Goal: Task Accomplishment & Management: Manage account settings

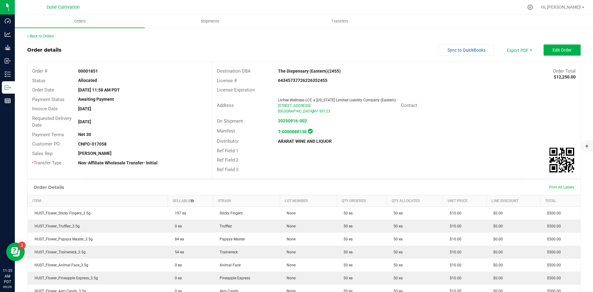
click at [51, 39] on div "Back to Orders" at bounding box center [304, 36] width 554 height 6
click at [50, 38] on div "Back to Orders" at bounding box center [304, 36] width 554 height 6
click at [48, 36] on link "Back to Orders" at bounding box center [40, 36] width 27 height 4
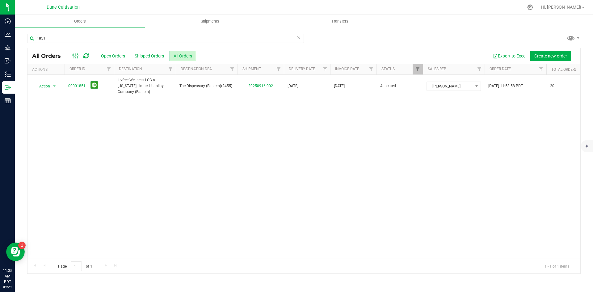
click at [300, 38] on icon at bounding box center [299, 37] width 4 height 7
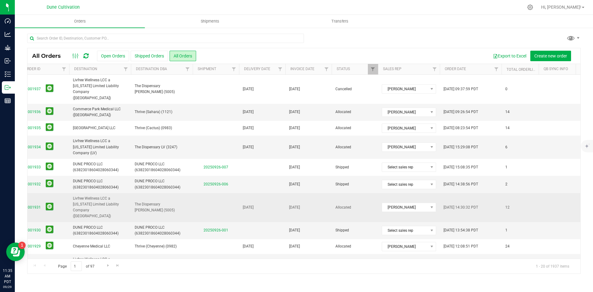
scroll to position [188, 45]
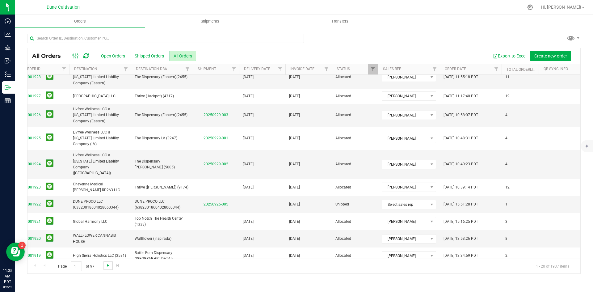
click at [108, 267] on span "Go to the next page" at bounding box center [108, 265] width 5 height 5
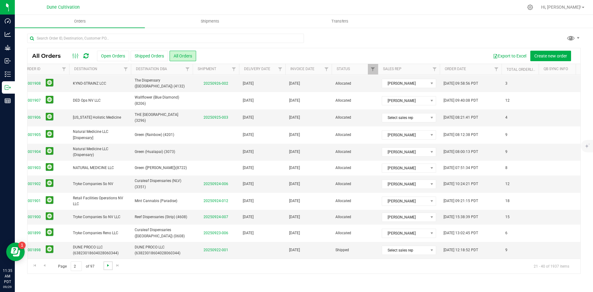
scroll to position [0, 0]
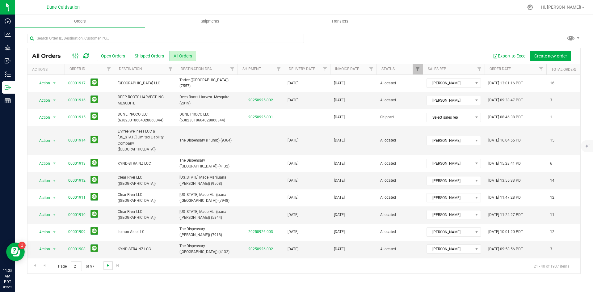
click at [108, 267] on span "Go to the next page" at bounding box center [108, 265] width 5 height 5
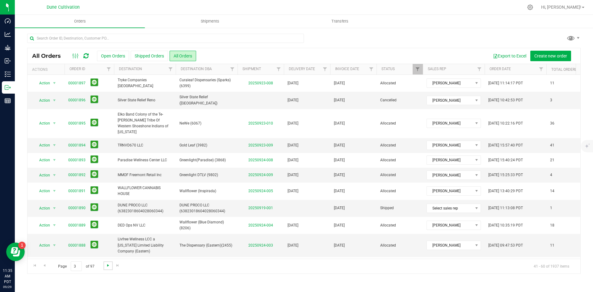
click at [108, 267] on span "Go to the next page" at bounding box center [108, 265] width 5 height 5
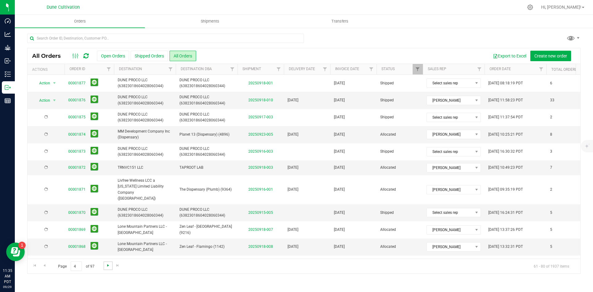
click at [108, 267] on span "Go to the next page" at bounding box center [108, 265] width 5 height 5
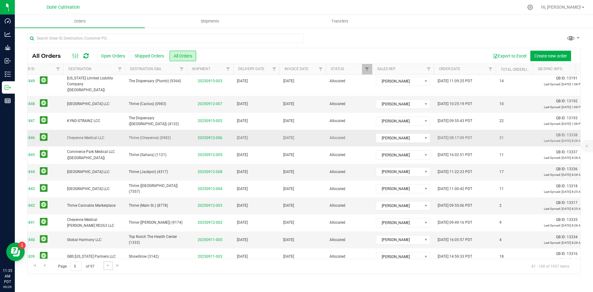
scroll to position [177, 51]
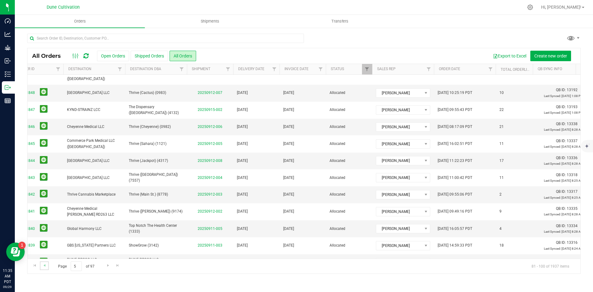
click at [48, 264] on link "Go to the previous page" at bounding box center [44, 265] width 9 height 8
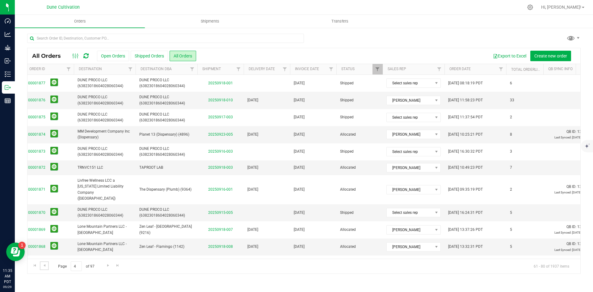
scroll to position [0, 0]
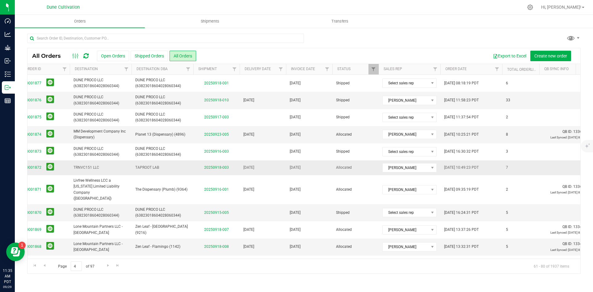
click at [54, 167] on span "00001872" at bounding box center [45, 168] width 42 height 10
click at [51, 166] on button at bounding box center [50, 167] width 8 height 8
click at [52, 166] on button at bounding box center [50, 167] width 8 height 8
click at [47, 265] on span "Go to the previous page" at bounding box center [44, 265] width 5 height 5
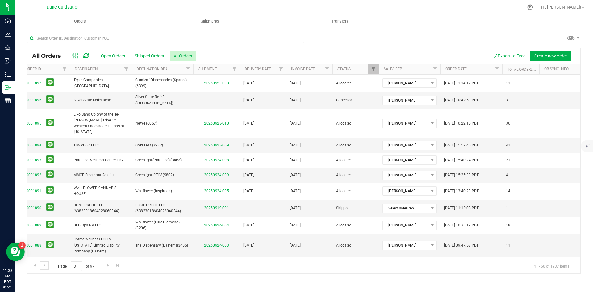
scroll to position [171, 44]
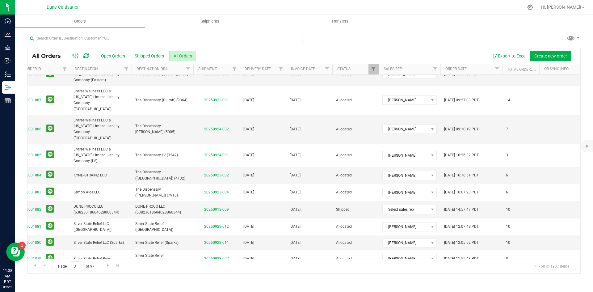
click at [52, 274] on button at bounding box center [50, 278] width 8 height 8
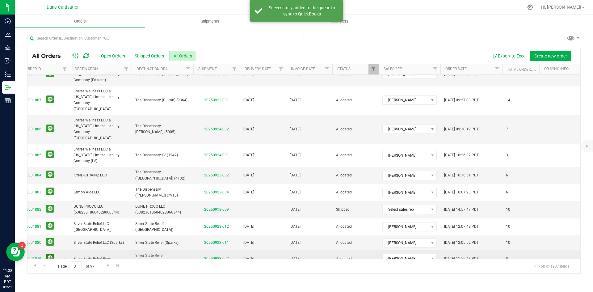
click at [51, 254] on button at bounding box center [50, 258] width 8 height 8
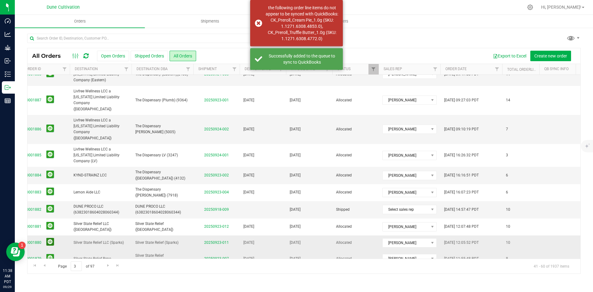
click at [50, 238] on button at bounding box center [50, 242] width 8 height 8
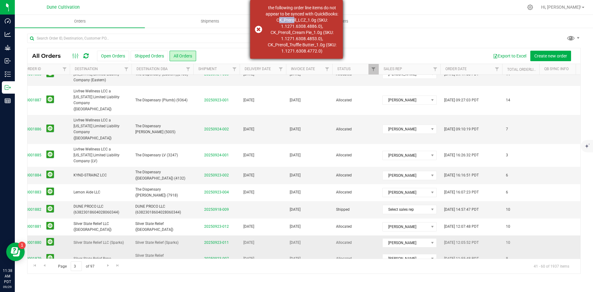
drag, startPoint x: 295, startPoint y: 19, endPoint x: 310, endPoint y: 18, distance: 14.6
click at [310, 18] on div "the following order line items do not appear to be synced with QuickBooks: CK_P…" at bounding box center [302, 29] width 73 height 49
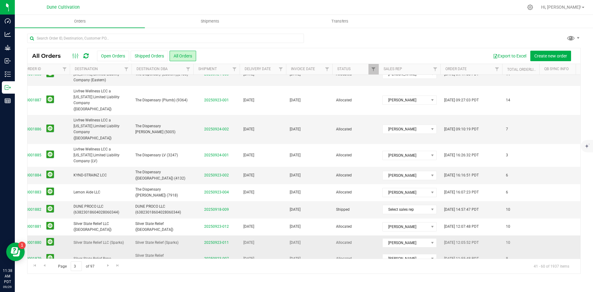
copy div "CK_Prer"
click at [53, 274] on span "00001878" at bounding box center [45, 279] width 42 height 10
click at [51, 274] on button at bounding box center [50, 278] width 8 height 8
click at [53, 254] on button at bounding box center [50, 258] width 8 height 8
click at [51, 238] on button at bounding box center [50, 242] width 8 height 8
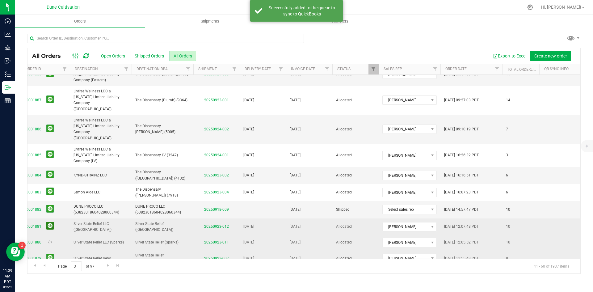
scroll to position [171, 44]
click at [50, 222] on button at bounding box center [50, 226] width 8 height 8
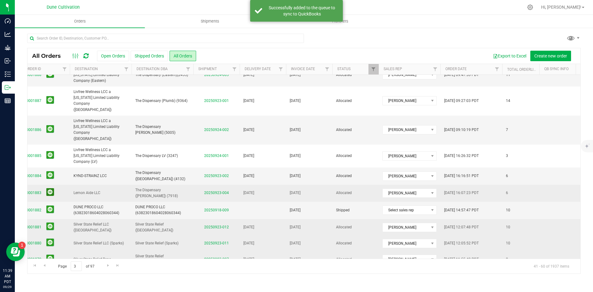
scroll to position [171, 44]
click at [53, 187] on button at bounding box center [50, 191] width 8 height 8
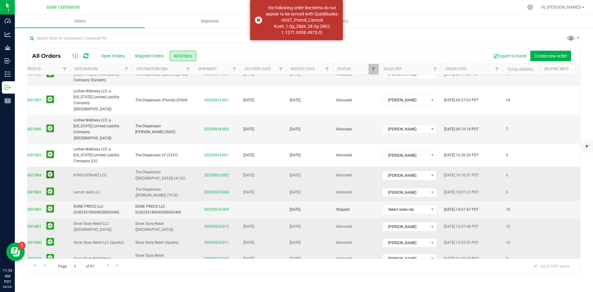
click at [49, 171] on button at bounding box center [50, 175] width 8 height 8
drag, startPoint x: 266, startPoint y: 26, endPoint x: 284, endPoint y: 25, distance: 18.0
click at [284, 25] on div "the following order line items do not appear to be synced with QuickBooks: HUST…" at bounding box center [302, 17] width 73 height 25
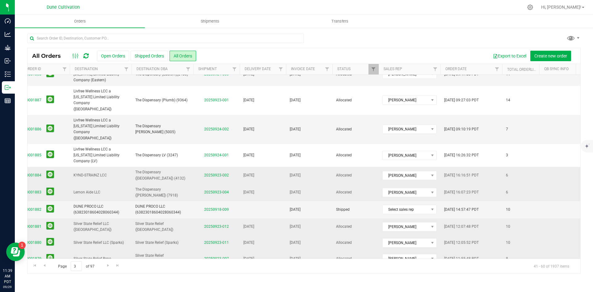
copy div "HUST_Pr"
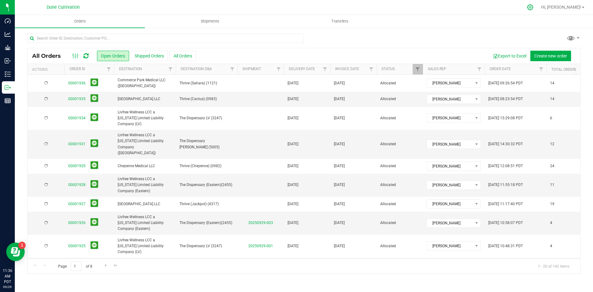
click at [533, 7] on icon at bounding box center [530, 7] width 6 height 6
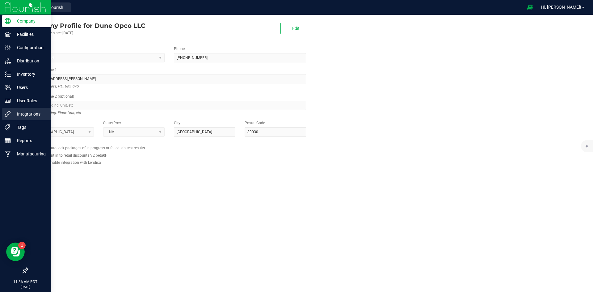
click at [13, 113] on p "Integrations" at bounding box center [29, 113] width 37 height 7
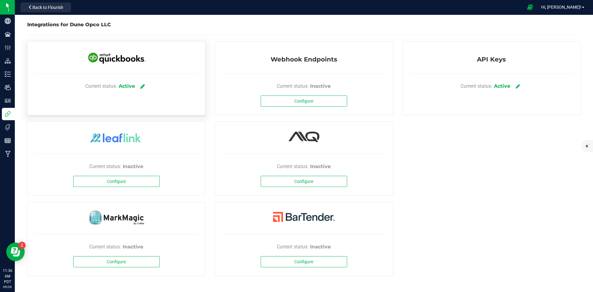
click at [141, 88] on link at bounding box center [143, 86] width 10 height 11
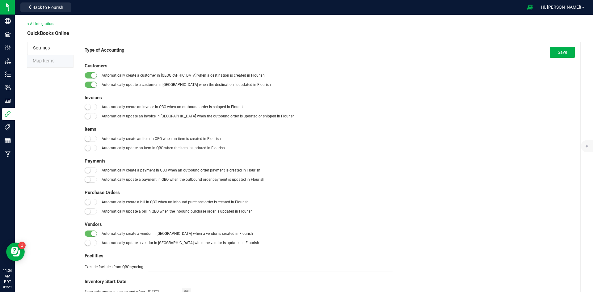
click at [49, 60] on span "Map Items" at bounding box center [44, 60] width 22 height 5
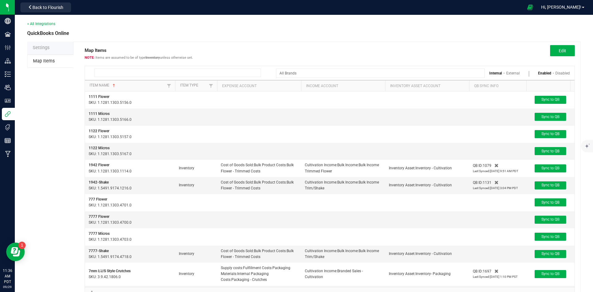
click at [124, 71] on input at bounding box center [177, 73] width 167 height 8
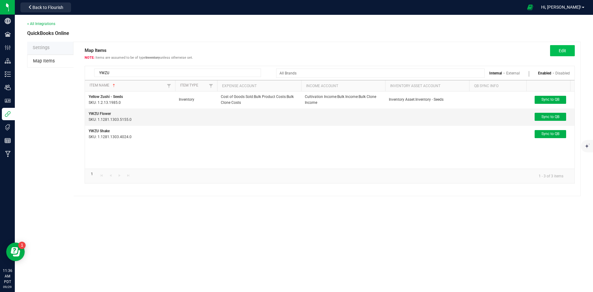
type input "YWZU"
click at [563, 46] on button "Edit" at bounding box center [562, 50] width 25 height 11
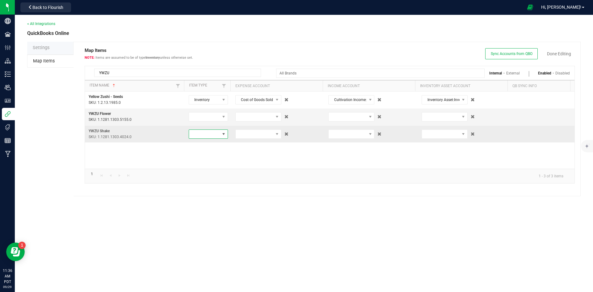
click at [210, 138] on span at bounding box center [208, 133] width 39 height 9
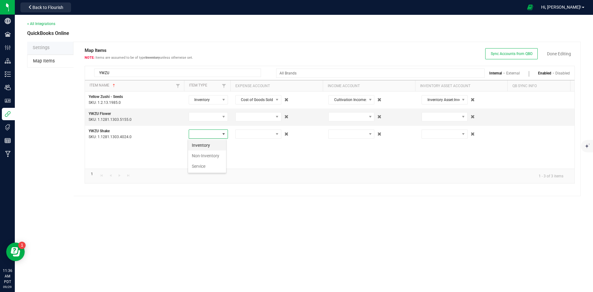
scroll to position [9, 39]
click at [210, 145] on li "Inventory" at bounding box center [207, 145] width 38 height 11
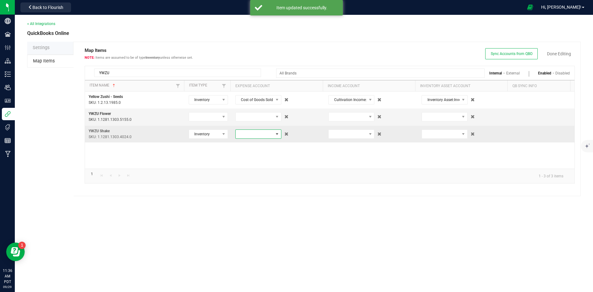
click at [246, 134] on span at bounding box center [255, 134] width 38 height 9
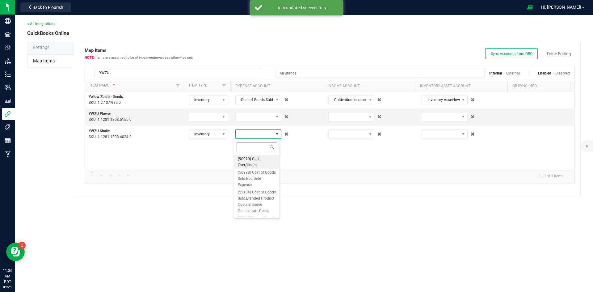
scroll to position [9, 46]
click at [263, 150] on input "shak" at bounding box center [257, 147] width 40 height 10
type input "trim"
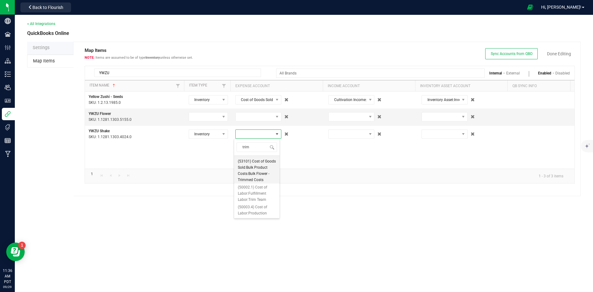
click at [261, 183] on span "(53101) Cost of Goods Sold:Bulk Product Costs:Bulk Flower - Trimmed Costs" at bounding box center [257, 170] width 38 height 25
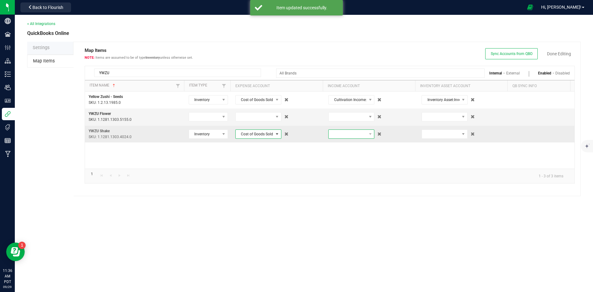
click at [349, 136] on span at bounding box center [348, 134] width 38 height 9
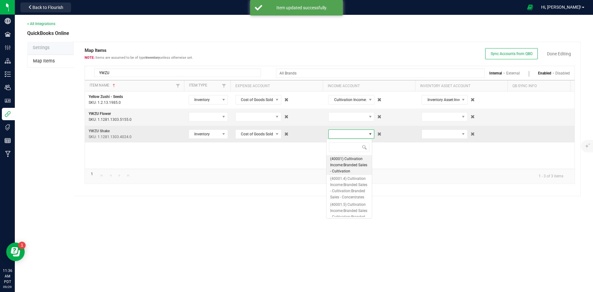
scroll to position [9, 46]
type input "shak"
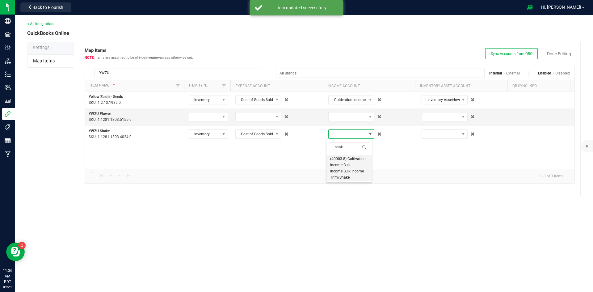
click at [356, 167] on span "(40003.8) Cultivation Income:Bulk Income:Bulk Income Trim/Shake" at bounding box center [349, 168] width 38 height 25
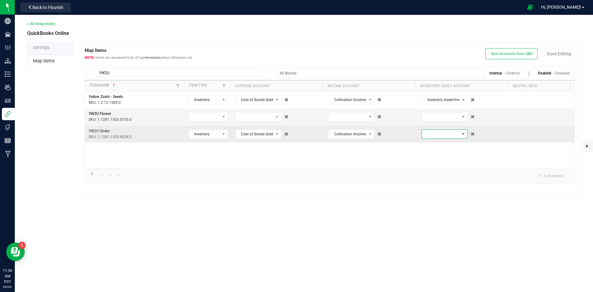
click at [425, 136] on span at bounding box center [441, 134] width 38 height 9
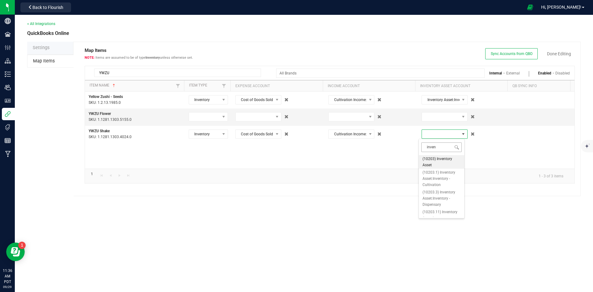
type input "invent"
click at [442, 178] on span "(10203.1) Inventory Asset:Inventory - Cultivation" at bounding box center [442, 178] width 38 height 19
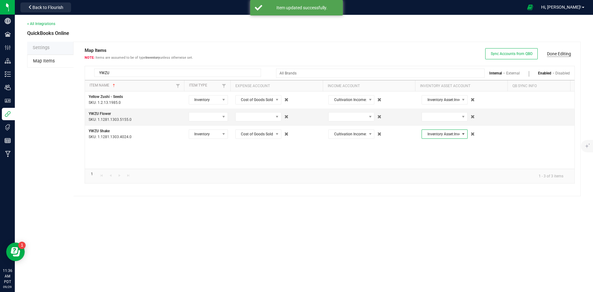
click at [557, 55] on link "Done Editing" at bounding box center [559, 54] width 24 height 6
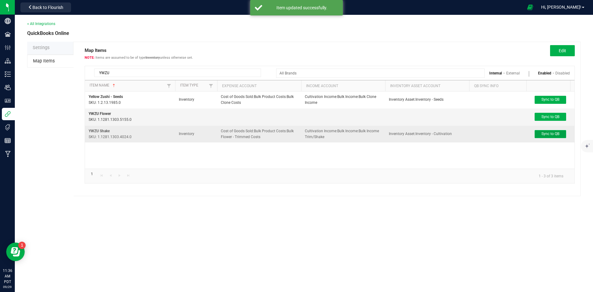
click at [555, 137] on button "Sync to QB" at bounding box center [551, 134] width 32 height 8
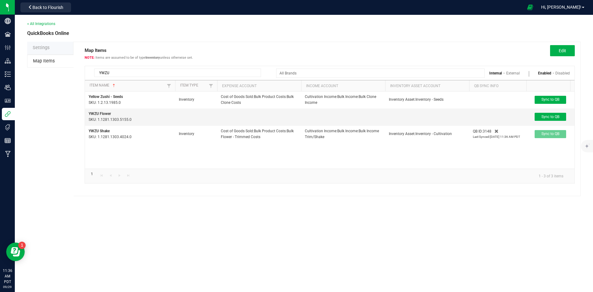
click at [198, 71] on input "YWZU" at bounding box center [177, 73] width 167 height 8
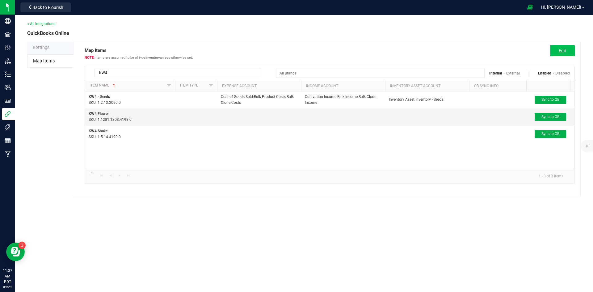
type input "KW4"
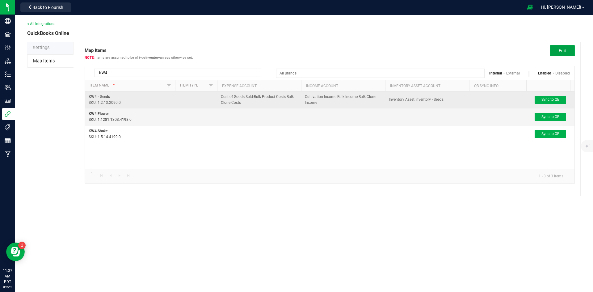
drag, startPoint x: 566, startPoint y: 53, endPoint x: 434, endPoint y: 91, distance: 137.6
click at [565, 53] on span "Edit" at bounding box center [562, 50] width 7 height 5
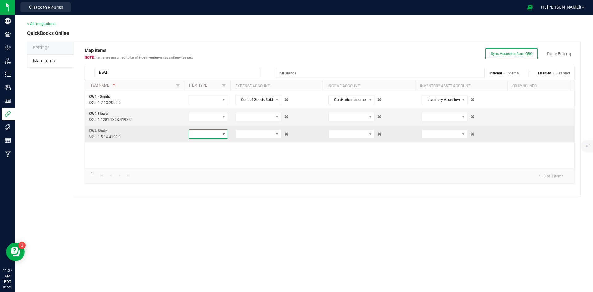
click at [211, 132] on span at bounding box center [204, 134] width 31 height 9
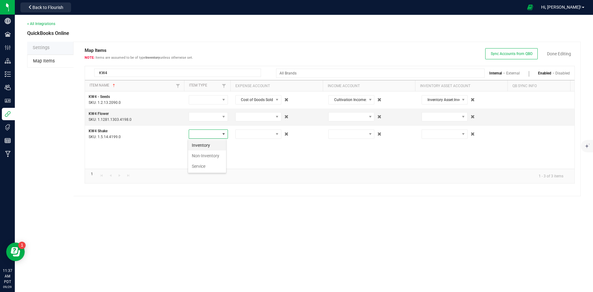
scroll to position [9, 39]
click at [214, 145] on li "Inventory" at bounding box center [207, 145] width 38 height 11
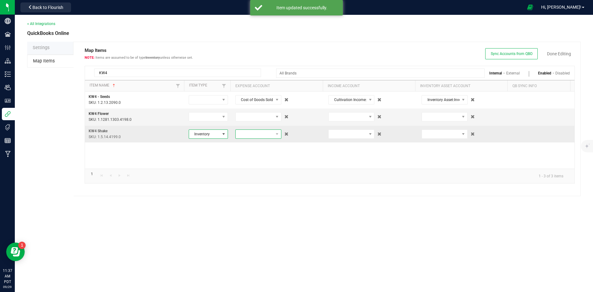
click at [248, 136] on span at bounding box center [255, 134] width 38 height 9
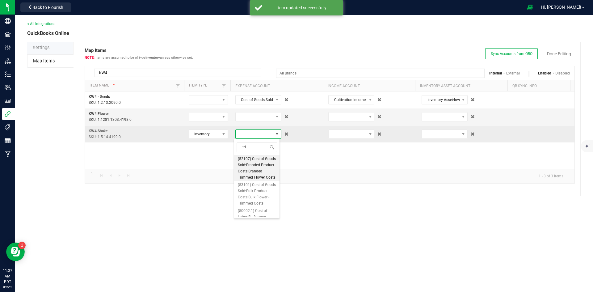
type input "trim"
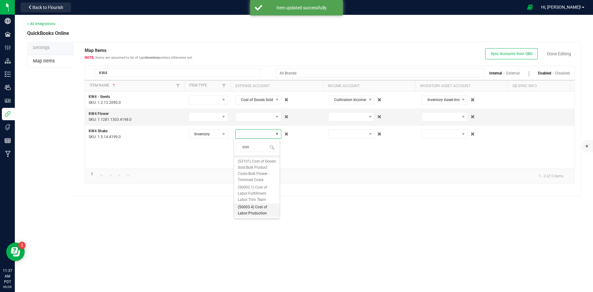
scroll to position [54, 0]
click at [263, 169] on span "(53101) Cost of Goods Sold:Bulk Product Costs:Bulk Flower - Trimmed Costs" at bounding box center [257, 164] width 38 height 25
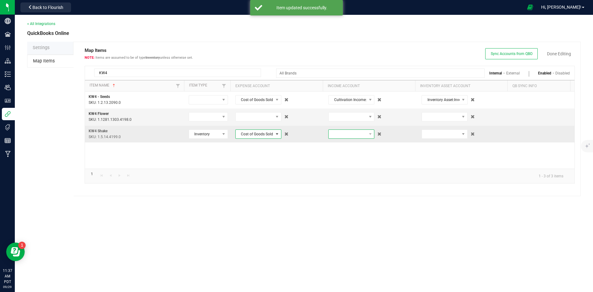
click at [351, 130] on span at bounding box center [348, 134] width 38 height 9
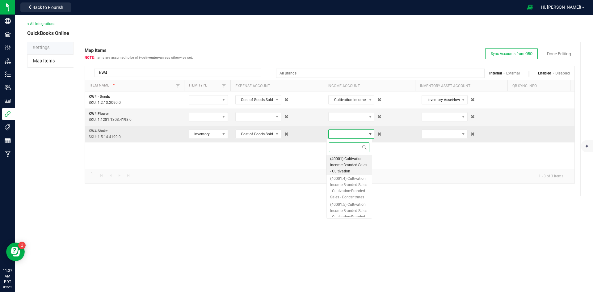
scroll to position [9, 46]
type input "sha"
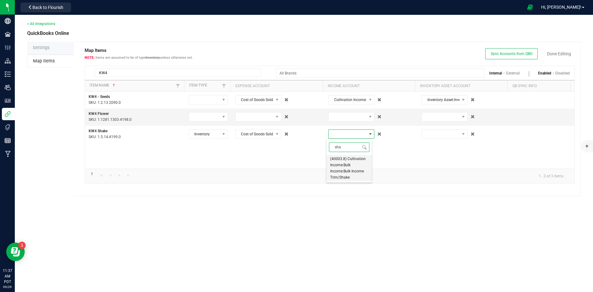
click at [350, 170] on span "(40003.8) Cultivation Income:Bulk Income:Bulk Income Trim/Shake" at bounding box center [349, 168] width 38 height 25
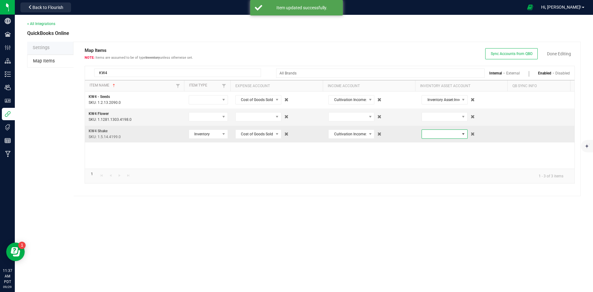
click at [443, 136] on span at bounding box center [441, 134] width 38 height 9
type input "cul"
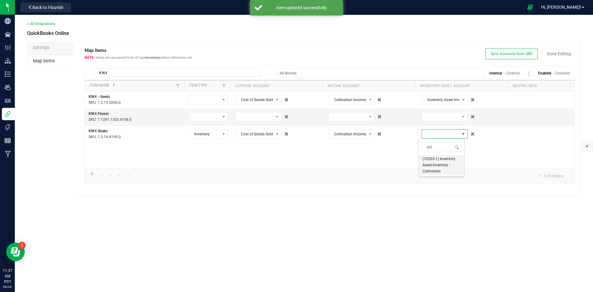
click at [435, 164] on span "(10203.1) Inventory Asset:Inventory - Cultivation" at bounding box center [442, 165] width 38 height 19
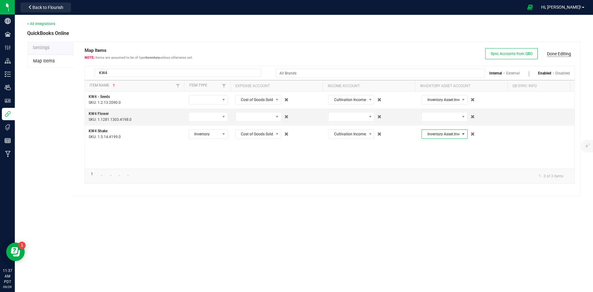
click at [562, 52] on link "Done Editing" at bounding box center [559, 54] width 24 height 6
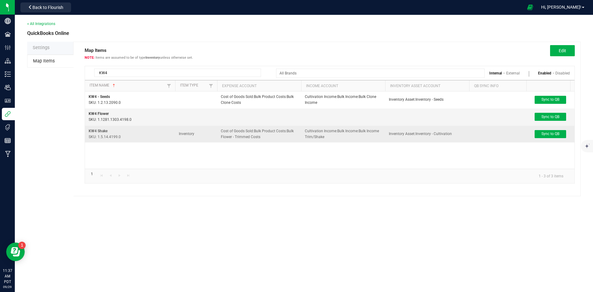
click at [554, 138] on td "Sync to QB" at bounding box center [550, 134] width 48 height 17
click at [553, 134] on span "Sync to QB" at bounding box center [550, 134] width 18 height 4
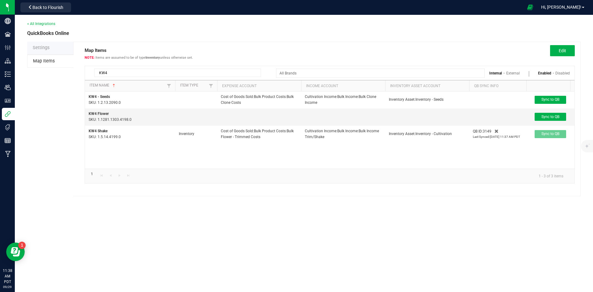
click at [185, 77] on input "KW4" at bounding box center [177, 73] width 167 height 8
paste input "CK_Prer"
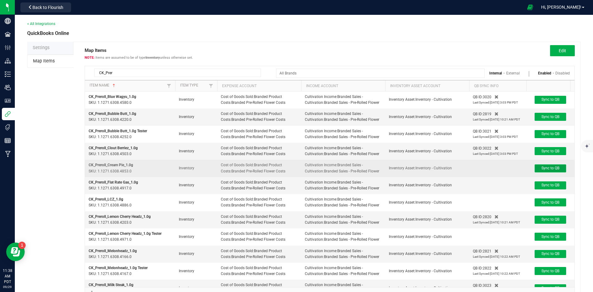
click at [553, 170] on span "Sync to QB" at bounding box center [550, 168] width 18 height 4
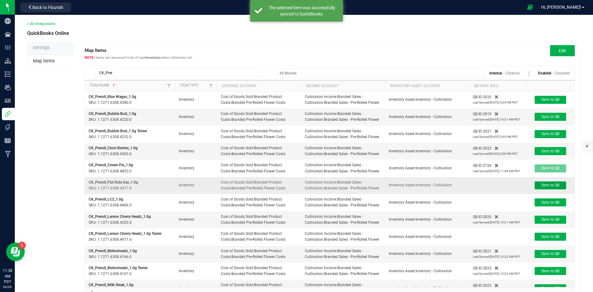
click at [550, 187] on span "Sync to QB" at bounding box center [550, 185] width 18 height 4
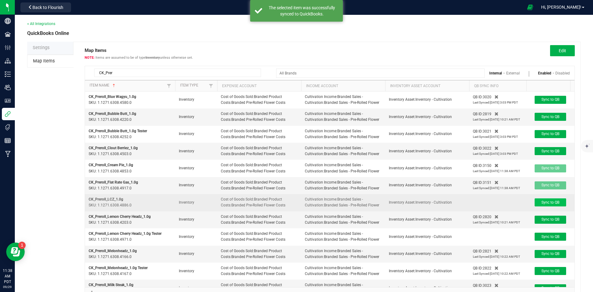
click at [546, 211] on td "Sync to QB" at bounding box center [550, 202] width 48 height 17
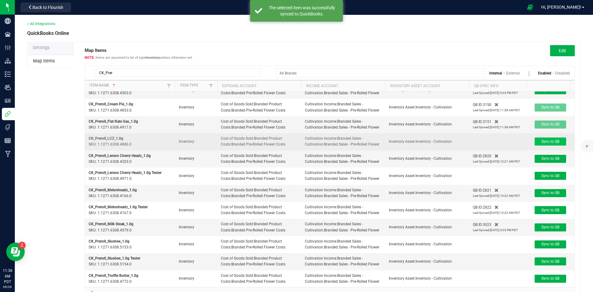
scroll to position [33, 0]
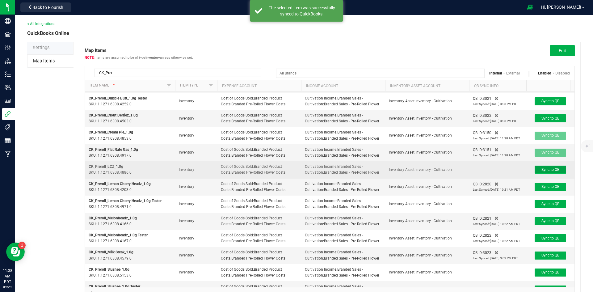
click at [554, 172] on span "Sync to QB" at bounding box center [550, 169] width 18 height 4
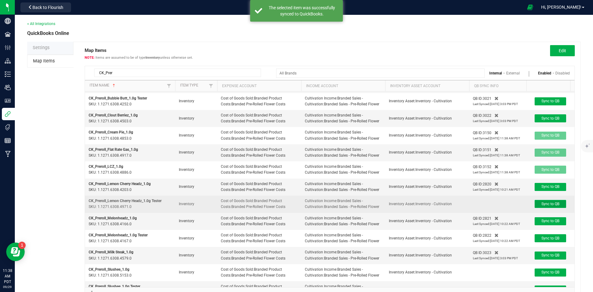
click at [545, 206] on span "Sync to QB" at bounding box center [550, 204] width 18 height 4
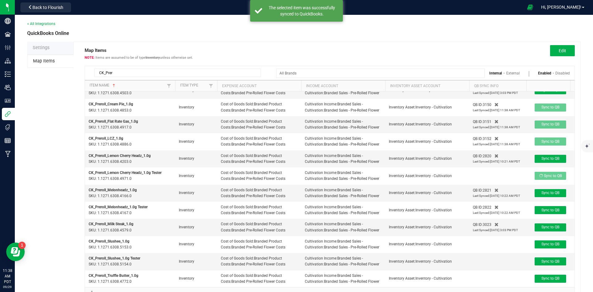
scroll to position [99, 0]
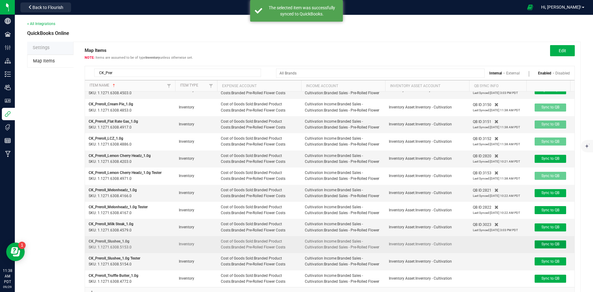
click at [554, 247] on button "Sync to QB" at bounding box center [551, 244] width 32 height 8
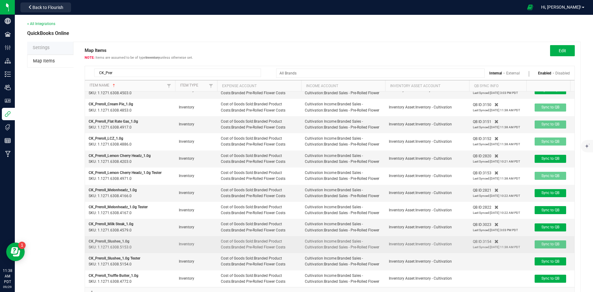
scroll to position [109, 0]
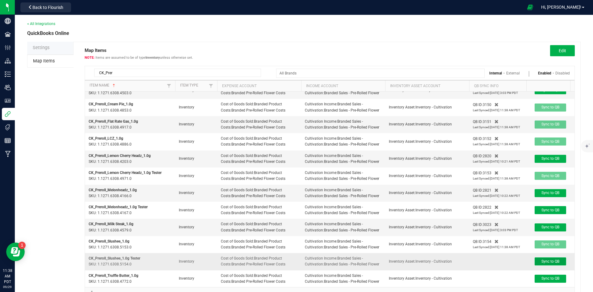
click at [539, 257] on button "Sync to QB" at bounding box center [551, 261] width 32 height 8
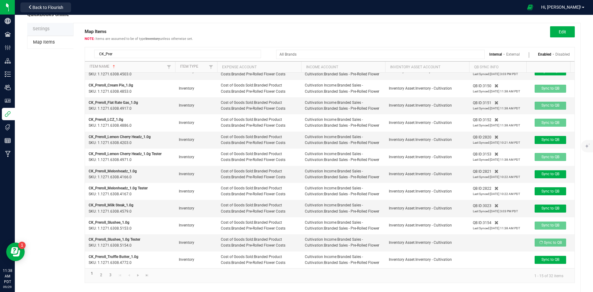
scroll to position [29, 0]
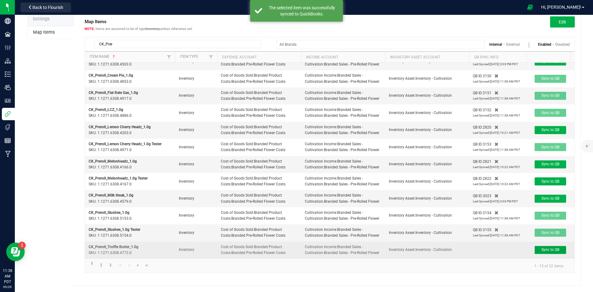
click at [554, 249] on span "Sync to QB" at bounding box center [550, 249] width 18 height 4
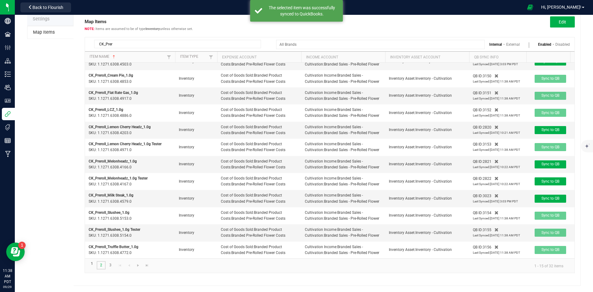
click at [99, 266] on link "2" at bounding box center [101, 265] width 9 height 8
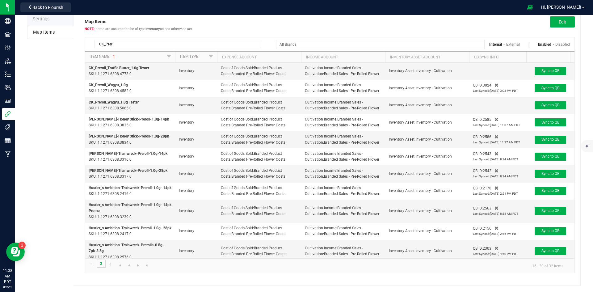
click at [100, 267] on link "2" at bounding box center [101, 263] width 9 height 8
click at [547, 104] on span "Sync to QB" at bounding box center [550, 105] width 18 height 4
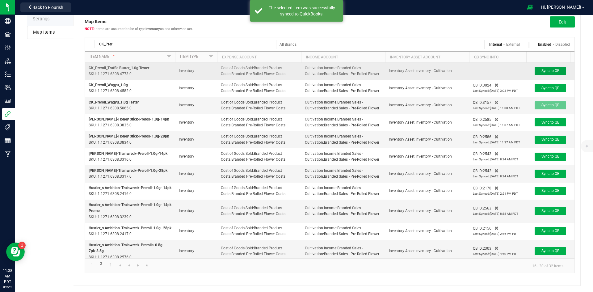
click at [545, 71] on span "Sync to QB" at bounding box center [550, 71] width 18 height 4
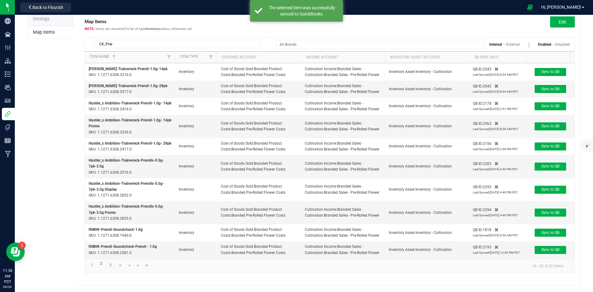
scroll to position [111, 0]
click at [110, 267] on link "3" at bounding box center [110, 265] width 9 height 8
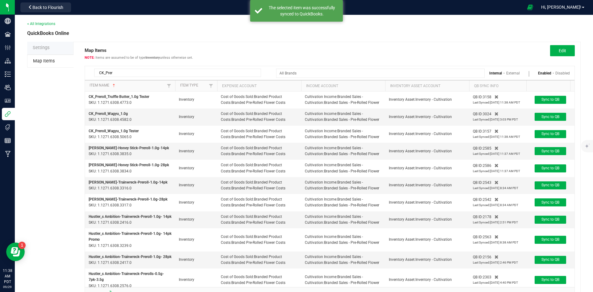
click at [110, 267] on div "< All Integrations QuickBooks Online Settings Map Items Map Items Items are ass…" at bounding box center [304, 153] width 578 height 277
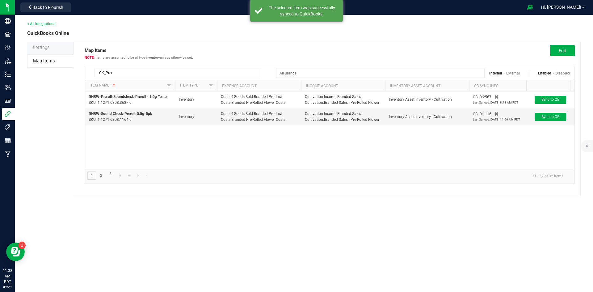
drag, startPoint x: 94, startPoint y: 175, endPoint x: 97, endPoint y: 170, distance: 6.4
click at [94, 175] on link "1" at bounding box center [91, 175] width 9 height 8
click at [120, 71] on input "CK_Prer" at bounding box center [177, 73] width 167 height 8
drag, startPoint x: 114, startPoint y: 72, endPoint x: 105, endPoint y: 74, distance: 8.5
click at [105, 74] on input "CK_Prer" at bounding box center [177, 73] width 167 height 8
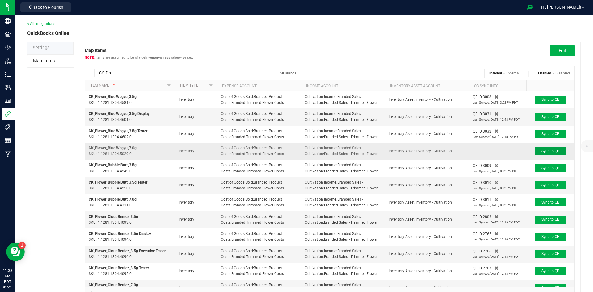
click at [543, 152] on span "Sync to QB" at bounding box center [550, 151] width 18 height 4
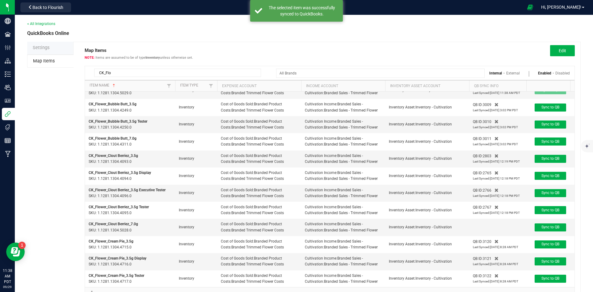
scroll to position [70, 0]
click at [551, 225] on span "Sync to QB" at bounding box center [550, 227] width 18 height 4
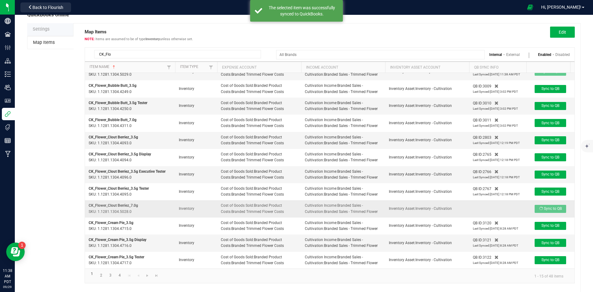
scroll to position [29, 0]
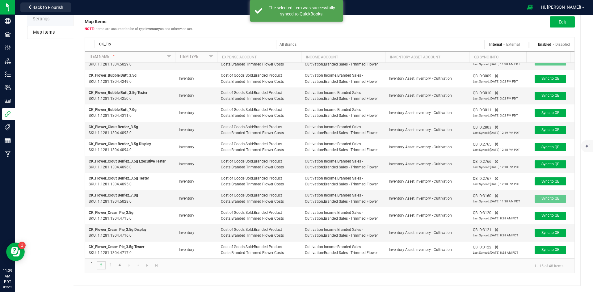
click at [101, 265] on link "2" at bounding box center [101, 265] width 9 height 8
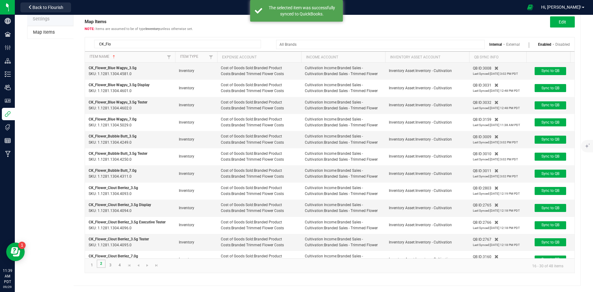
drag, startPoint x: 101, startPoint y: 265, endPoint x: 104, endPoint y: 262, distance: 4.4
click at [101, 265] on link "2" at bounding box center [101, 263] width 9 height 8
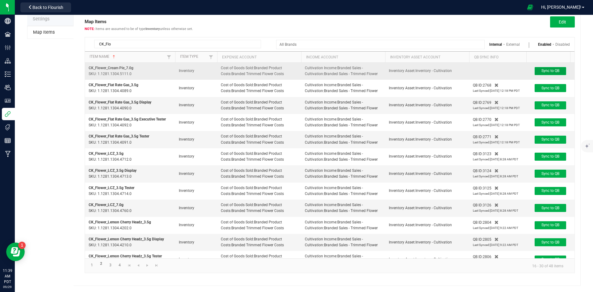
click at [555, 70] on span "Sync to QB" at bounding box center [550, 71] width 18 height 4
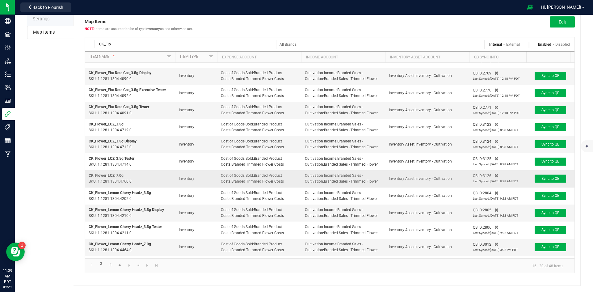
scroll to position [65, 0]
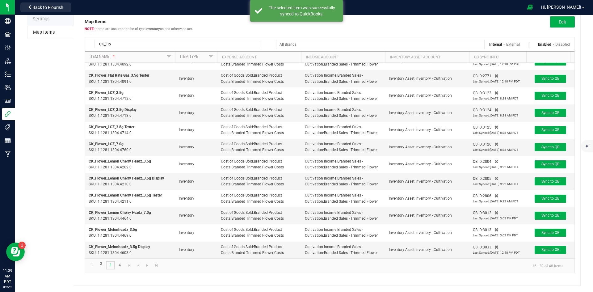
click at [113, 265] on link "3" at bounding box center [110, 265] width 9 height 8
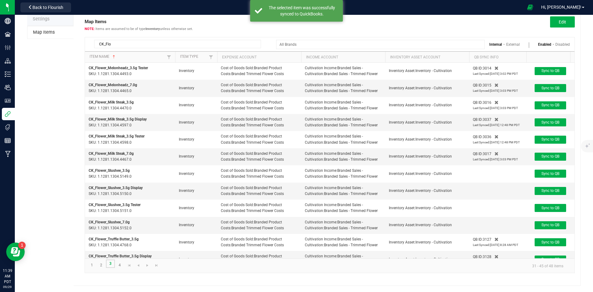
click at [111, 265] on link "3" at bounding box center [110, 263] width 9 height 8
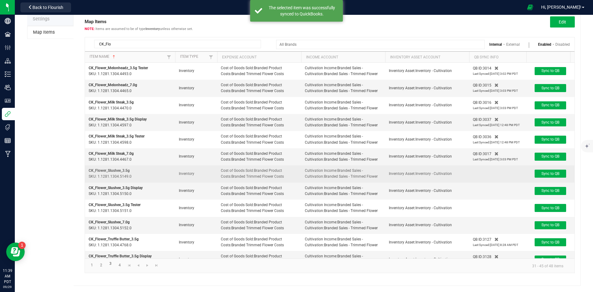
click at [542, 167] on td "Sync to QB" at bounding box center [550, 173] width 48 height 17
click at [544, 174] on span "Sync to QB" at bounding box center [550, 173] width 18 height 4
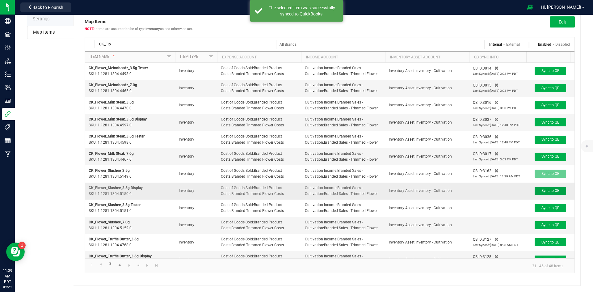
click at [544, 193] on span "Sync to QB" at bounding box center [550, 190] width 18 height 4
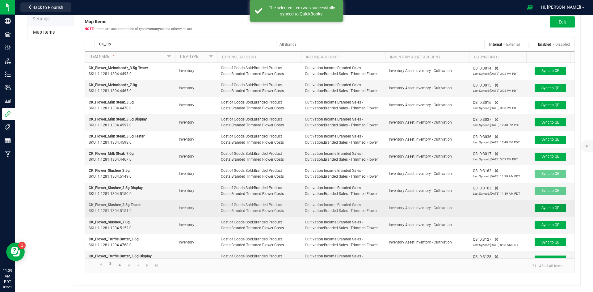
click at [548, 210] on span "Sync to QB" at bounding box center [550, 208] width 18 height 4
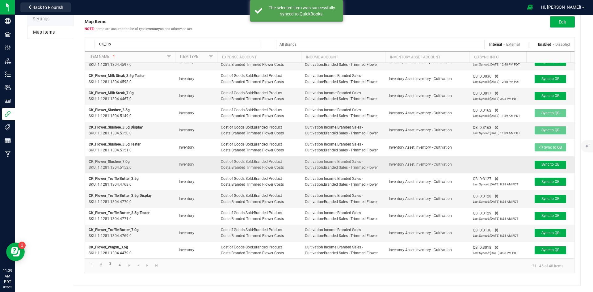
scroll to position [62, 0]
click at [551, 168] on button "Sync to QB" at bounding box center [551, 164] width 32 height 8
click at [120, 264] on link "4" at bounding box center [119, 265] width 9 height 8
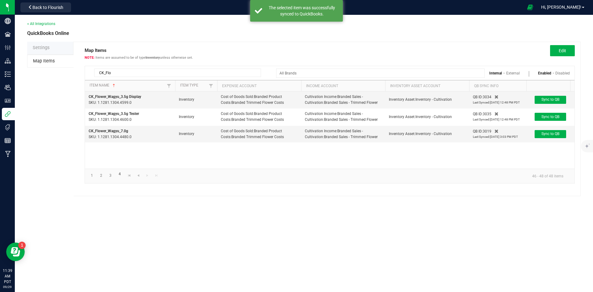
click at [120, 264] on div "< All Integrations QuickBooks Online Settings Map Items Map Items Items are ass…" at bounding box center [304, 153] width 578 height 277
click at [90, 179] on link "1" at bounding box center [91, 175] width 9 height 8
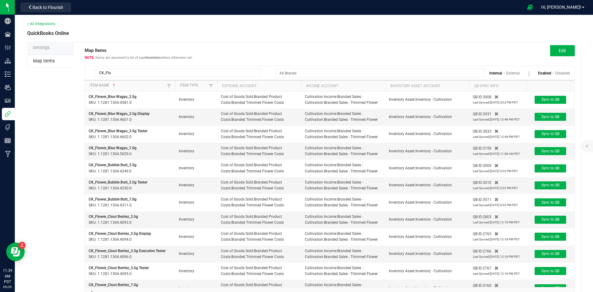
click at [236, 69] on input "CK_Flo" at bounding box center [177, 73] width 167 height 8
paste input "HUST_Pr"
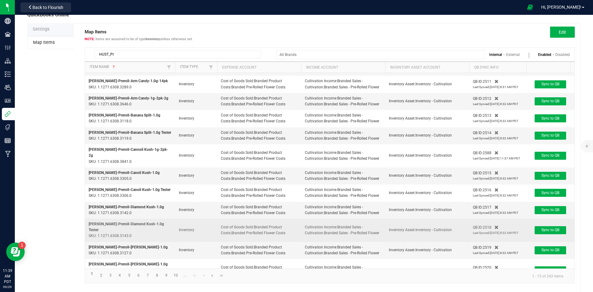
scroll to position [29, 0]
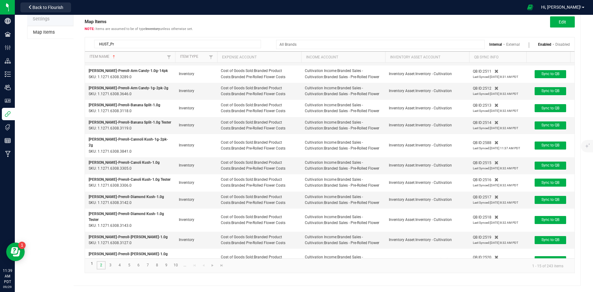
click at [102, 263] on link "2" at bounding box center [101, 265] width 9 height 8
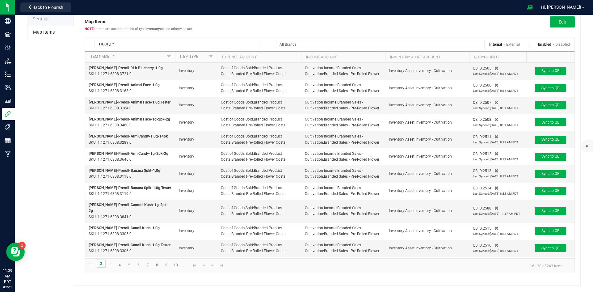
click at [101, 263] on link "2" at bounding box center [101, 263] width 9 height 8
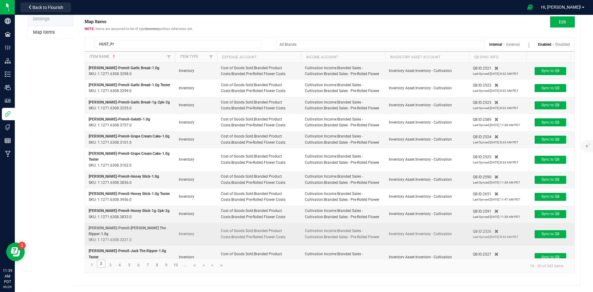
scroll to position [70, 0]
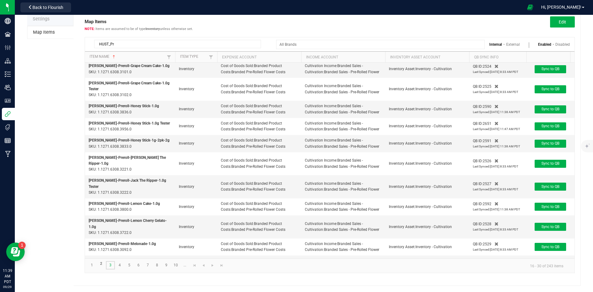
click at [112, 265] on link "3" at bounding box center [110, 265] width 9 height 8
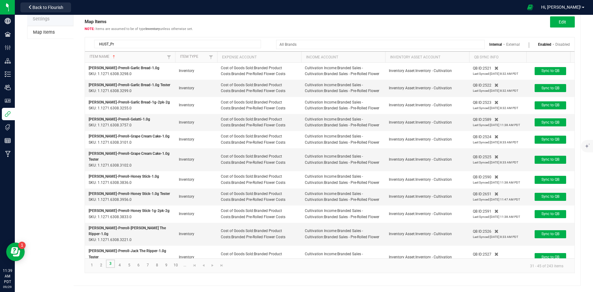
click at [112, 265] on link "3" at bounding box center [110, 263] width 9 height 8
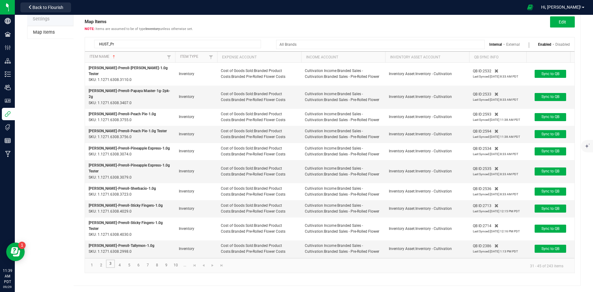
scroll to position [65, 0]
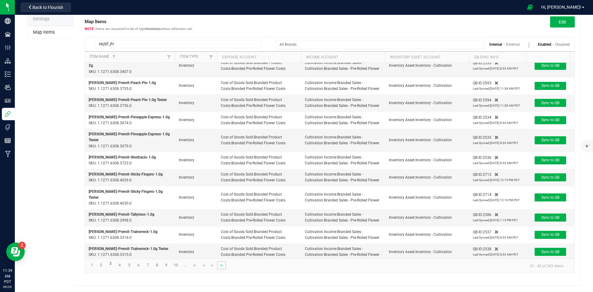
click at [225, 266] on link at bounding box center [221, 265] width 9 height 8
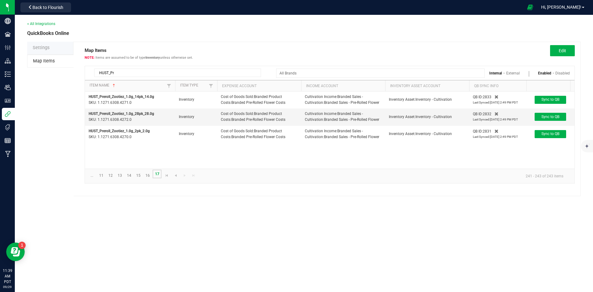
click at [156, 174] on link "17" at bounding box center [157, 174] width 9 height 8
click at [148, 175] on link "16" at bounding box center [147, 175] width 9 height 8
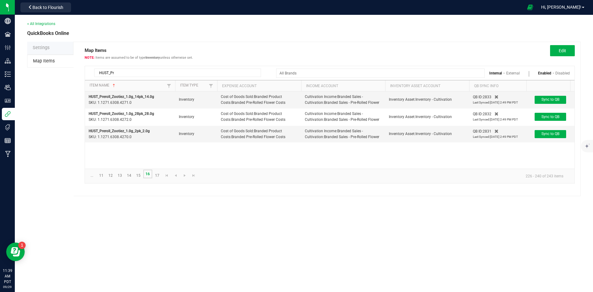
click at [146, 177] on link "16" at bounding box center [147, 174] width 9 height 8
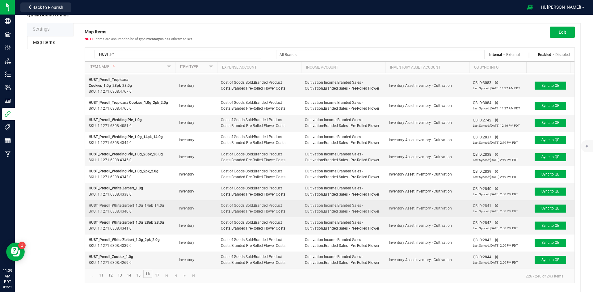
scroll to position [29, 0]
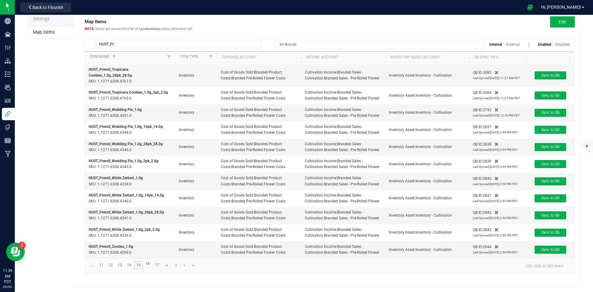
click at [137, 267] on link "15" at bounding box center [138, 265] width 9 height 8
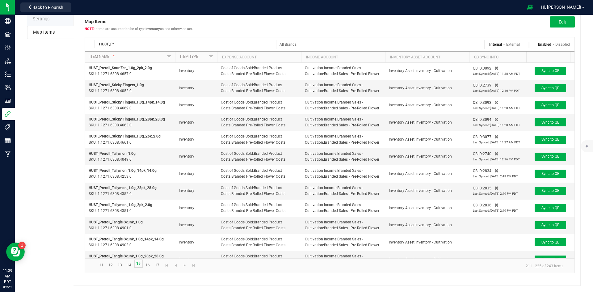
click at [138, 262] on link "15" at bounding box center [138, 263] width 9 height 8
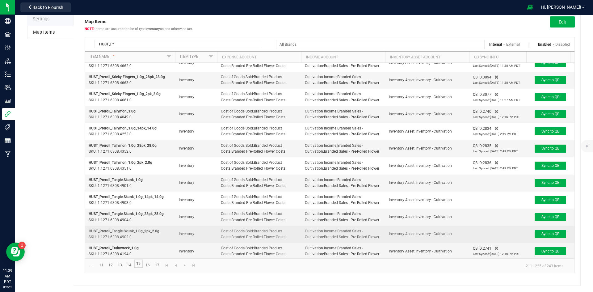
scroll to position [90, 0]
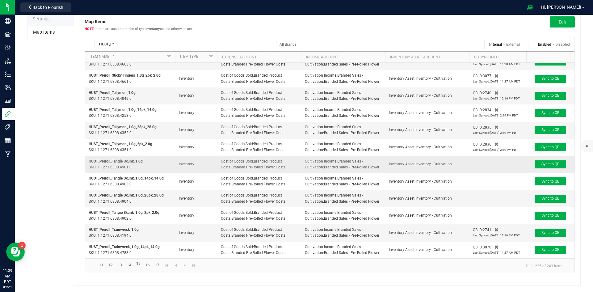
click at [553, 156] on td "Sync to QB" at bounding box center [550, 164] width 48 height 17
click at [548, 160] on button "Sync to QB" at bounding box center [551, 164] width 32 height 8
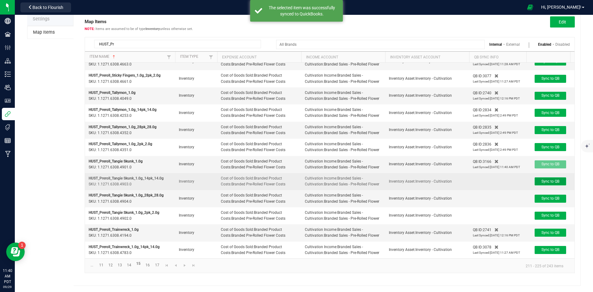
click at [549, 177] on button "Sync to QB" at bounding box center [551, 181] width 32 height 8
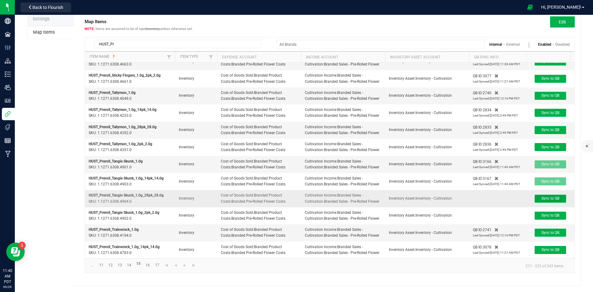
click at [548, 199] on span "Sync to QB" at bounding box center [550, 198] width 18 height 4
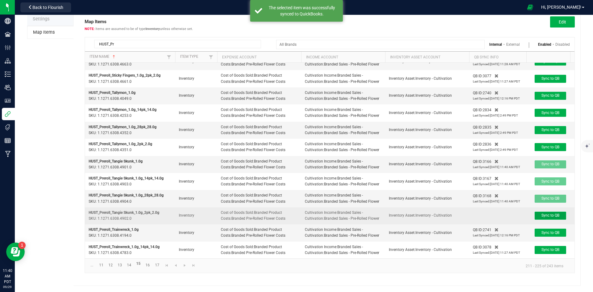
click at [541, 217] on span "Sync to QB" at bounding box center [550, 215] width 18 height 4
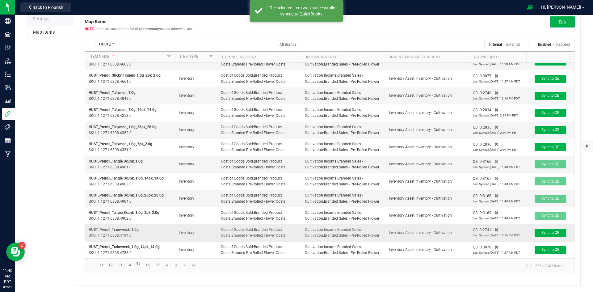
scroll to position [109, 0]
click at [132, 264] on link "14" at bounding box center [129, 265] width 9 height 8
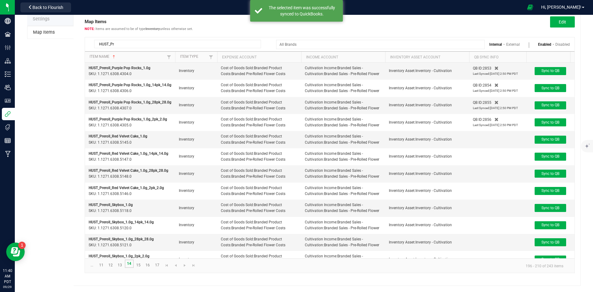
click at [131, 264] on link "14" at bounding box center [129, 263] width 9 height 8
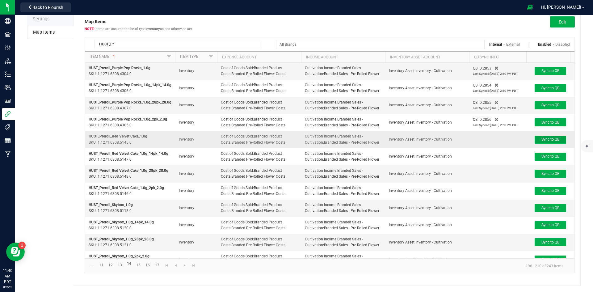
click at [550, 141] on span "Sync to QB" at bounding box center [550, 139] width 18 height 4
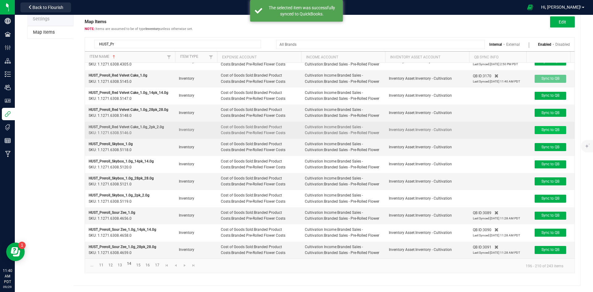
scroll to position [61, 0]
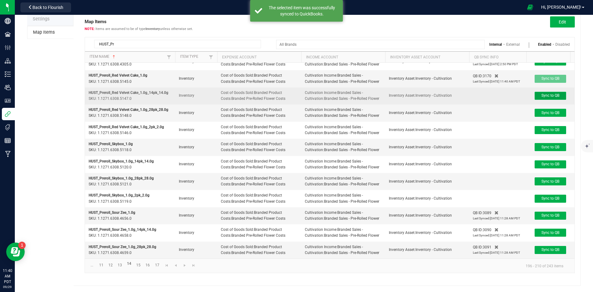
click at [550, 100] on button "Sync to QB" at bounding box center [551, 96] width 32 height 8
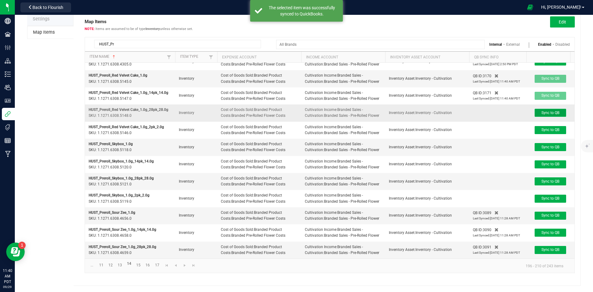
click at [550, 115] on span "Sync to QB" at bounding box center [550, 113] width 18 height 4
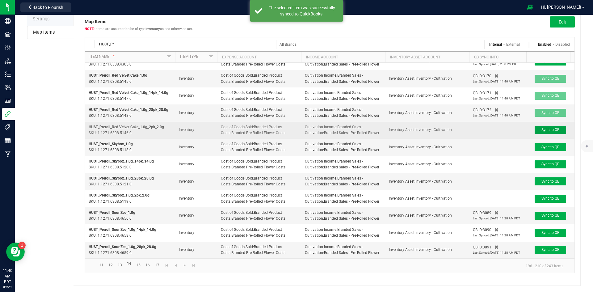
click at [553, 132] on span "Sync to QB" at bounding box center [550, 130] width 18 height 4
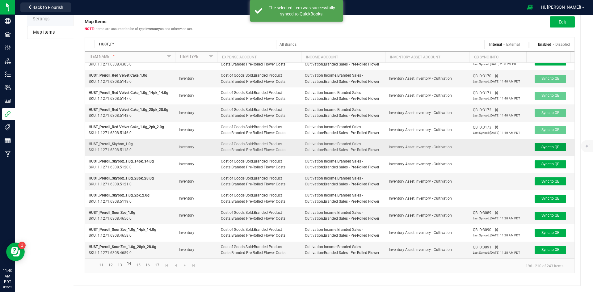
click at [546, 149] on span "Sync to QB" at bounding box center [550, 147] width 18 height 4
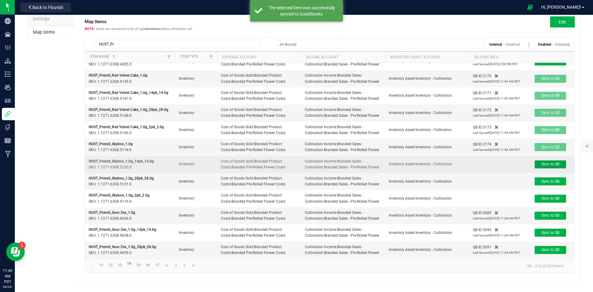
click at [549, 168] on button "Sync to QB" at bounding box center [551, 164] width 32 height 8
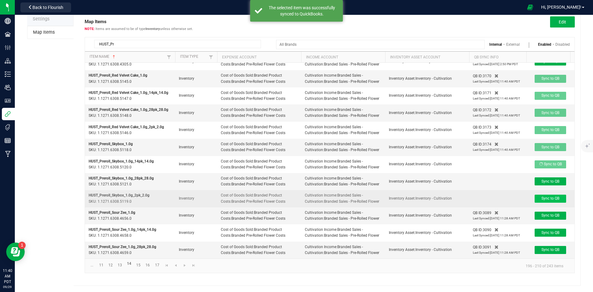
scroll to position [116, 0]
click at [550, 196] on span "Sync to QB" at bounding box center [550, 198] width 18 height 4
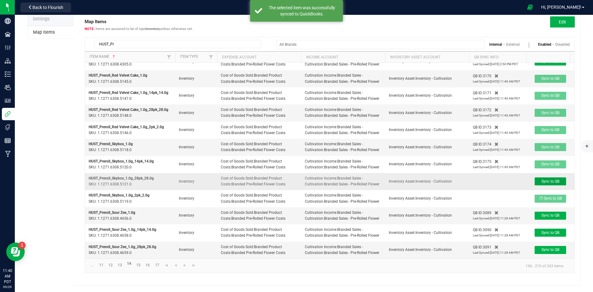
click at [552, 177] on button "Sync to QB" at bounding box center [551, 181] width 32 height 8
click at [117, 266] on link "13" at bounding box center [119, 265] width 9 height 8
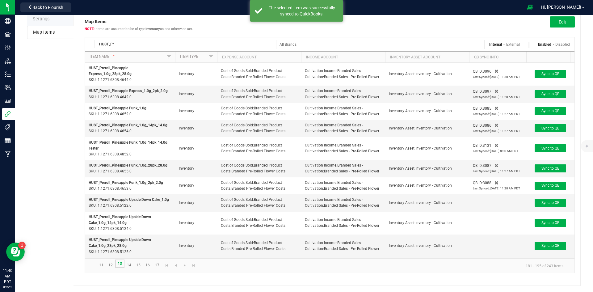
click at [120, 264] on link "13" at bounding box center [119, 263] width 9 height 8
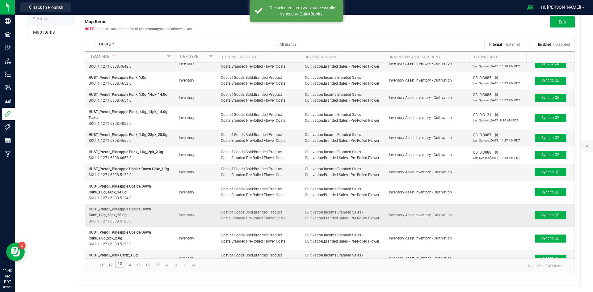
scroll to position [93, 0]
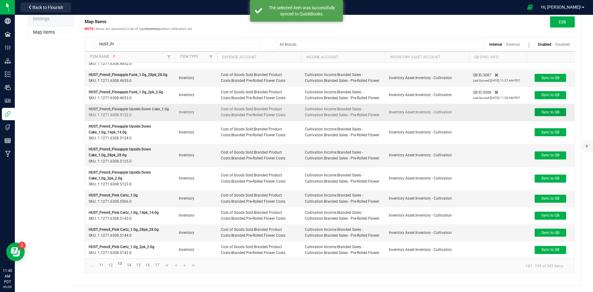
click at [555, 114] on span "Sync to QB" at bounding box center [550, 112] width 18 height 4
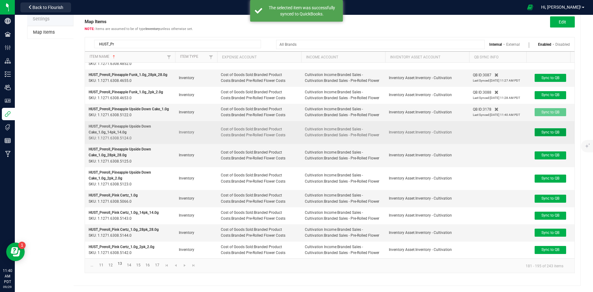
click at [550, 136] on button "Sync to QB" at bounding box center [551, 132] width 32 height 8
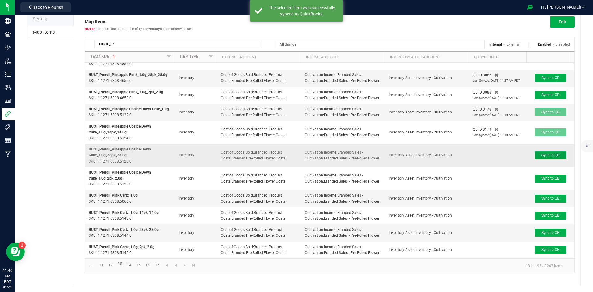
click at [545, 157] on span "Sync to QB" at bounding box center [550, 155] width 18 height 4
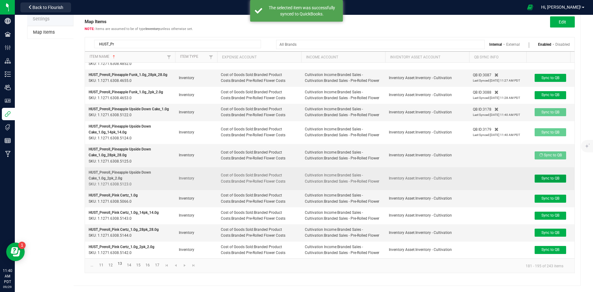
click at [540, 183] on button "Sync to QB" at bounding box center [551, 179] width 32 height 8
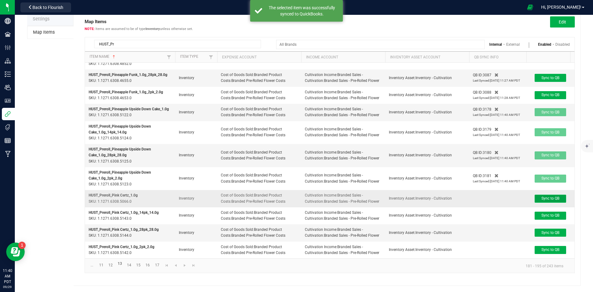
click at [539, 203] on button "Sync to QB" at bounding box center [551, 199] width 32 height 8
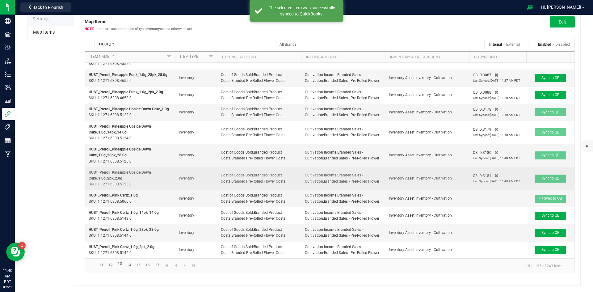
scroll to position [124, 0]
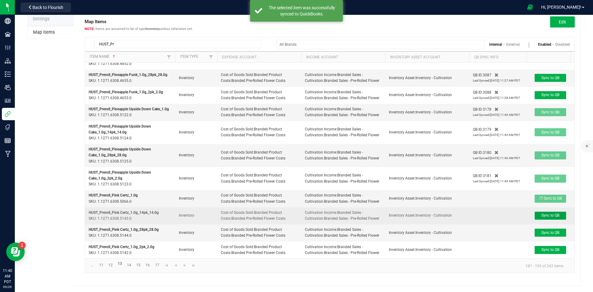
click at [540, 213] on button "Sync to QB" at bounding box center [551, 216] width 32 height 8
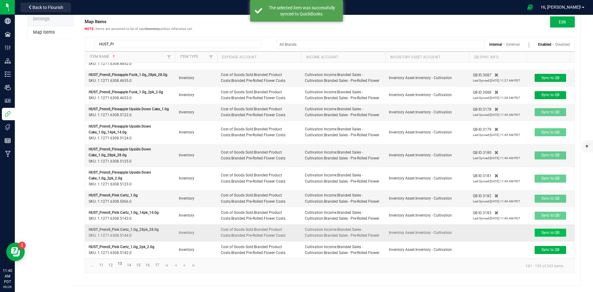
click at [548, 233] on td "Sync to QB" at bounding box center [550, 232] width 48 height 17
click at [548, 235] on span "Sync to QB" at bounding box center [550, 232] width 18 height 4
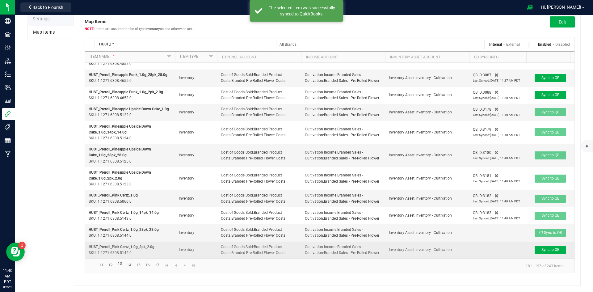
scroll to position [134, 0]
click at [547, 242] on td "Sync to QB" at bounding box center [550, 250] width 48 height 17
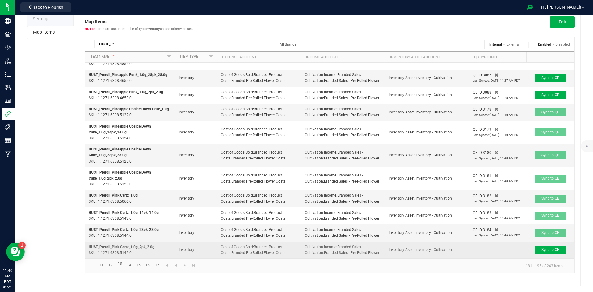
scroll to position [138, 0]
click at [547, 246] on button "Sync to QB" at bounding box center [551, 250] width 32 height 8
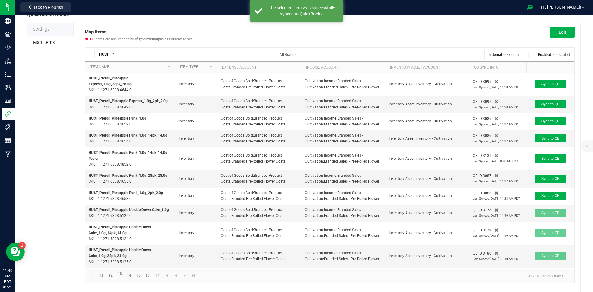
scroll to position [29, 0]
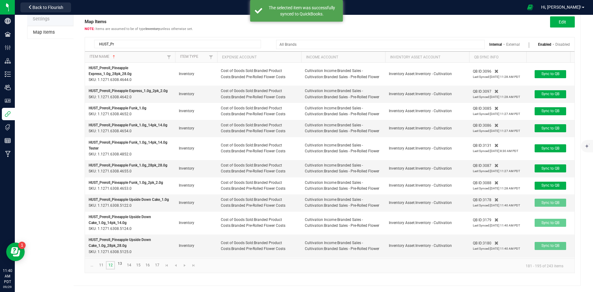
click at [112, 264] on link "12" at bounding box center [110, 265] width 9 height 8
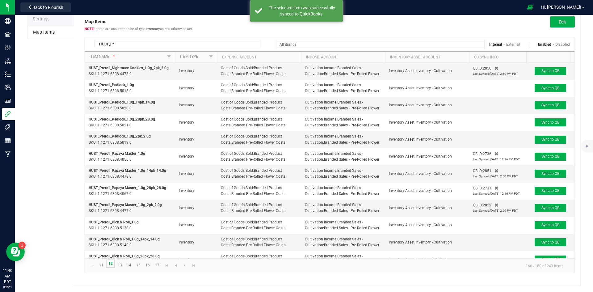
click at [112, 264] on link "12" at bounding box center [110, 263] width 9 height 8
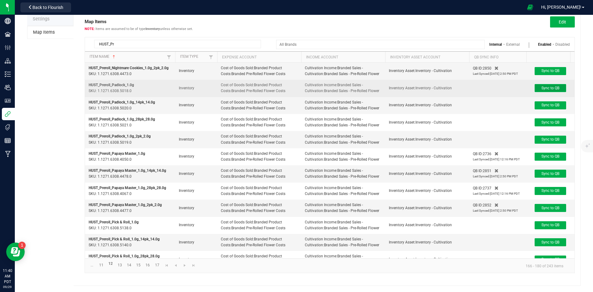
click at [548, 90] on button "Sync to QB" at bounding box center [551, 88] width 32 height 8
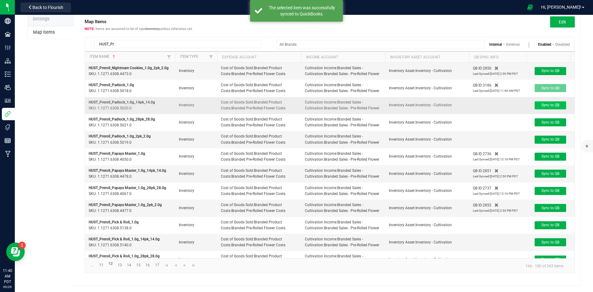
click at [542, 104] on td "Sync to QB" at bounding box center [550, 105] width 48 height 17
click at [542, 107] on span "Sync to QB" at bounding box center [550, 105] width 18 height 4
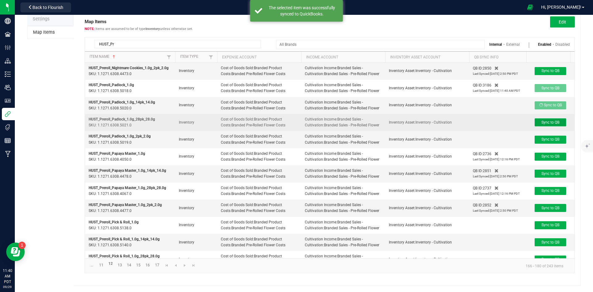
click at [545, 126] on button "Sync to QB" at bounding box center [551, 122] width 32 height 8
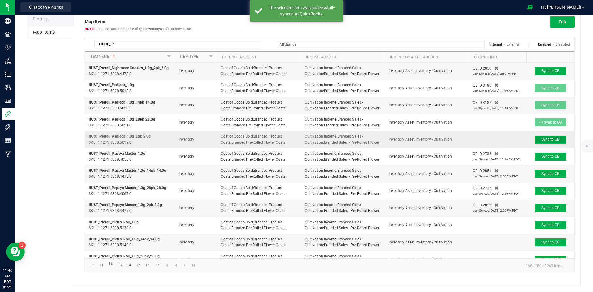
click at [549, 144] on button "Sync to QB" at bounding box center [551, 140] width 32 height 8
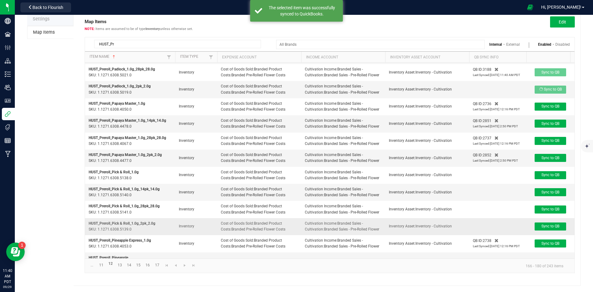
scroll to position [86, 0]
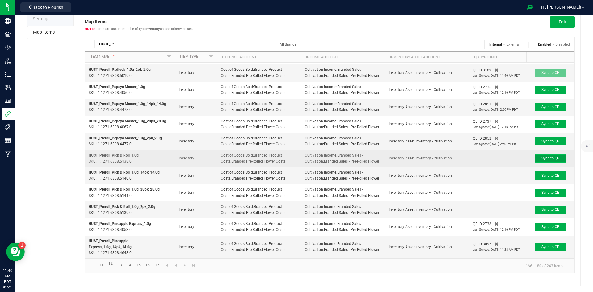
click at [552, 158] on span "Sync to QB" at bounding box center [550, 158] width 18 height 4
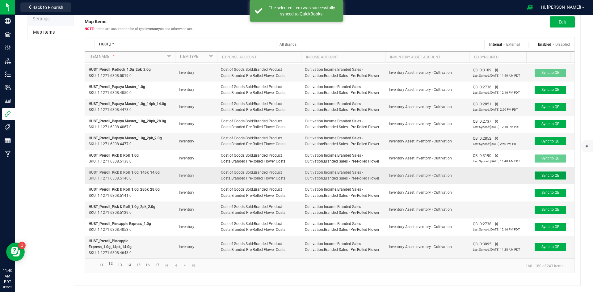
click at [552, 178] on span "Sync to QB" at bounding box center [550, 175] width 18 height 4
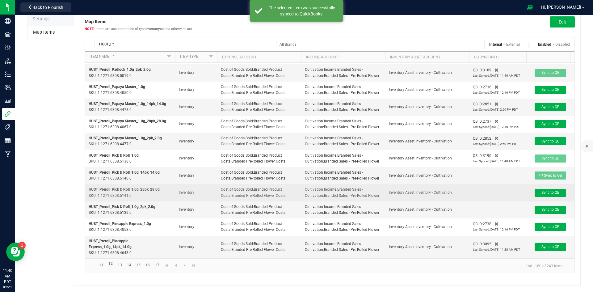
click at [549, 201] on td "Sync to QB" at bounding box center [550, 192] width 48 height 17
click at [548, 195] on span "Sync to QB" at bounding box center [550, 192] width 18 height 4
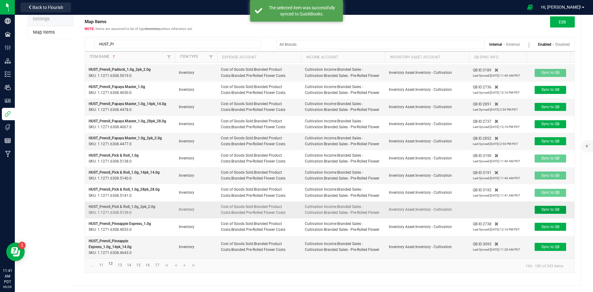
click at [546, 212] on span "Sync to QB" at bounding box center [550, 209] width 18 height 4
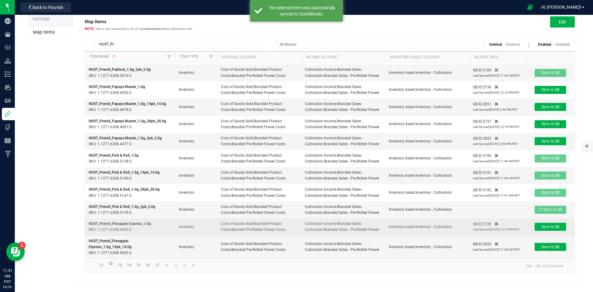
scroll to position [105, 0]
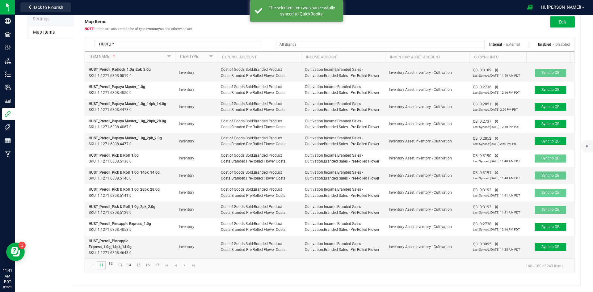
click at [104, 266] on link "11" at bounding box center [101, 265] width 9 height 8
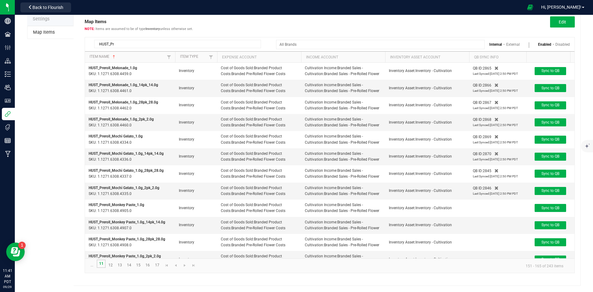
click at [103, 263] on link "11" at bounding box center [101, 263] width 9 height 8
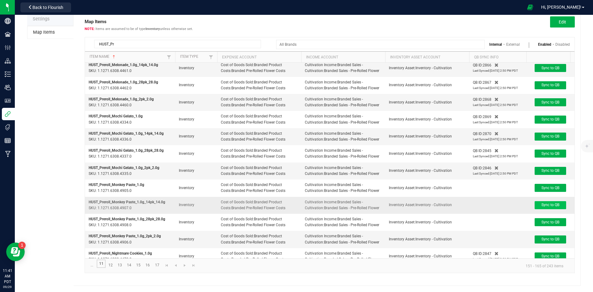
scroll to position [31, 0]
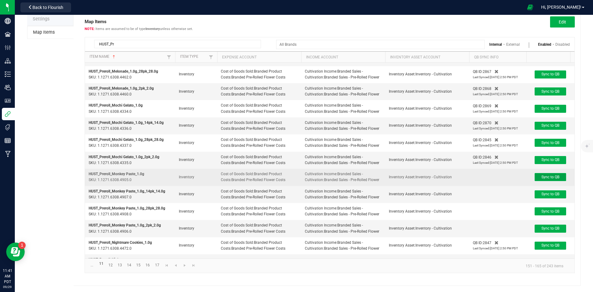
click at [551, 176] on span "Sync to QB" at bounding box center [550, 177] width 18 height 4
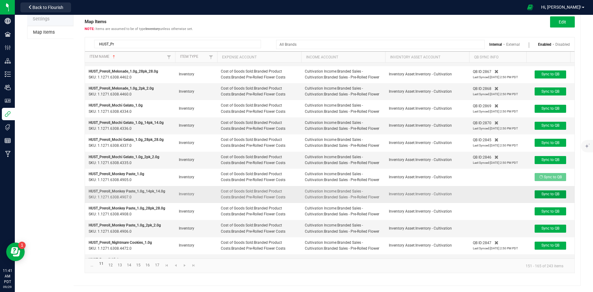
click at [549, 196] on span "Sync to QB" at bounding box center [550, 194] width 18 height 4
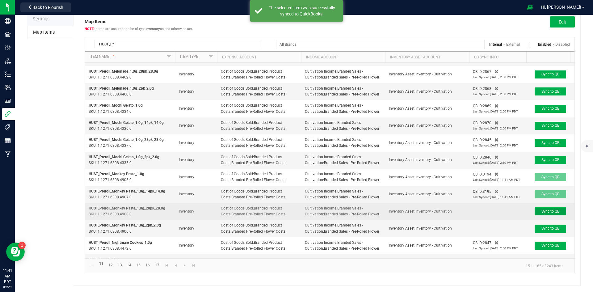
click at [545, 213] on span "Sync to QB" at bounding box center [550, 211] width 18 height 4
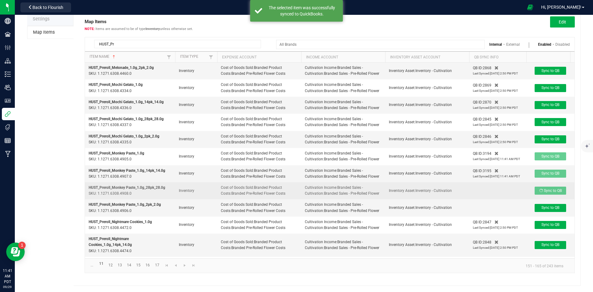
scroll to position [87, 0]
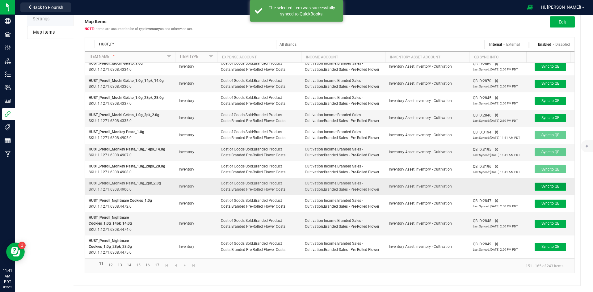
click at [550, 188] on span "Sync to QB" at bounding box center [550, 186] width 18 height 4
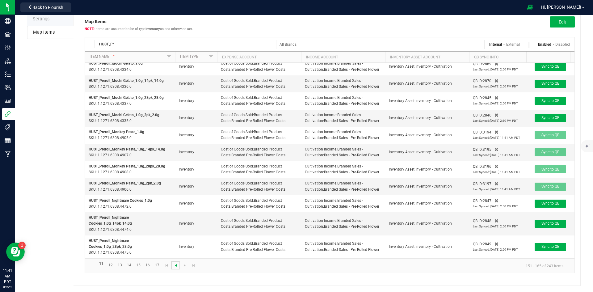
click at [174, 267] on span "Go to the previous page" at bounding box center [175, 265] width 5 height 5
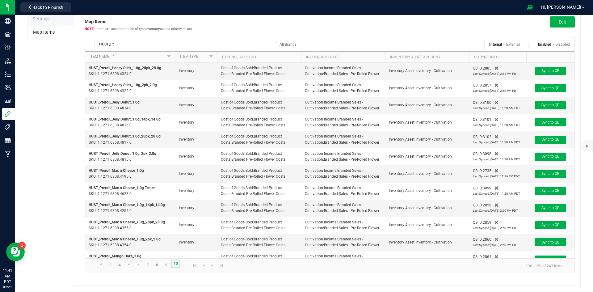
click at [174, 267] on link "10" at bounding box center [175, 263] width 9 height 8
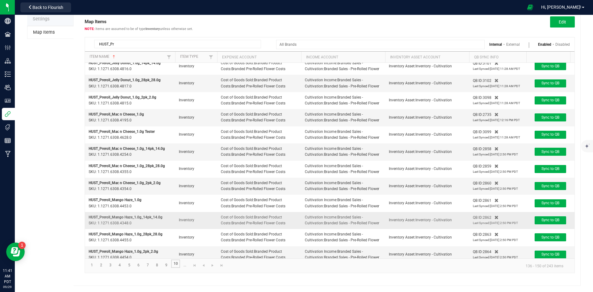
scroll to position [90, 0]
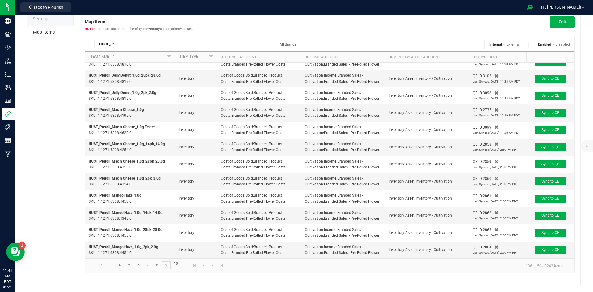
click at [168, 265] on link "9" at bounding box center [166, 265] width 9 height 8
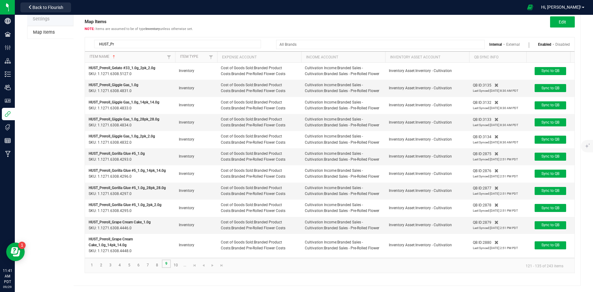
click at [168, 265] on link "9" at bounding box center [166, 263] width 9 height 8
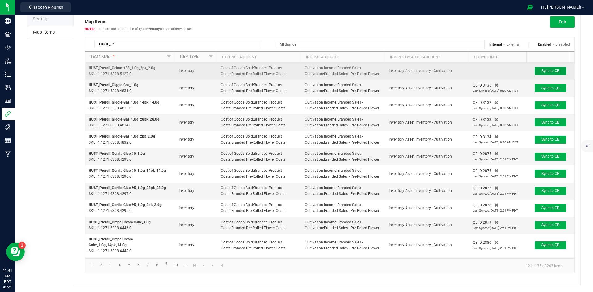
click at [540, 72] on button "Sync to QB" at bounding box center [551, 71] width 32 height 8
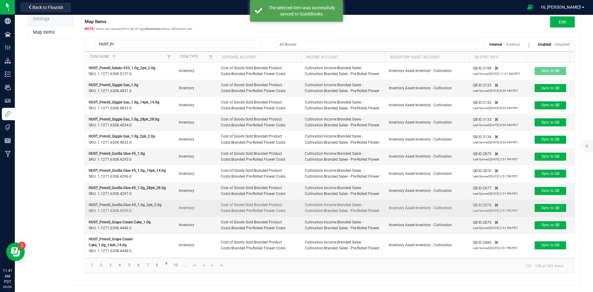
scroll to position [82, 0]
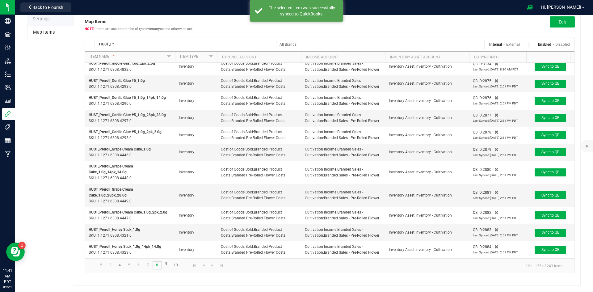
click at [160, 266] on link "8" at bounding box center [157, 265] width 9 height 8
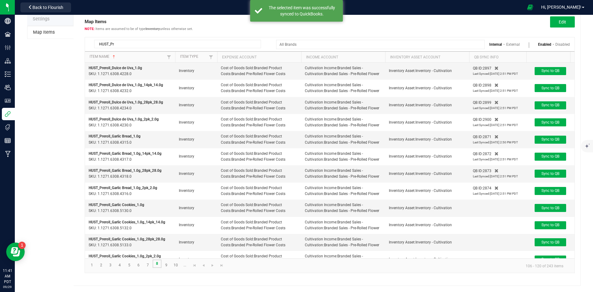
click at [157, 266] on link "8" at bounding box center [157, 263] width 9 height 8
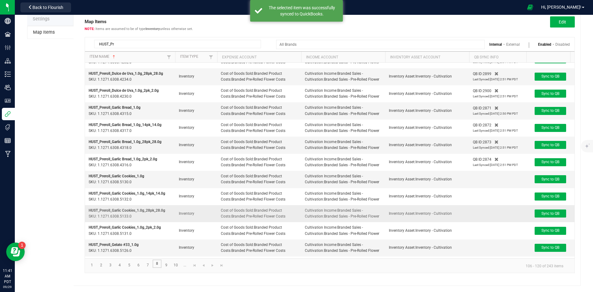
scroll to position [62, 0]
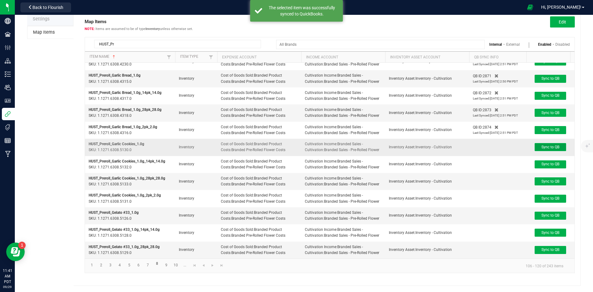
click at [549, 143] on button "Sync to QB" at bounding box center [551, 147] width 32 height 8
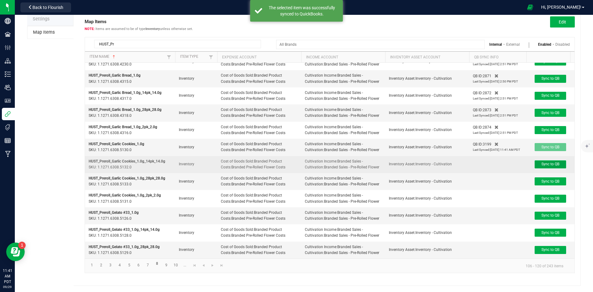
click at [545, 166] on span "Sync to QB" at bounding box center [550, 164] width 18 height 4
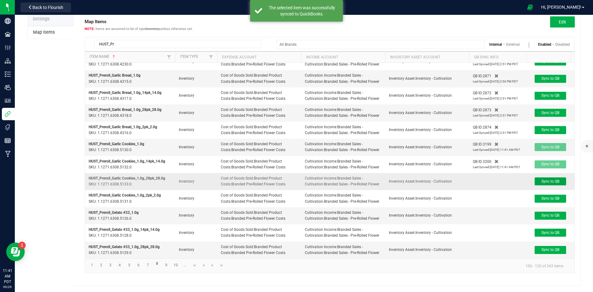
drag, startPoint x: 547, startPoint y: 177, endPoint x: 547, endPoint y: 183, distance: 6.2
click at [547, 178] on button "Sync to QB" at bounding box center [551, 181] width 32 height 8
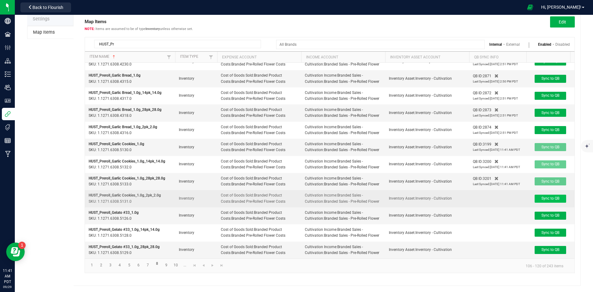
click at [542, 199] on td "Sync to QB" at bounding box center [550, 198] width 48 height 17
click at [544, 203] on button "Sync to QB" at bounding box center [551, 199] width 32 height 8
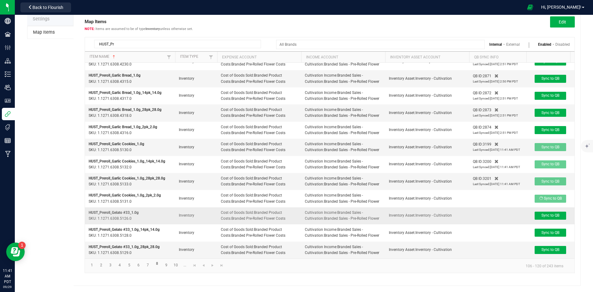
scroll to position [80, 0]
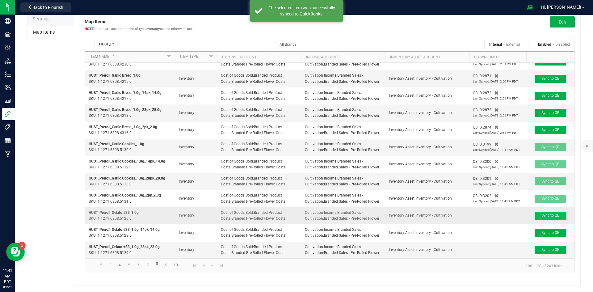
click at [550, 212] on td "Sync to QB" at bounding box center [550, 215] width 48 height 17
click at [548, 216] on span "Sync to QB" at bounding box center [550, 215] width 18 height 4
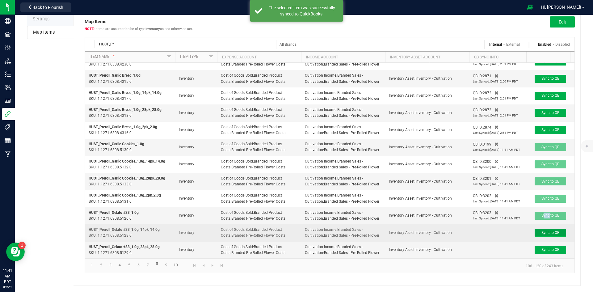
click at [544, 234] on button "Sync to QB" at bounding box center [551, 233] width 32 height 8
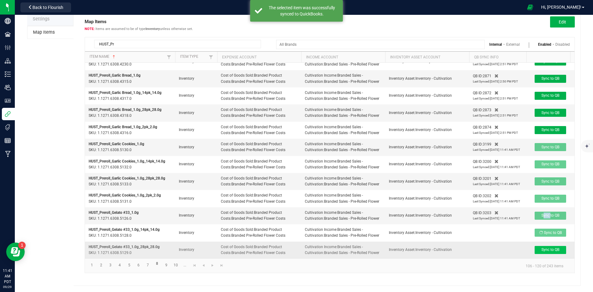
scroll to position [90, 0]
click at [548, 247] on span "Sync to QB" at bounding box center [550, 249] width 18 height 4
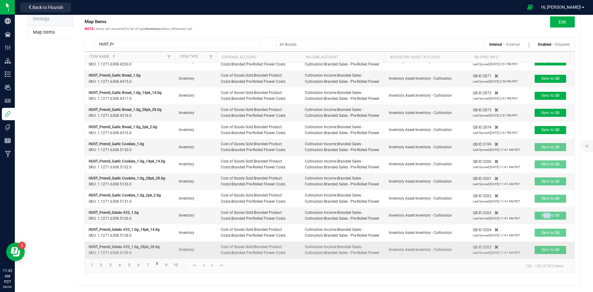
scroll to position [99, 0]
click at [143, 266] on link "7" at bounding box center [147, 265] width 9 height 8
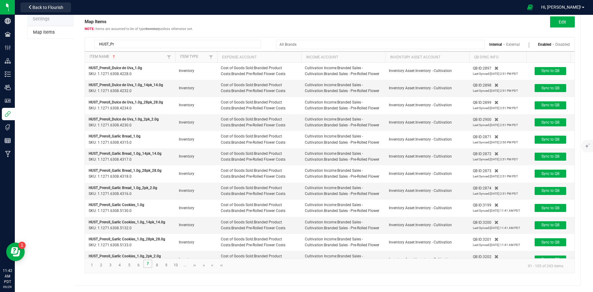
click at [145, 267] on link "7" at bounding box center [147, 263] width 9 height 8
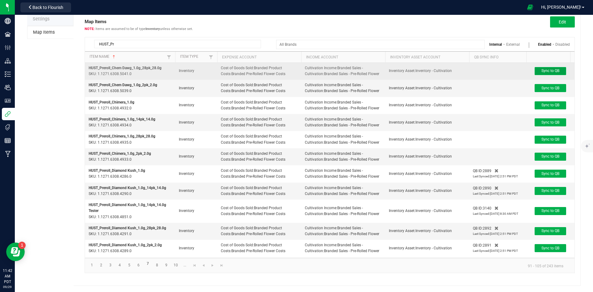
click at [550, 74] on button "Sync to QB" at bounding box center [551, 71] width 32 height 8
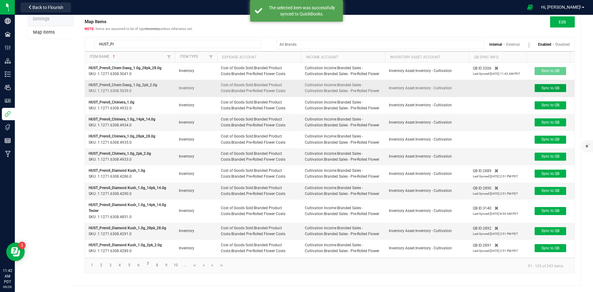
click at [551, 90] on span "Sync to QB" at bounding box center [550, 88] width 18 height 4
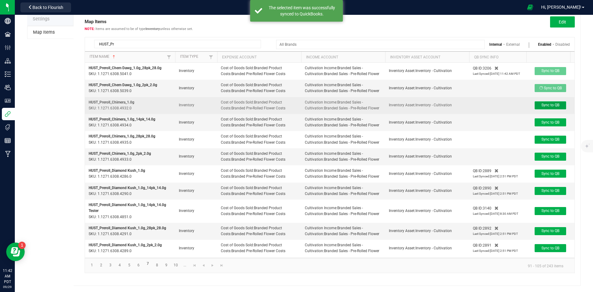
click at [551, 107] on td "Sync to QB" at bounding box center [550, 105] width 48 height 17
click at [554, 109] on button "Sync to QB" at bounding box center [551, 105] width 32 height 8
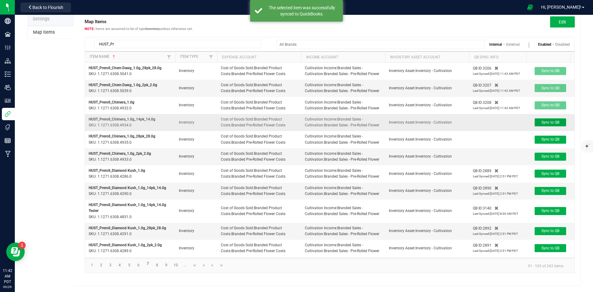
click at [552, 124] on span "Sync to QB" at bounding box center [550, 122] width 18 height 4
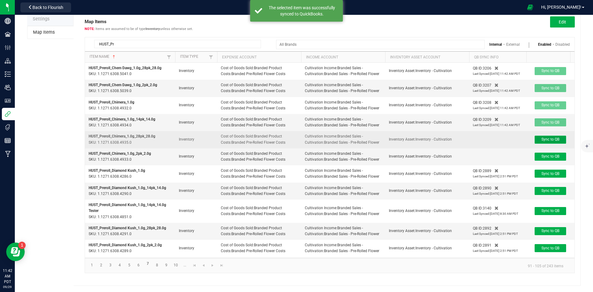
click at [550, 141] on span "Sync to QB" at bounding box center [550, 139] width 18 height 4
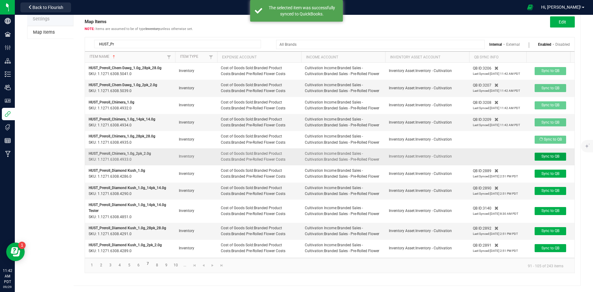
click at [549, 158] on span "Sync to QB" at bounding box center [550, 156] width 18 height 4
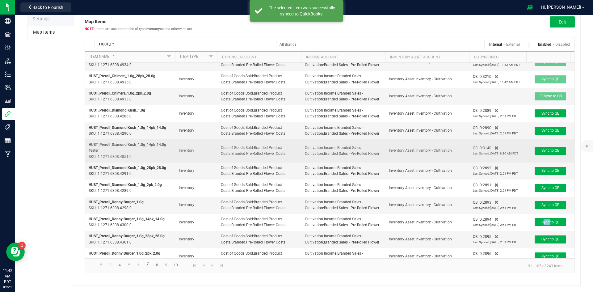
scroll to position [95, 0]
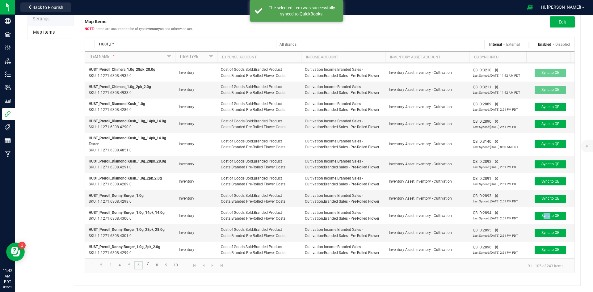
click at [141, 265] on link "6" at bounding box center [138, 265] width 9 height 8
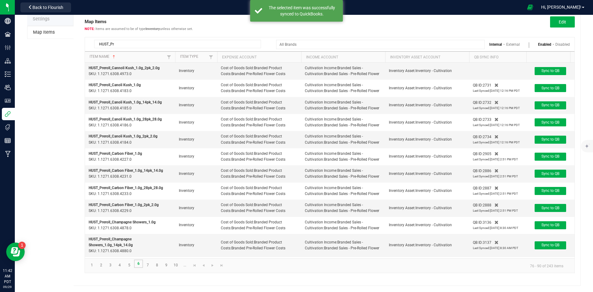
click at [141, 265] on link "6" at bounding box center [138, 263] width 9 height 8
click at [548, 72] on span "Sync to QB" at bounding box center [550, 71] width 18 height 4
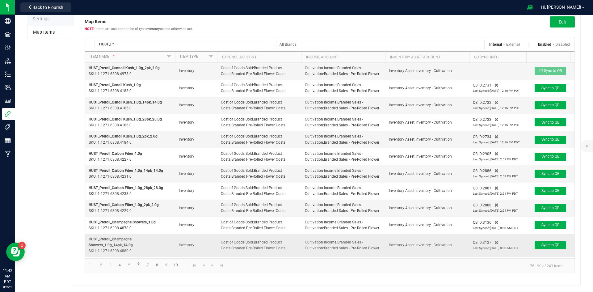
scroll to position [83, 0]
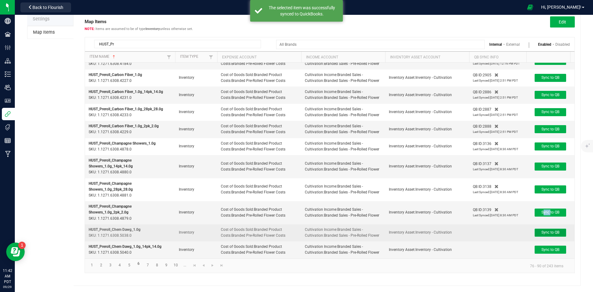
click at [549, 232] on span "Sync to QB" at bounding box center [550, 232] width 18 height 4
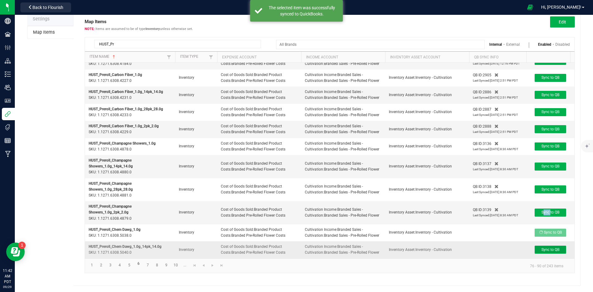
click at [552, 246] on button "Sync to QB" at bounding box center [551, 250] width 32 height 8
click at [130, 267] on link "5" at bounding box center [129, 265] width 9 height 8
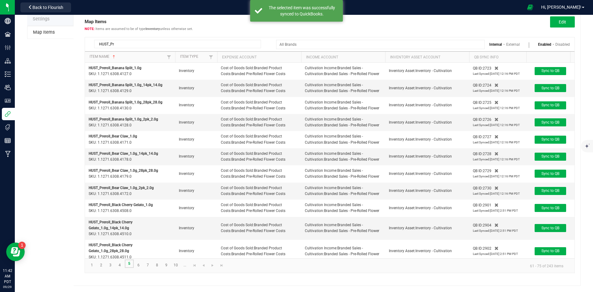
click at [129, 267] on link "5" at bounding box center [129, 263] width 9 height 8
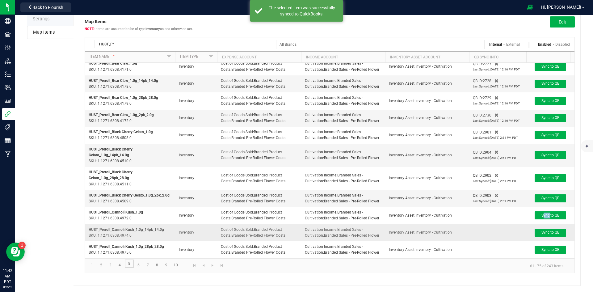
scroll to position [83, 0]
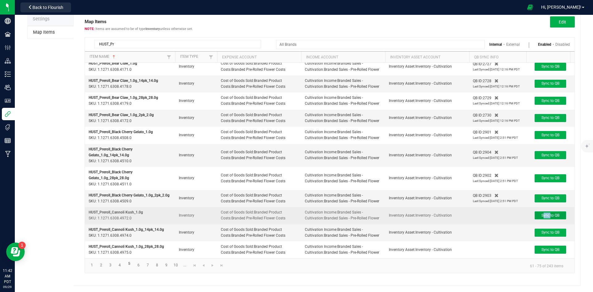
click at [554, 213] on button "Sync to QB" at bounding box center [551, 215] width 32 height 8
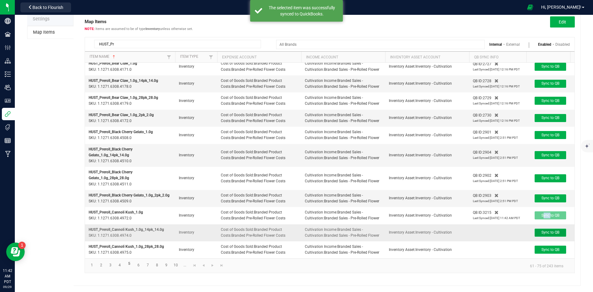
click at [554, 230] on span "Sync to QB" at bounding box center [550, 232] width 18 height 4
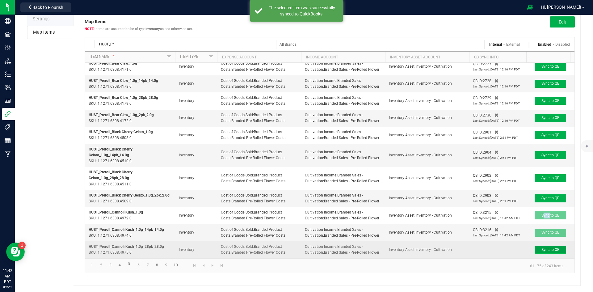
click at [543, 248] on span "Sync to QB" at bounding box center [550, 249] width 18 height 4
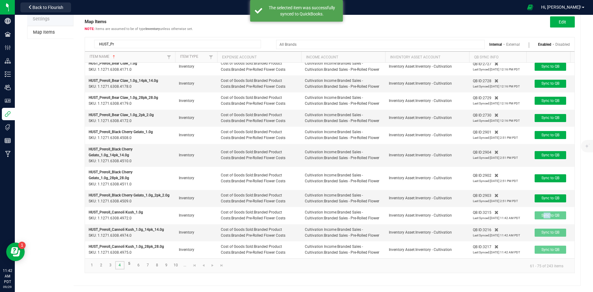
click at [121, 264] on link "4" at bounding box center [119, 265] width 9 height 8
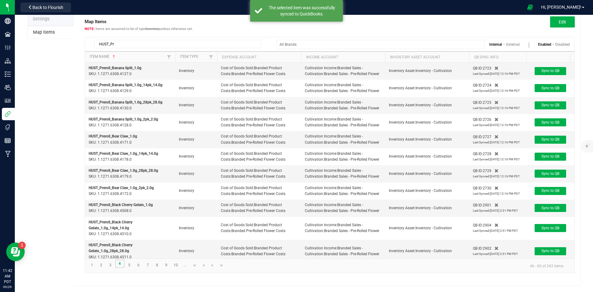
click at [121, 264] on link "4" at bounding box center [119, 263] width 9 height 8
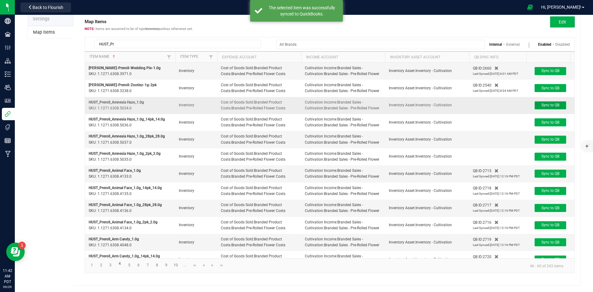
click at [558, 107] on span "Sync to QB" at bounding box center [550, 105] width 18 height 4
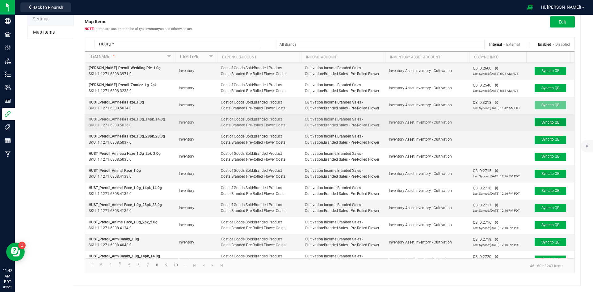
click at [553, 126] on button "Sync to QB" at bounding box center [551, 122] width 32 height 8
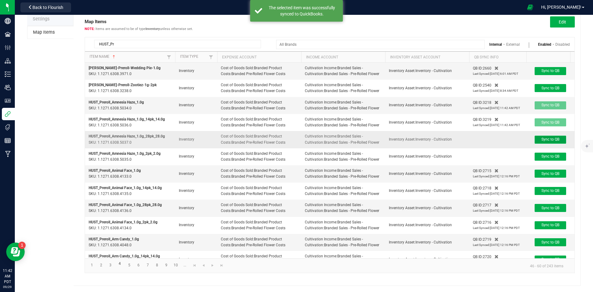
click at [552, 141] on span "Sync to QB" at bounding box center [550, 139] width 18 height 4
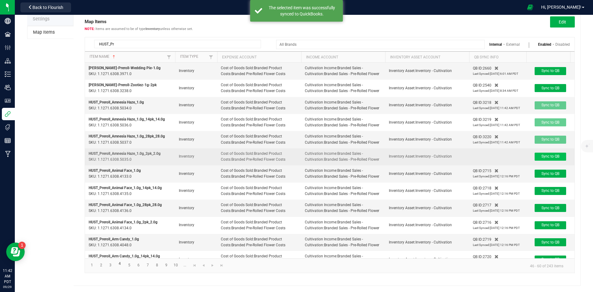
click at [552, 163] on td "Sync to QB" at bounding box center [550, 156] width 48 height 17
click at [546, 165] on td "Sync to QB" at bounding box center [550, 156] width 48 height 17
click at [548, 158] on span "Sync to QB" at bounding box center [550, 156] width 18 height 4
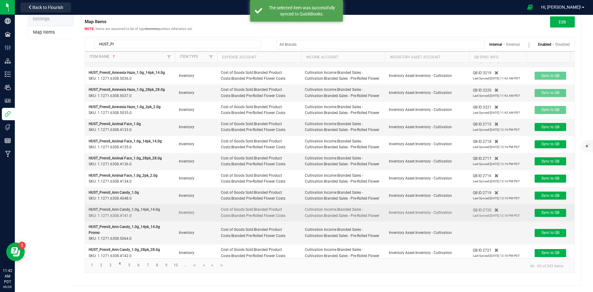
scroll to position [91, 0]
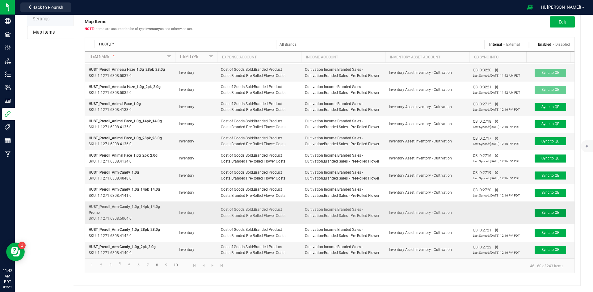
click at [548, 210] on span "Sync to QB" at bounding box center [550, 212] width 18 height 4
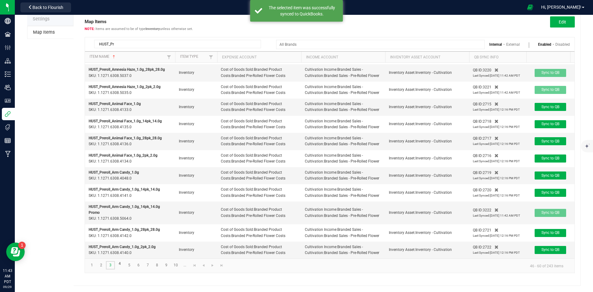
click at [113, 268] on link "3" at bounding box center [110, 265] width 9 height 8
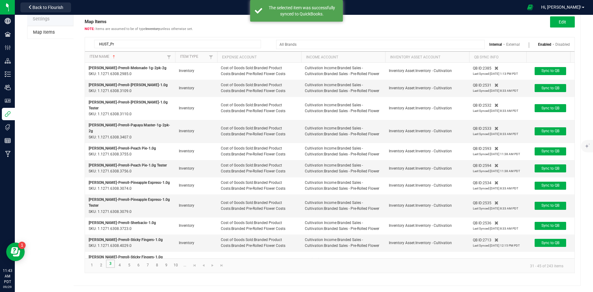
click at [111, 266] on link "3" at bounding box center [110, 263] width 9 height 8
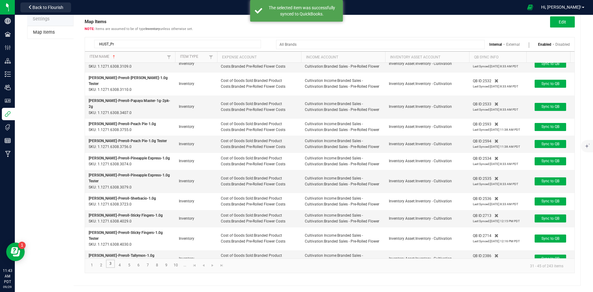
scroll to position [65, 0]
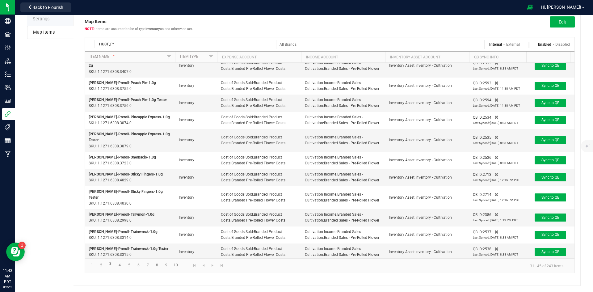
click at [231, 40] on input "HUST_Pr" at bounding box center [177, 44] width 167 height 8
paste input "RNBW_Preroll"
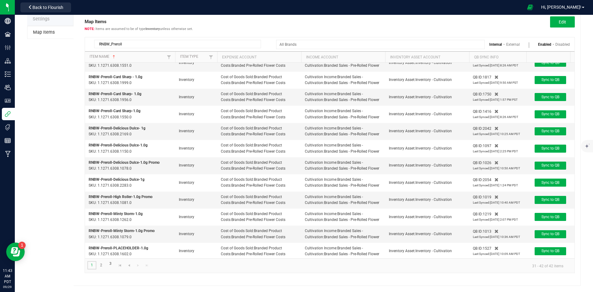
click at [96, 265] on link "1" at bounding box center [91, 265] width 9 height 8
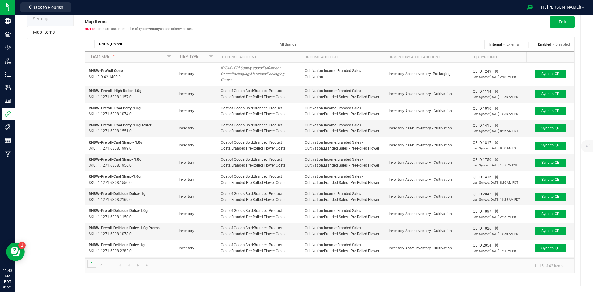
click at [93, 265] on link "1" at bounding box center [91, 263] width 9 height 8
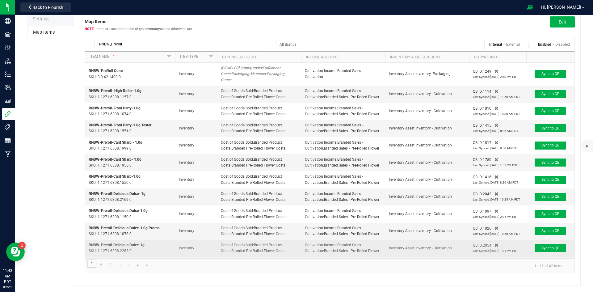
scroll to position [80, 0]
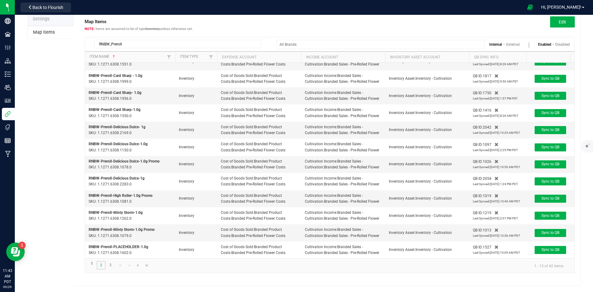
click at [99, 265] on link "2" at bounding box center [101, 265] width 9 height 8
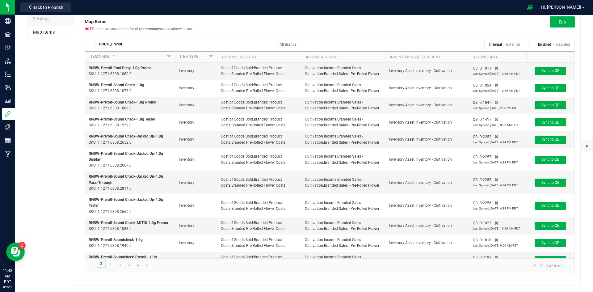
click at [100, 265] on link "2" at bounding box center [101, 263] width 9 height 8
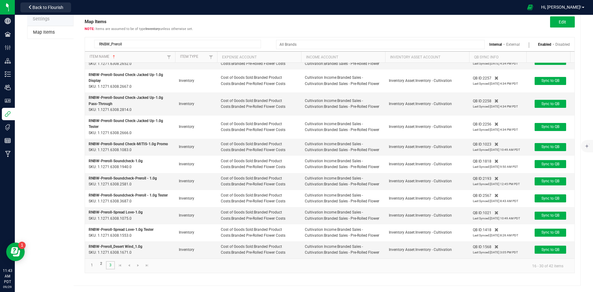
click at [108, 265] on link "3" at bounding box center [110, 265] width 9 height 8
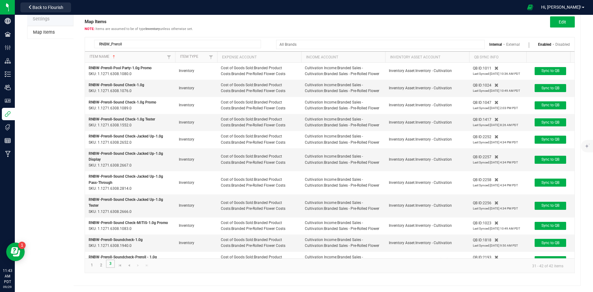
click at [108, 265] on link "3" at bounding box center [110, 263] width 9 height 8
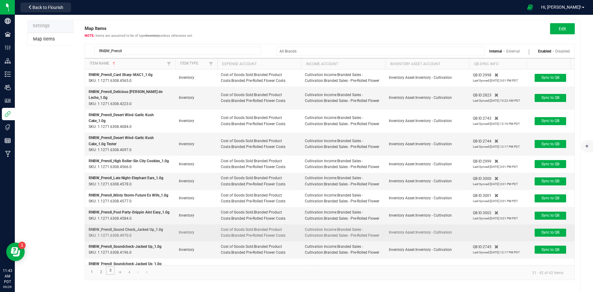
scroll to position [29, 0]
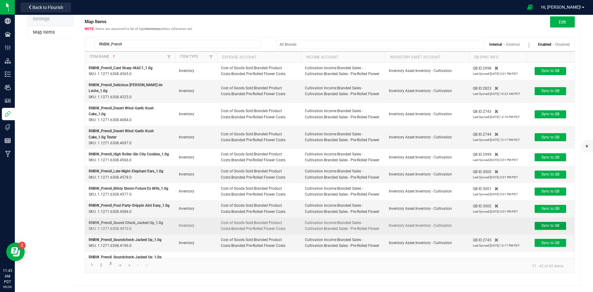
click at [559, 223] on span "Sync to QB" at bounding box center [550, 225] width 18 height 4
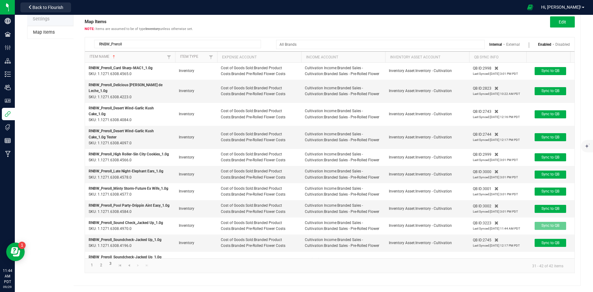
click at [238, 38] on div "RNBW_Preroll" at bounding box center [173, 42] width 176 height 11
click at [234, 43] on input "RNBW_Preroll" at bounding box center [177, 44] width 167 height 8
paste input "HUST_Flow"
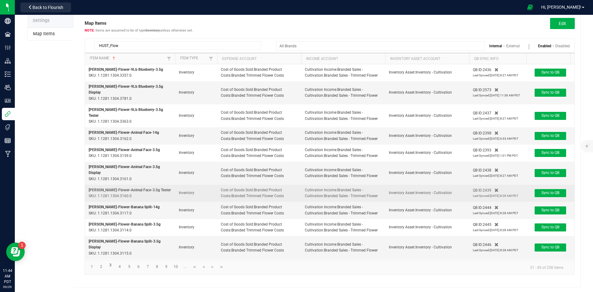
scroll to position [29, 0]
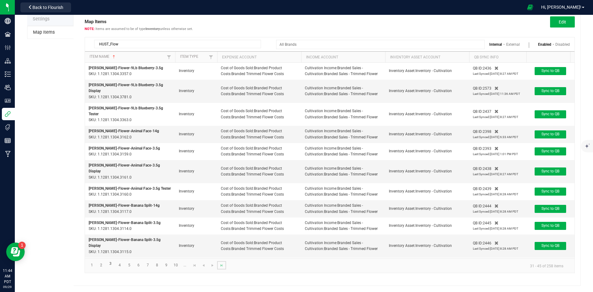
click at [222, 268] on link at bounding box center [221, 265] width 9 height 8
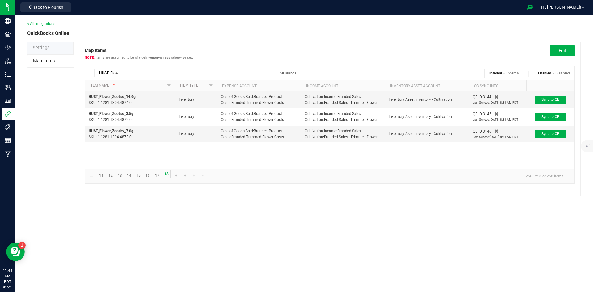
click at [166, 174] on link "18" at bounding box center [166, 174] width 9 height 8
click at [157, 175] on link "17" at bounding box center [157, 175] width 9 height 8
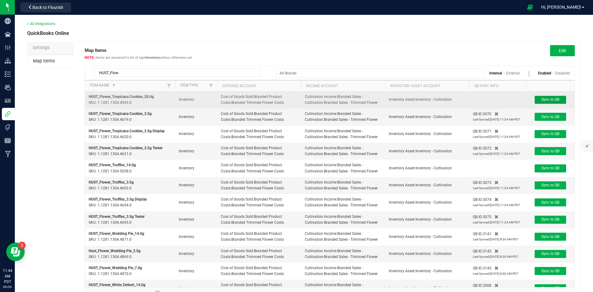
click at [550, 101] on span "Sync to QB" at bounding box center [550, 99] width 18 height 4
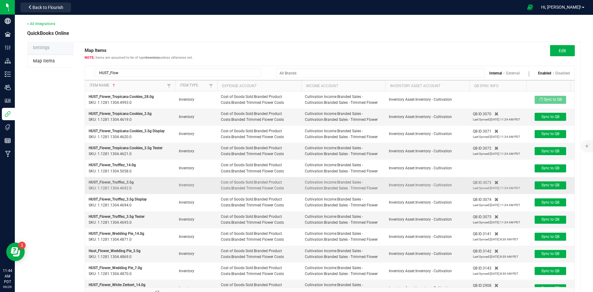
scroll to position [31, 0]
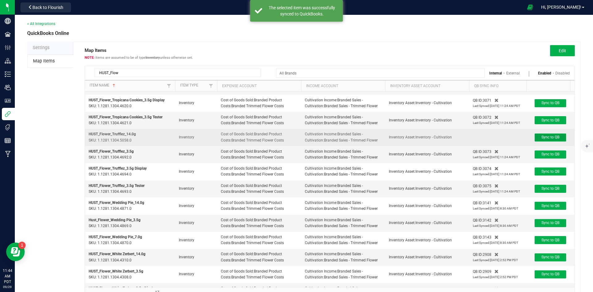
click at [543, 139] on span "Sync to QB" at bounding box center [550, 137] width 18 height 4
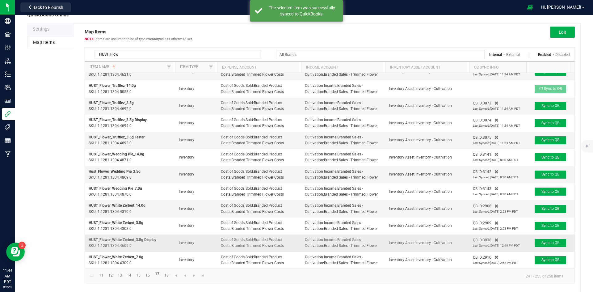
scroll to position [29, 0]
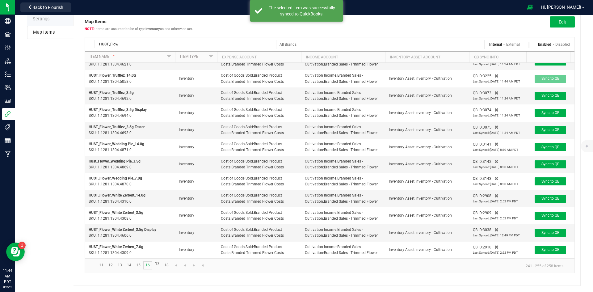
click at [146, 266] on link "16" at bounding box center [147, 265] width 9 height 8
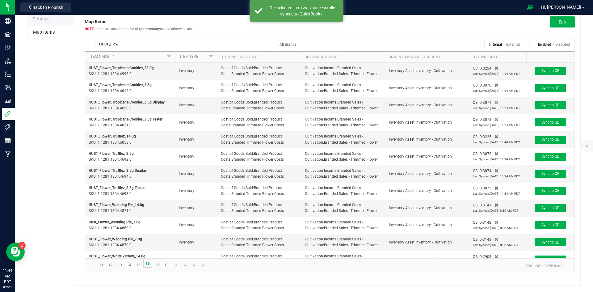
click at [146, 266] on link "16" at bounding box center [147, 263] width 9 height 8
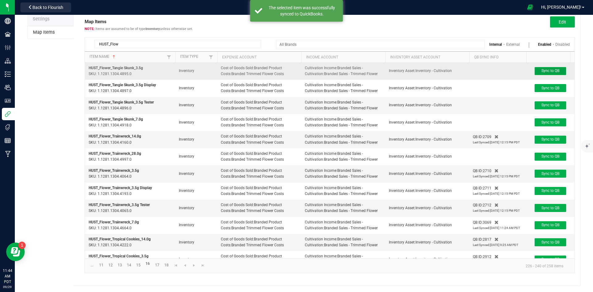
click at [554, 70] on span "Sync to QB" at bounding box center [550, 71] width 18 height 4
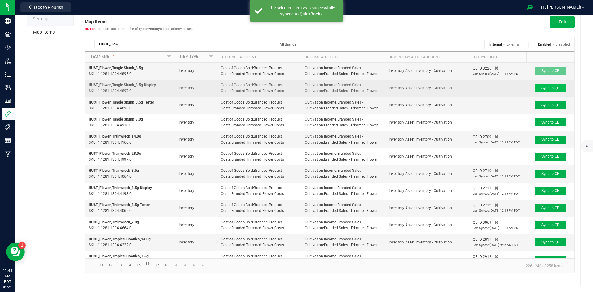
click at [554, 85] on td "Sync to QB" at bounding box center [550, 88] width 48 height 17
click at [553, 90] on button "Sync to QB" at bounding box center [551, 88] width 32 height 8
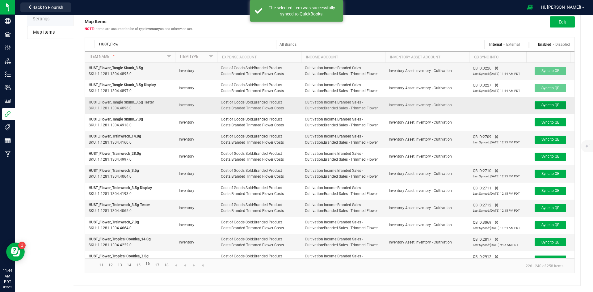
click at [554, 107] on span "Sync to QB" at bounding box center [550, 105] width 18 height 4
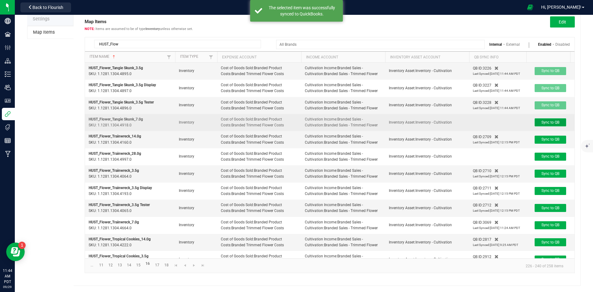
click at [554, 124] on span "Sync to QB" at bounding box center [550, 122] width 18 height 4
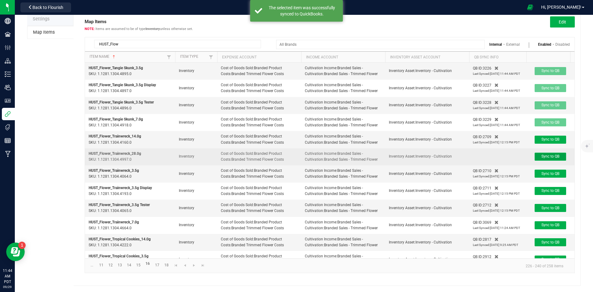
click at [551, 158] on span "Sync to QB" at bounding box center [550, 156] width 18 height 4
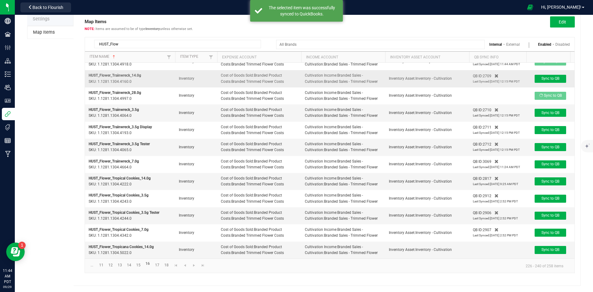
scroll to position [90, 0]
click at [546, 249] on span "Sync to QB" at bounding box center [550, 249] width 18 height 4
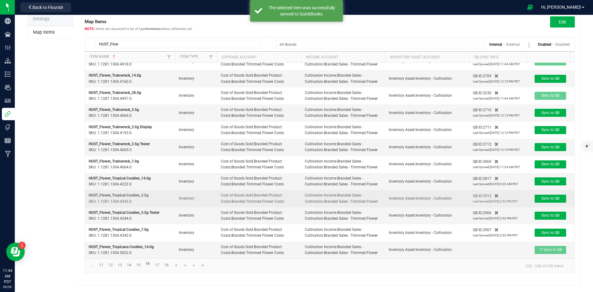
scroll to position [95, 0]
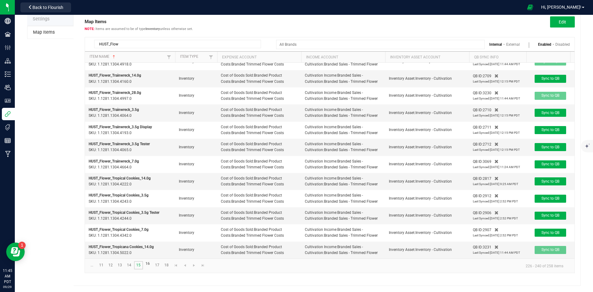
click at [140, 266] on link "15" at bounding box center [138, 265] width 9 height 8
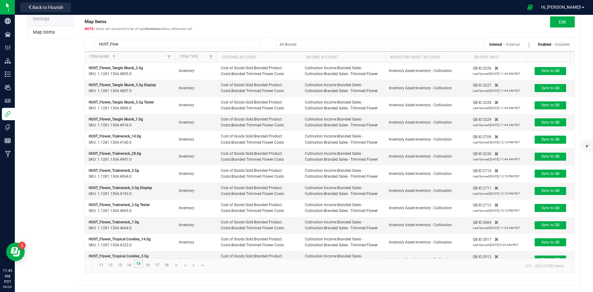
click at [139, 265] on link "15" at bounding box center [138, 263] width 9 height 8
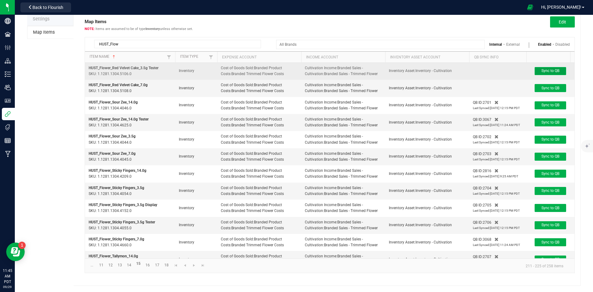
click at [556, 69] on span "Sync to QB" at bounding box center [550, 71] width 18 height 4
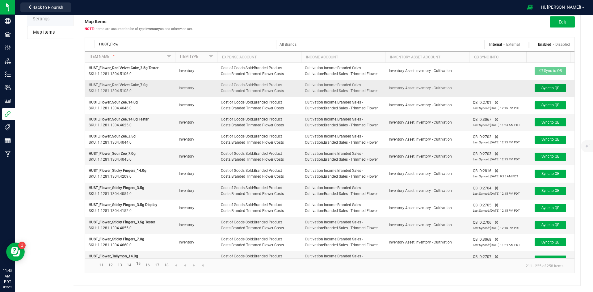
click at [546, 88] on span "Sync to QB" at bounding box center [550, 88] width 18 height 4
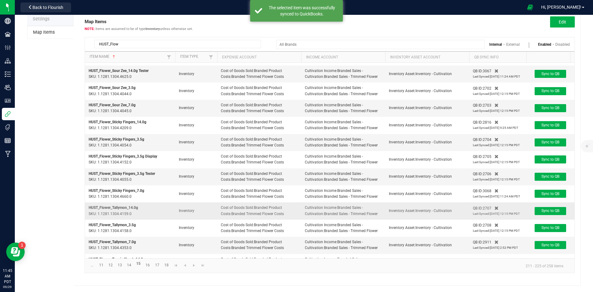
scroll to position [85, 0]
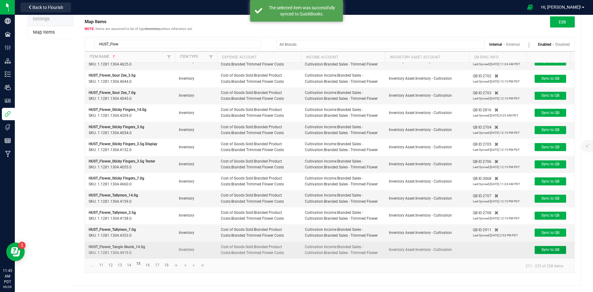
click at [557, 247] on span "Sync to QB" at bounding box center [550, 249] width 18 height 4
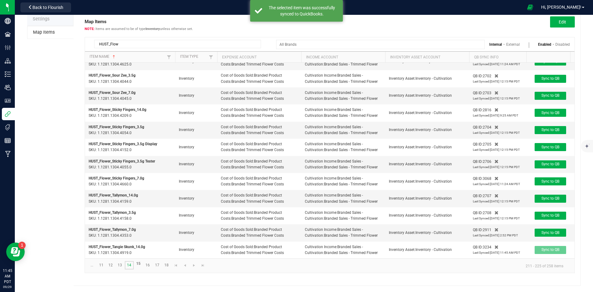
click at [131, 265] on link "14" at bounding box center [129, 265] width 9 height 8
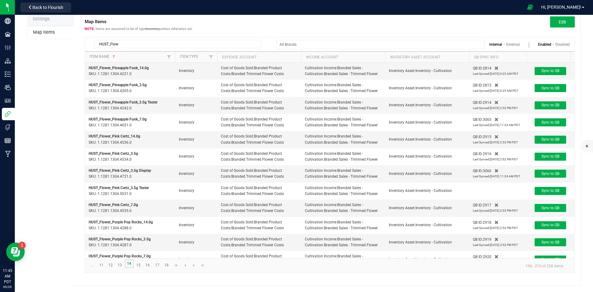
click at [131, 265] on link "14" at bounding box center [129, 263] width 9 height 8
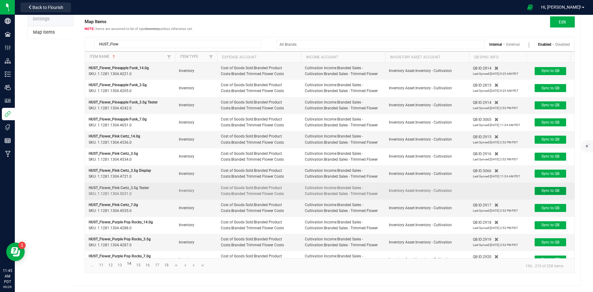
click at [553, 193] on span "Sync to QB" at bounding box center [550, 190] width 18 height 4
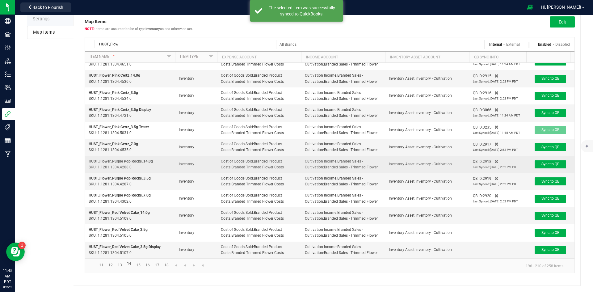
scroll to position [75, 0]
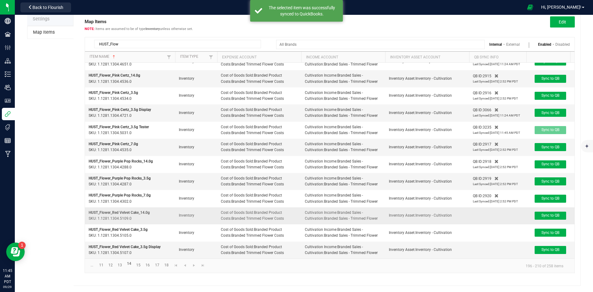
click at [554, 211] on td "Sync to QB" at bounding box center [550, 215] width 48 height 17
click at [552, 219] on button "Sync to QB" at bounding box center [551, 216] width 32 height 8
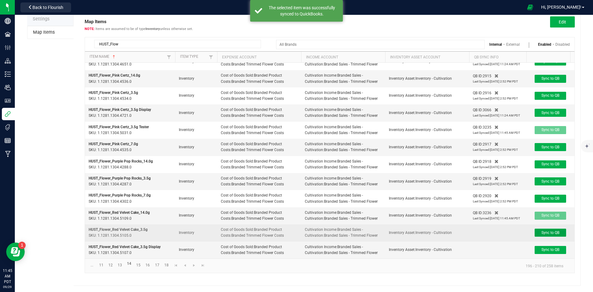
click at [550, 233] on td "Sync to QB" at bounding box center [550, 232] width 48 height 17
click at [555, 231] on button "Sync to QB" at bounding box center [551, 233] width 32 height 8
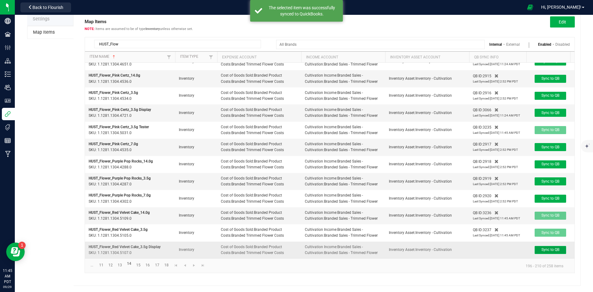
click at [548, 248] on span "Sync to QB" at bounding box center [550, 249] width 18 height 4
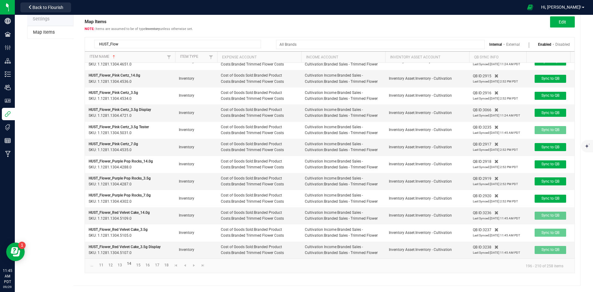
scroll to position [95, 0]
click at [120, 264] on link "13" at bounding box center [119, 265] width 9 height 8
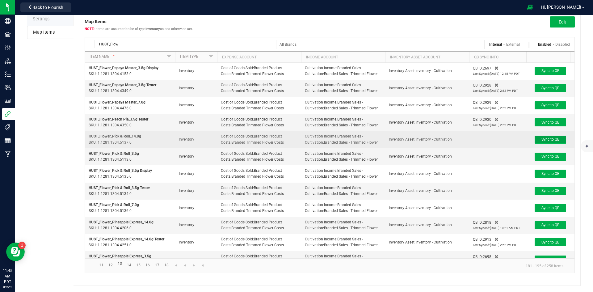
click at [540, 141] on button "Sync to QB" at bounding box center [551, 140] width 32 height 8
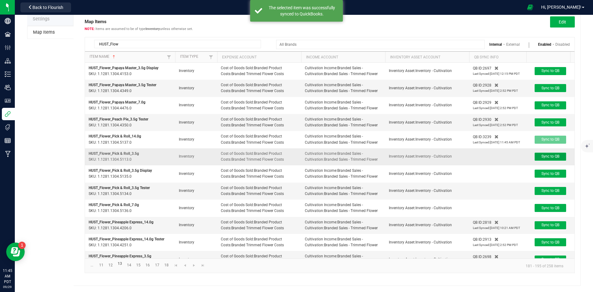
click at [554, 158] on span "Sync to QB" at bounding box center [550, 156] width 18 height 4
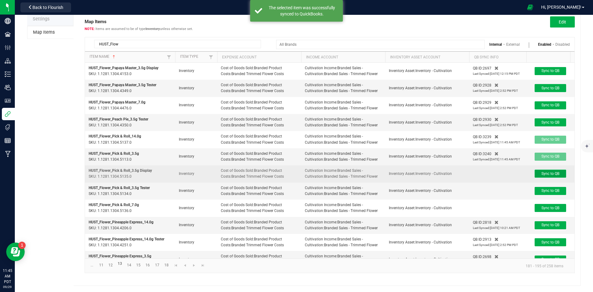
click at [548, 176] on span "Sync to QB" at bounding box center [550, 173] width 18 height 4
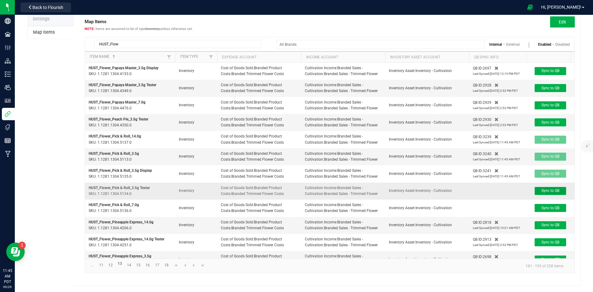
click at [545, 193] on span "Sync to QB" at bounding box center [550, 190] width 18 height 4
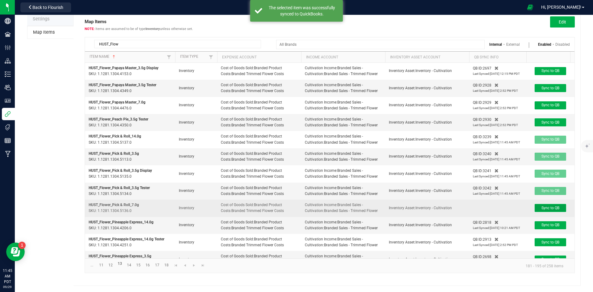
click at [550, 212] on button "Sync to QB" at bounding box center [551, 208] width 32 height 8
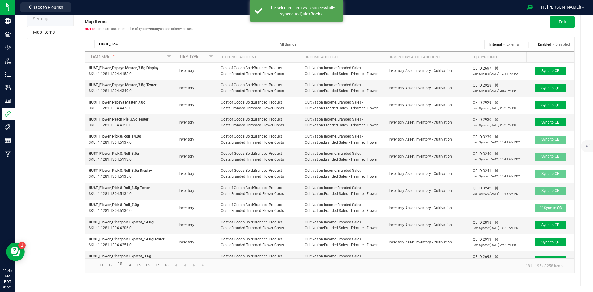
scroll to position [95, 0]
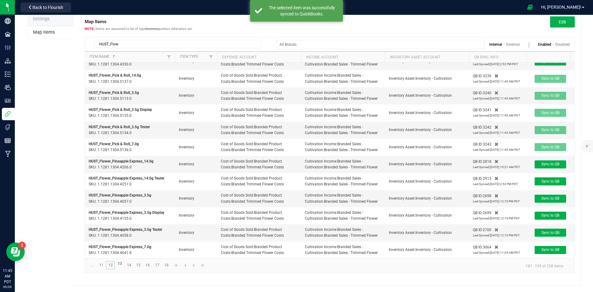
click at [111, 264] on link "12" at bounding box center [110, 265] width 9 height 8
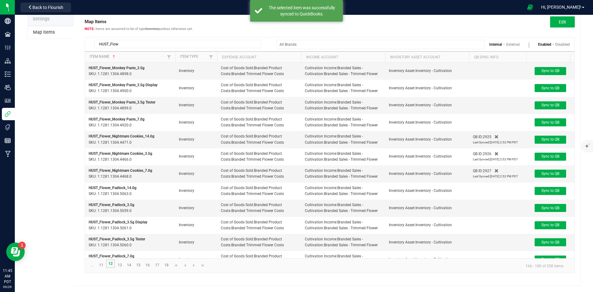
click at [111, 264] on link "12" at bounding box center [110, 263] width 9 height 8
click at [544, 70] on span "Sync to QB" at bounding box center [550, 71] width 18 height 4
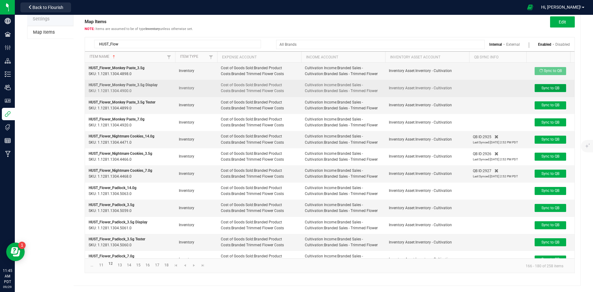
click at [551, 86] on span "Sync to QB" at bounding box center [550, 88] width 18 height 4
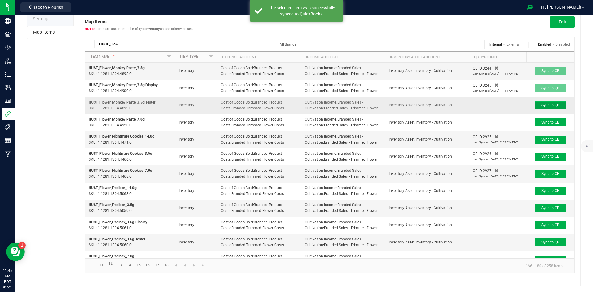
click at [556, 107] on span "Sync to QB" at bounding box center [550, 105] width 18 height 4
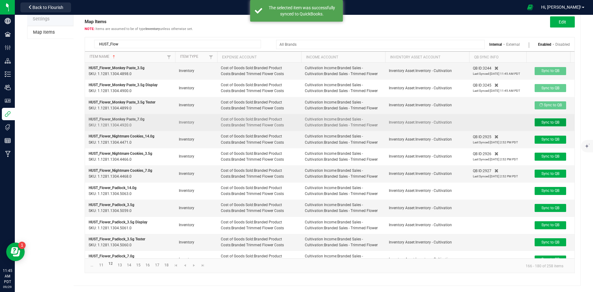
click at [554, 126] on button "Sync to QB" at bounding box center [551, 122] width 32 height 8
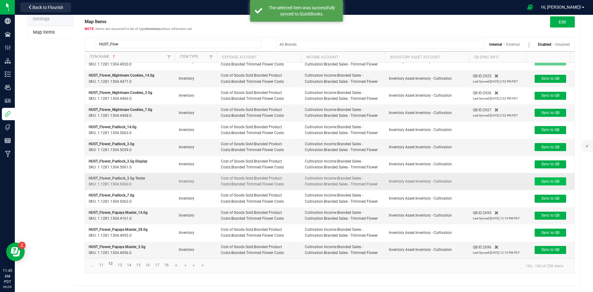
scroll to position [80, 0]
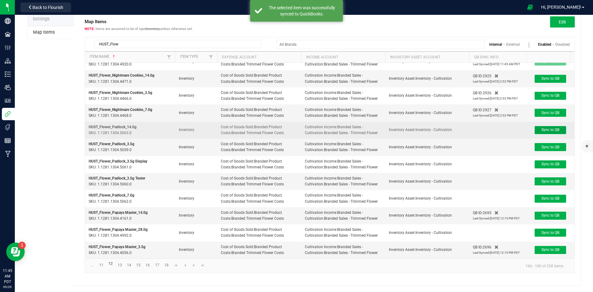
click at [549, 132] on button "Sync to QB" at bounding box center [551, 130] width 32 height 8
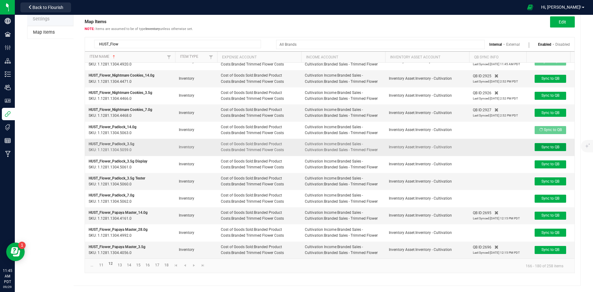
click at [550, 150] on button "Sync to QB" at bounding box center [551, 147] width 32 height 8
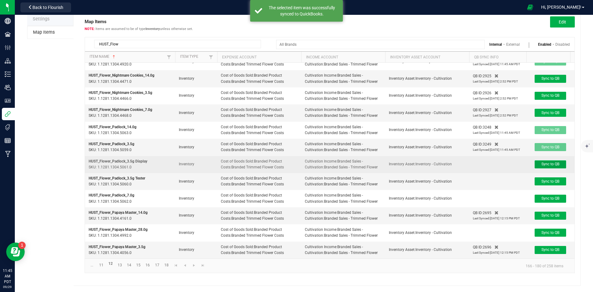
click at [545, 166] on span "Sync to QB" at bounding box center [550, 164] width 18 height 4
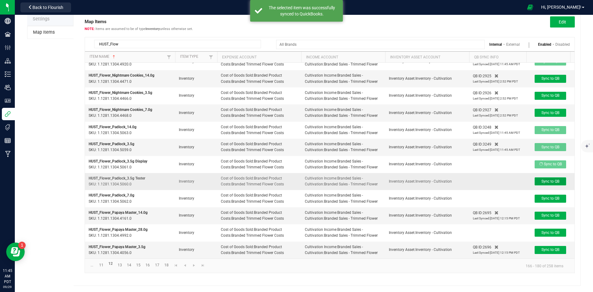
click at [549, 183] on span "Sync to QB" at bounding box center [550, 181] width 18 height 4
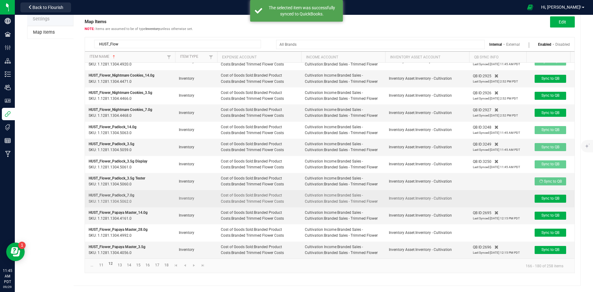
scroll to position [99, 0]
click at [555, 198] on button "Sync to QB" at bounding box center [551, 199] width 32 height 8
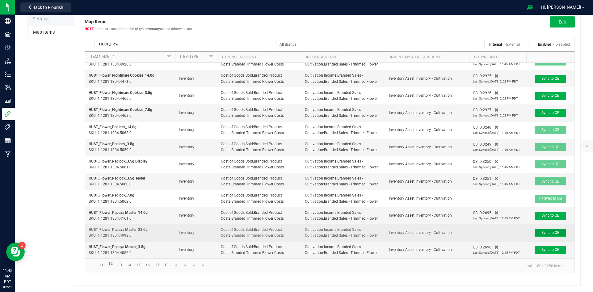
click at [550, 235] on span "Sync to QB" at bounding box center [550, 232] width 18 height 4
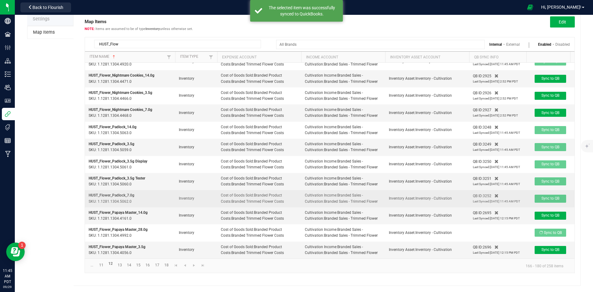
scroll to position [109, 0]
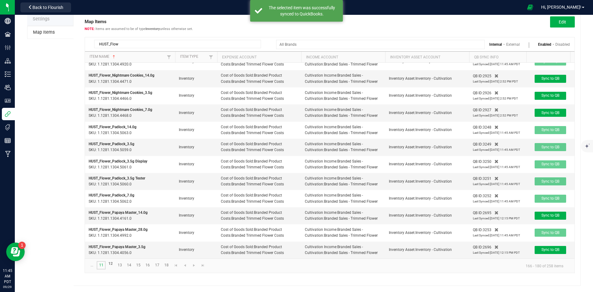
click at [104, 269] on link "11" at bounding box center [101, 265] width 9 height 8
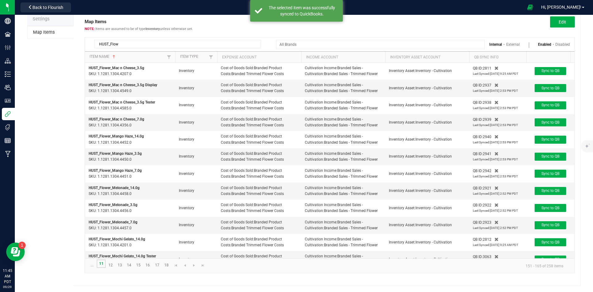
click at [104, 265] on link "11" at bounding box center [101, 263] width 9 height 8
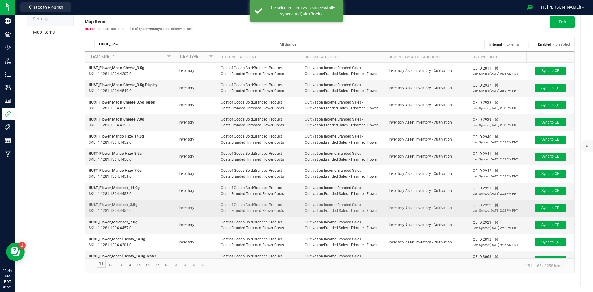
scroll to position [70, 0]
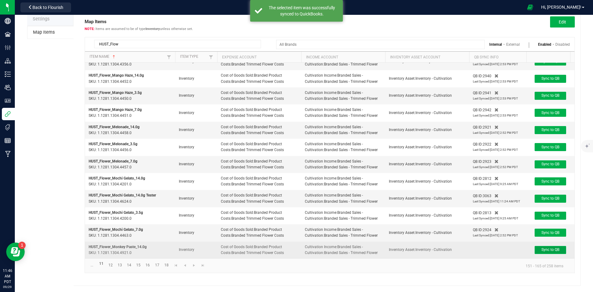
drag, startPoint x: 553, startPoint y: 244, endPoint x: 543, endPoint y: 243, distance: 9.3
click at [553, 247] on span "Sync to QB" at bounding box center [550, 249] width 18 height 4
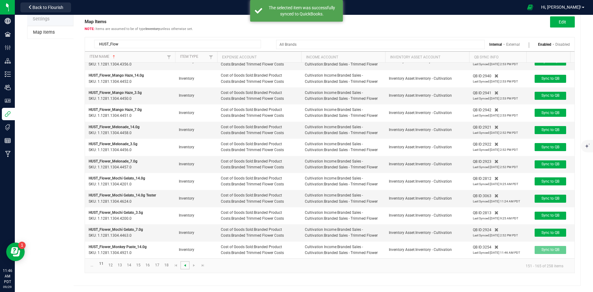
click at [186, 266] on span "Go to the previous page" at bounding box center [185, 265] width 5 height 5
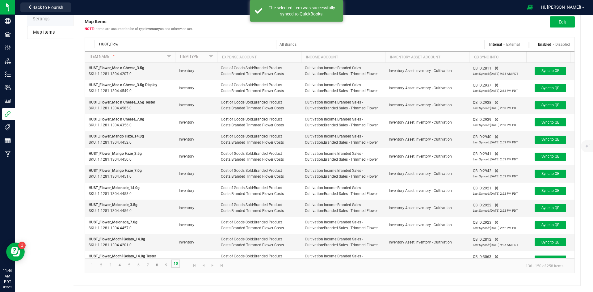
click at [172, 263] on link "10" at bounding box center [175, 263] width 9 height 8
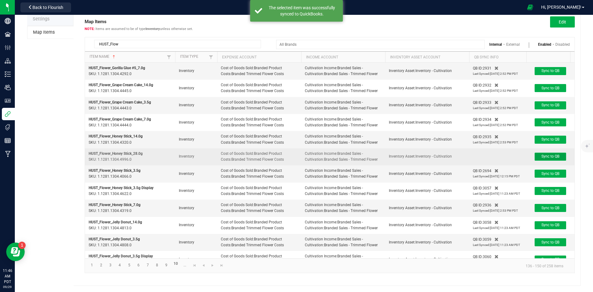
click at [541, 155] on button "Sync to QB" at bounding box center [551, 157] width 32 height 8
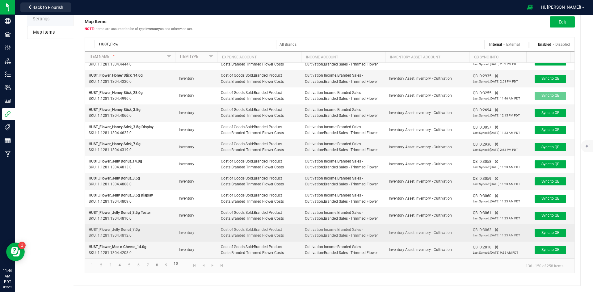
scroll to position [99, 0]
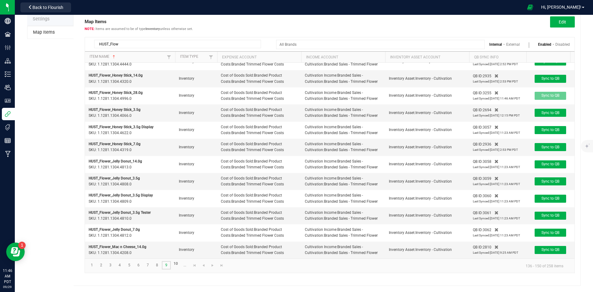
click at [166, 265] on link "9" at bounding box center [166, 265] width 9 height 8
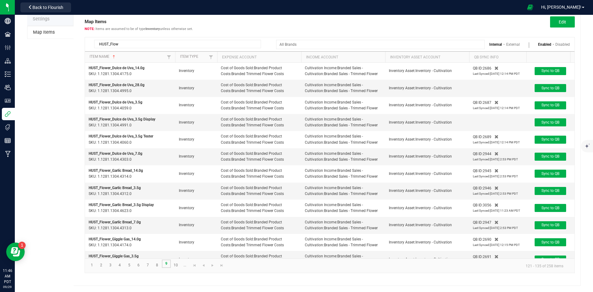
click at [166, 265] on link "9" at bounding box center [166, 263] width 9 height 8
click at [556, 90] on span "Sync to QB" at bounding box center [550, 88] width 18 height 4
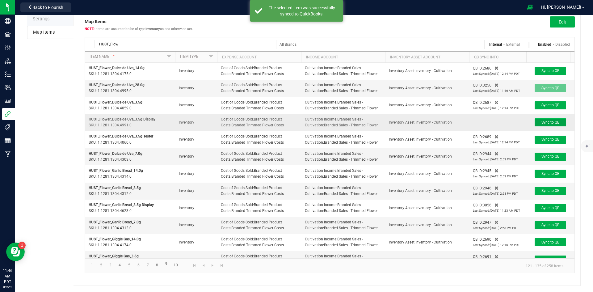
click at [547, 124] on span "Sync to QB" at bounding box center [550, 122] width 18 height 4
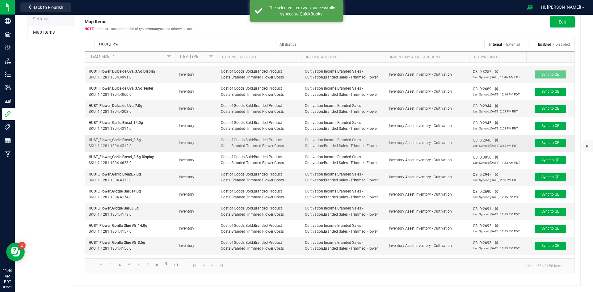
scroll to position [80, 0]
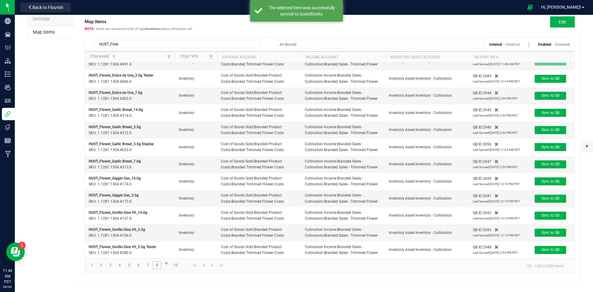
click at [160, 267] on link "8" at bounding box center [157, 265] width 9 height 8
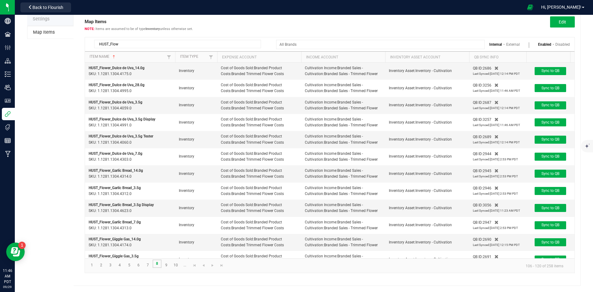
click at [158, 264] on link "8" at bounding box center [157, 263] width 9 height 8
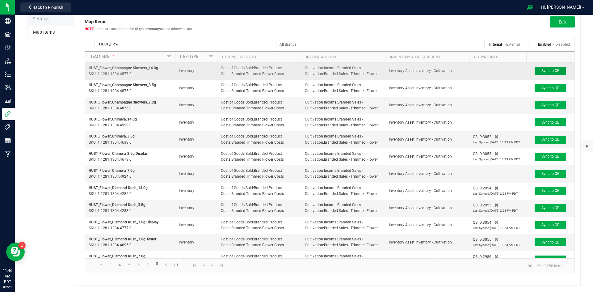
click at [545, 70] on span "Sync to QB" at bounding box center [550, 71] width 18 height 4
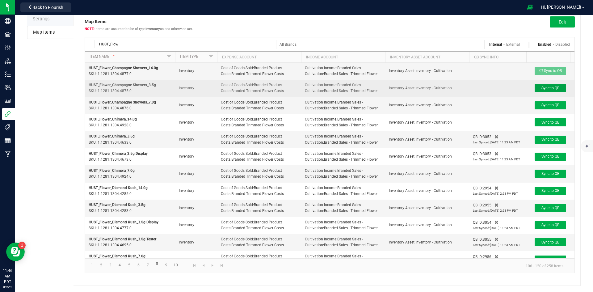
click at [545, 89] on span "Sync to QB" at bounding box center [550, 88] width 18 height 4
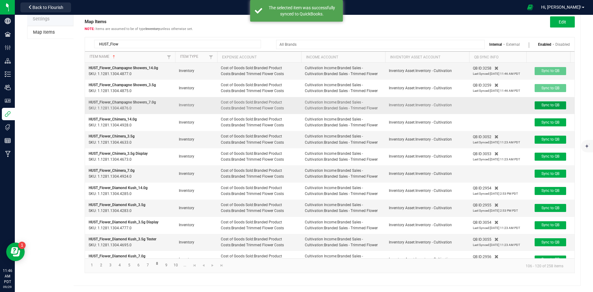
click at [545, 107] on span "Sync to QB" at bounding box center [550, 105] width 18 height 4
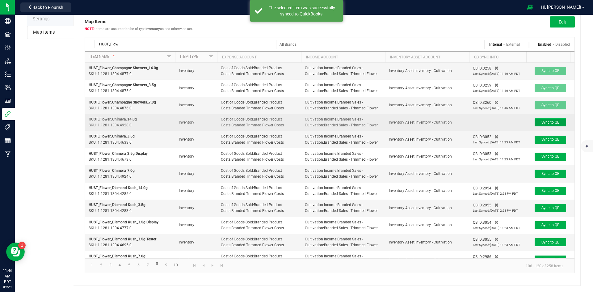
click at [548, 124] on span "Sync to QB" at bounding box center [550, 122] width 18 height 4
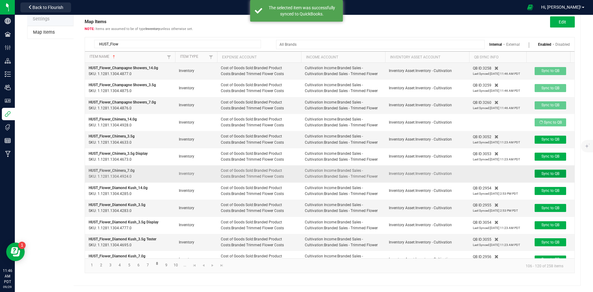
click at [548, 176] on span "Sync to QB" at bounding box center [550, 173] width 18 height 4
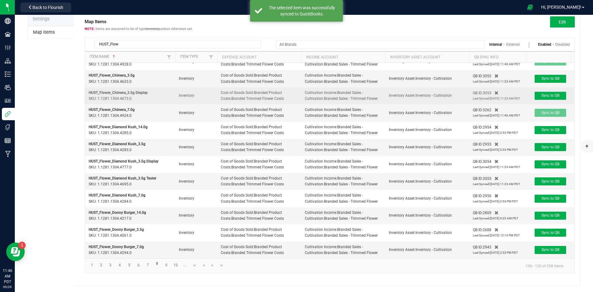
scroll to position [109, 0]
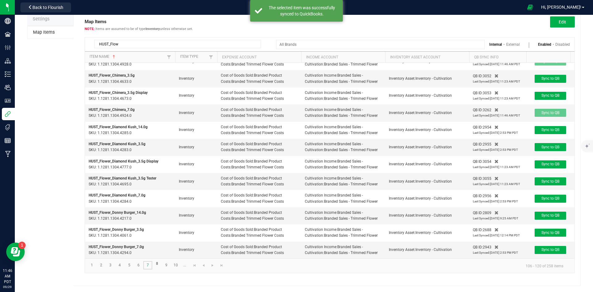
click at [149, 265] on link "7" at bounding box center [147, 265] width 9 height 8
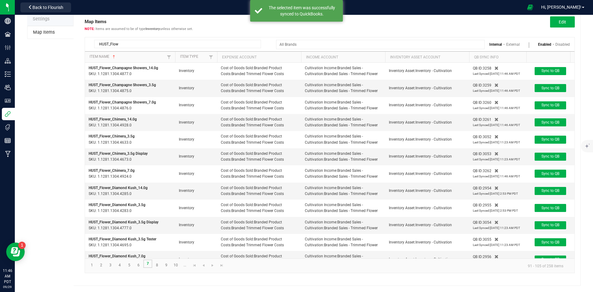
click at [149, 265] on link "7" at bounding box center [147, 263] width 9 height 8
click at [554, 193] on span "Sync to QB" at bounding box center [550, 190] width 18 height 4
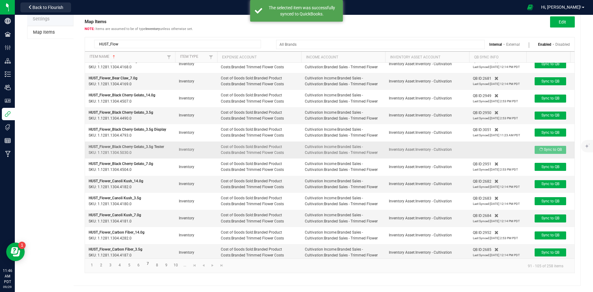
scroll to position [70, 0]
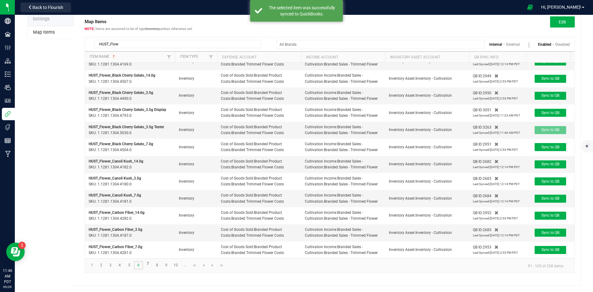
click at [141, 267] on link "6" at bounding box center [138, 265] width 9 height 8
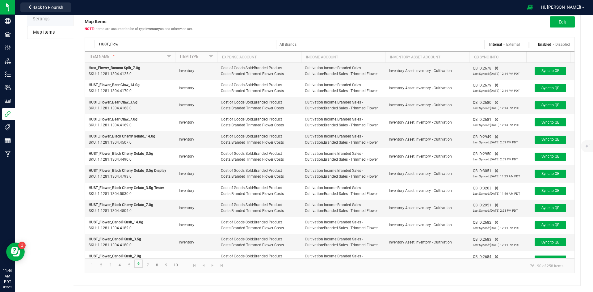
click at [139, 265] on link "6" at bounding box center [138, 263] width 9 height 8
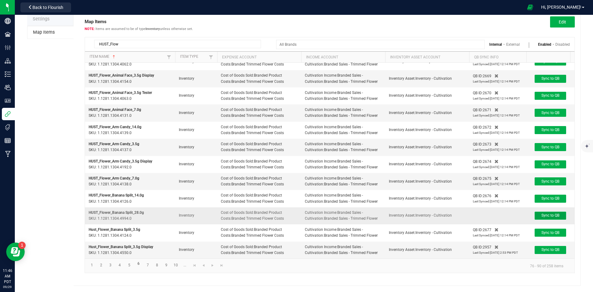
click at [542, 213] on span "Sync to QB" at bounding box center [550, 215] width 18 height 4
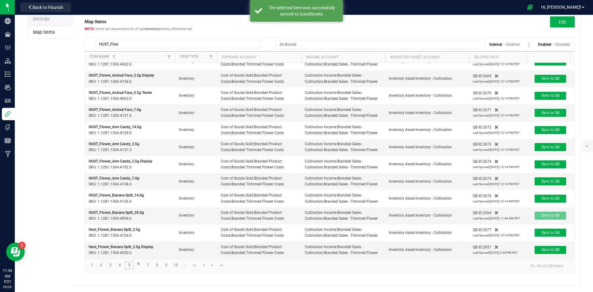
click at [130, 266] on link "5" at bounding box center [129, 265] width 9 height 8
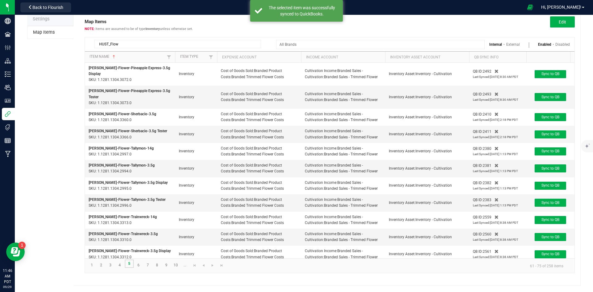
click at [130, 266] on link "5" at bounding box center [129, 263] width 9 height 8
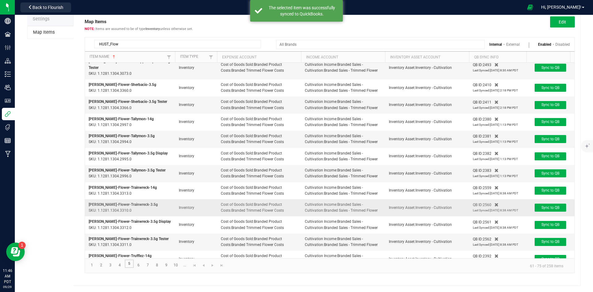
scroll to position [65, 0]
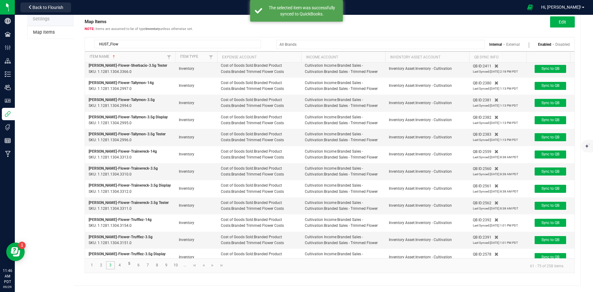
click at [115, 266] on link "3" at bounding box center [110, 265] width 9 height 8
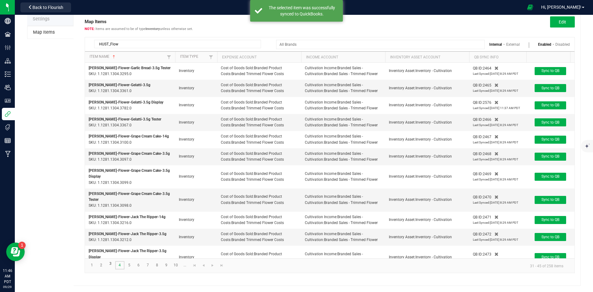
click at [118, 265] on link "4" at bounding box center [119, 265] width 9 height 8
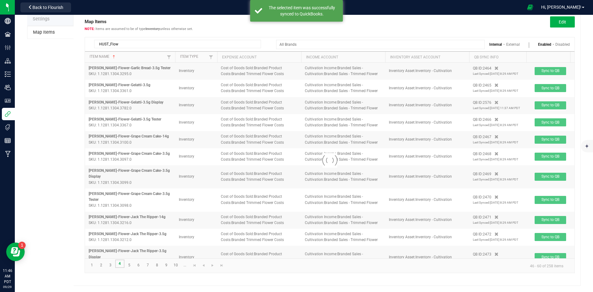
click at [118, 265] on link "4" at bounding box center [119, 263] width 9 height 8
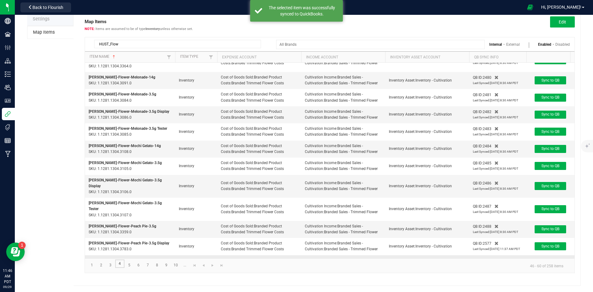
scroll to position [65, 0]
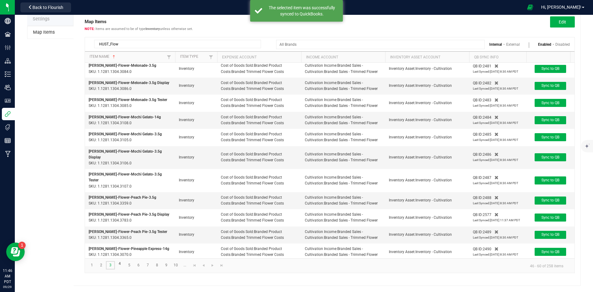
click at [109, 266] on link "3" at bounding box center [110, 265] width 9 height 8
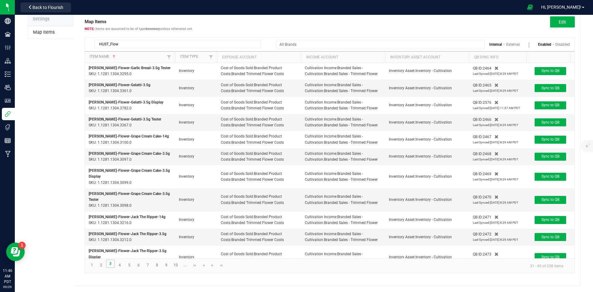
click at [109, 266] on link "3" at bounding box center [110, 263] width 9 height 8
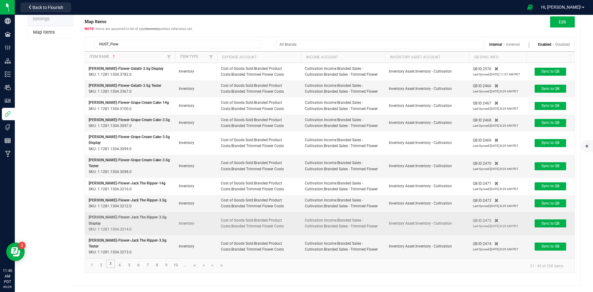
scroll to position [65, 0]
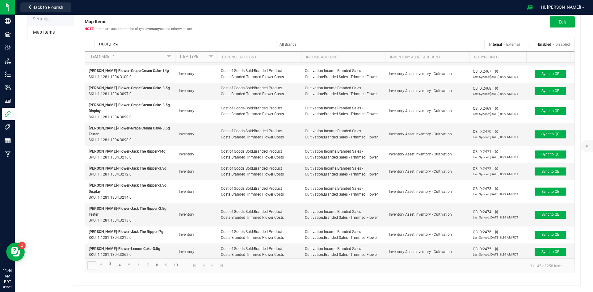
click at [92, 264] on link "1" at bounding box center [91, 265] width 9 height 8
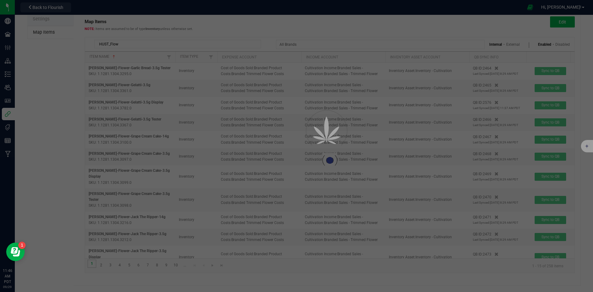
click at [92, 264] on link "1" at bounding box center [91, 263] width 9 height 8
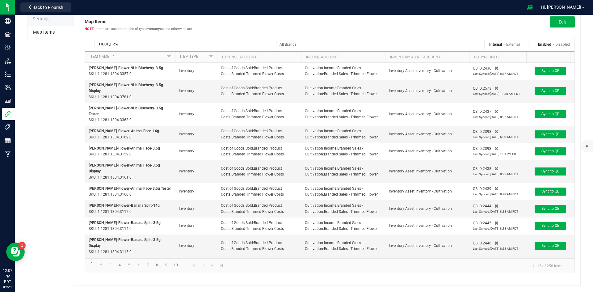
click at [158, 40] on div "HUST_Flow" at bounding box center [173, 42] width 176 height 11
click at [159, 41] on input "HUST_Flow" at bounding box center [177, 44] width 167 height 8
click at [159, 42] on input "HUST_Flow" at bounding box center [177, 44] width 167 height 8
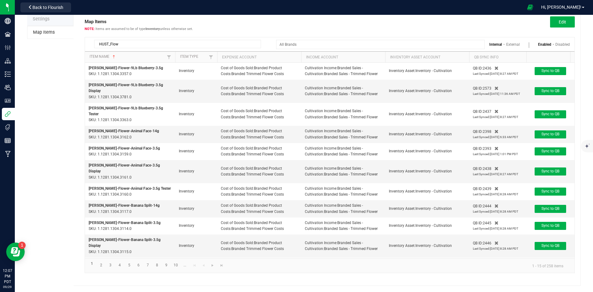
paste input "RNBW"
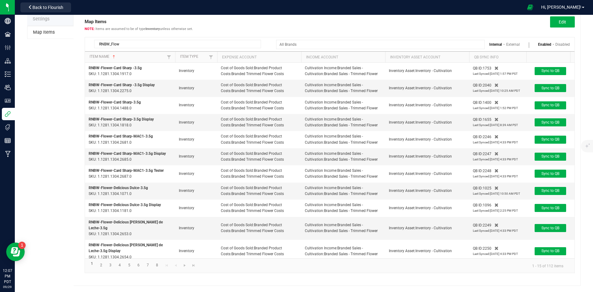
type input "RNBW_Flow"
drag, startPoint x: 88, startPoint y: 268, endPoint x: 91, endPoint y: 265, distance: 5.0
click at [88, 268] on li "1" at bounding box center [91, 265] width 9 height 8
click at [92, 264] on link "1" at bounding box center [91, 263] width 9 height 8
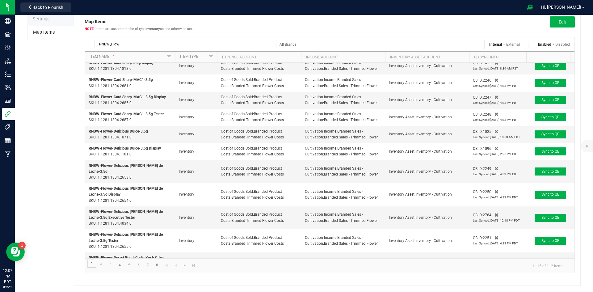
scroll to position [111, 0]
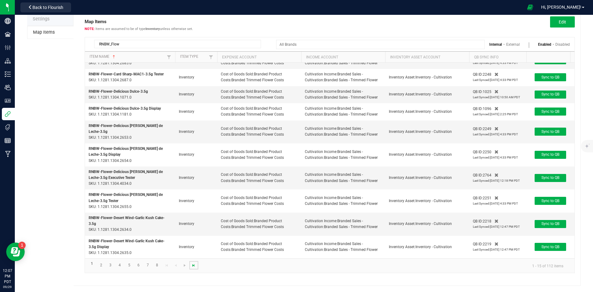
click at [192, 264] on span "Go to the last page" at bounding box center [193, 265] width 5 height 5
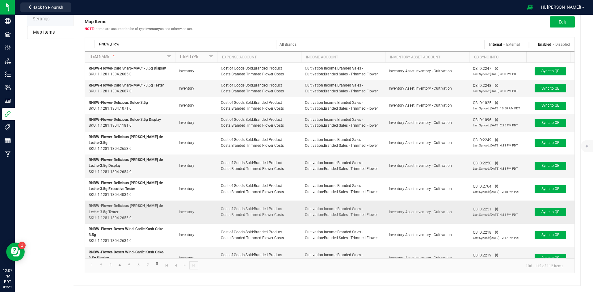
scroll to position [111, 0]
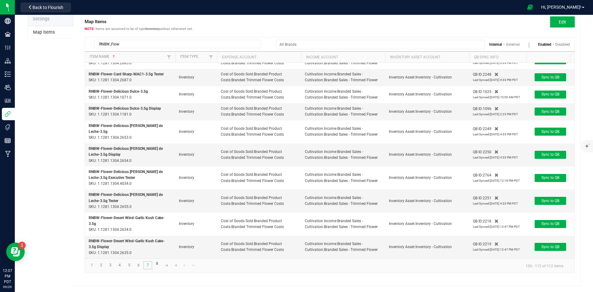
click at [149, 263] on link "7" at bounding box center [147, 265] width 9 height 8
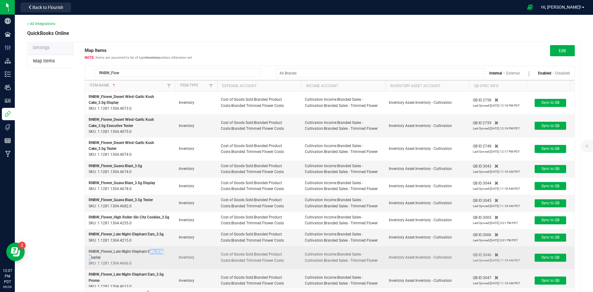
click at [149, 259] on span "RNBW_Flower_Late Night-Elephant Ears_3.5g Display" at bounding box center [126, 254] width 75 height 10
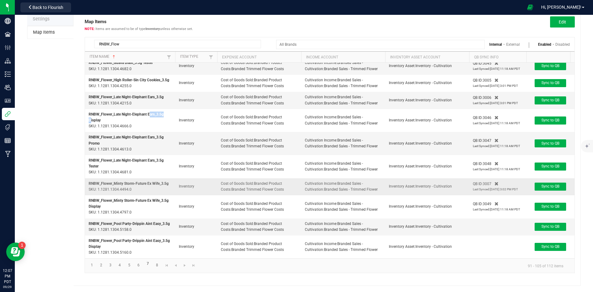
scroll to position [127, 0]
click at [541, 225] on button "Sync to QB" at bounding box center [551, 227] width 32 height 8
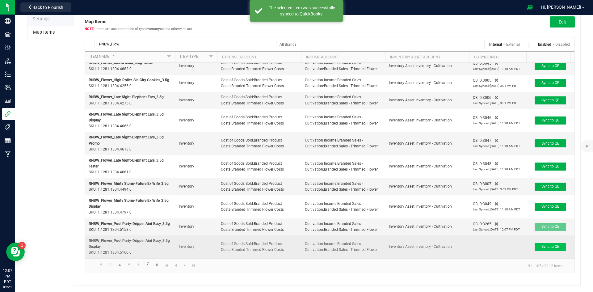
click at [545, 241] on td "Sync to QB" at bounding box center [550, 246] width 48 height 23
click at [547, 245] on span "Sync to QB" at bounding box center [550, 246] width 18 height 4
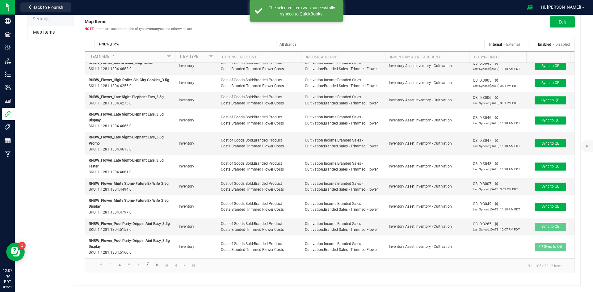
click at [155, 278] on div "Map Items Items are assumed to be of type Inventory unless otherwise set. Edit …" at bounding box center [327, 149] width 507 height 273
click at [140, 267] on link "6" at bounding box center [138, 265] width 9 height 8
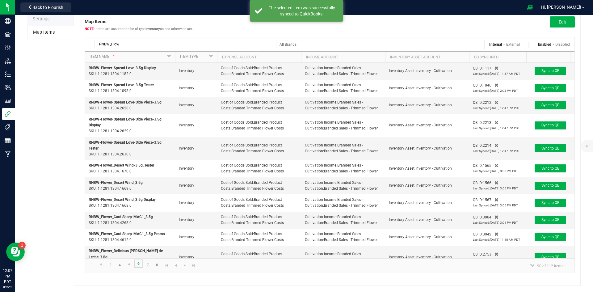
click at [140, 267] on link "6" at bounding box center [138, 263] width 9 height 8
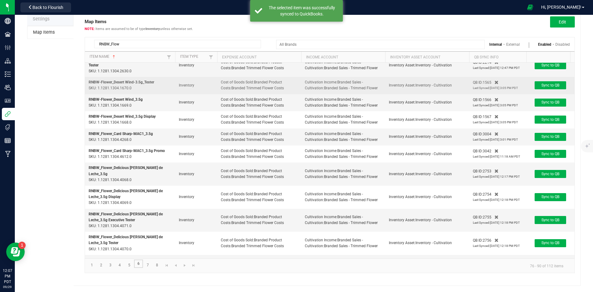
scroll to position [121, 0]
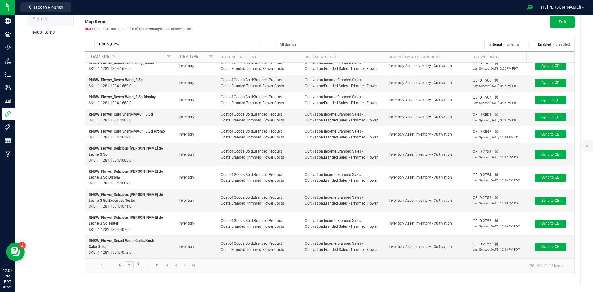
click at [128, 263] on link "5" at bounding box center [129, 265] width 9 height 8
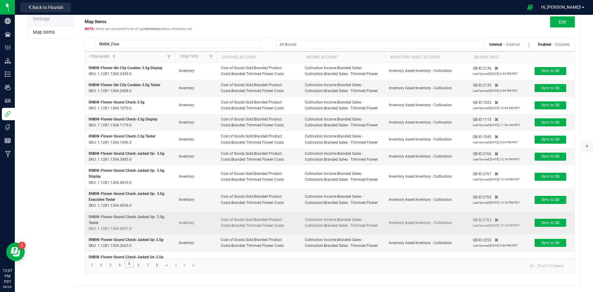
drag, startPoint x: 128, startPoint y: 263, endPoint x: 149, endPoint y: 238, distance: 32.5
click at [129, 263] on link "5" at bounding box center [129, 263] width 9 height 8
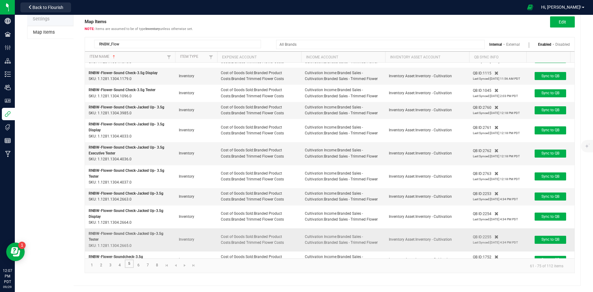
scroll to position [100, 0]
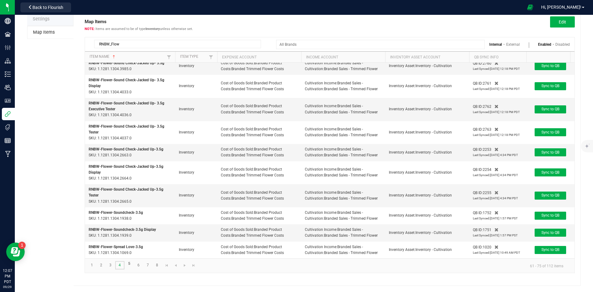
click at [120, 264] on link "4" at bounding box center [119, 265] width 9 height 8
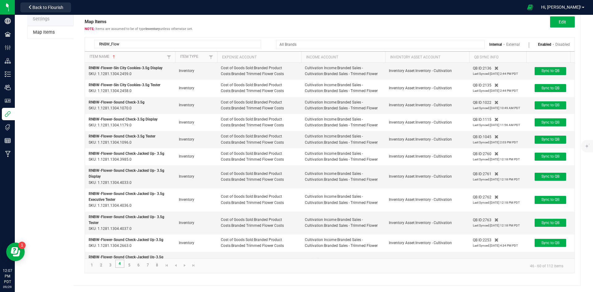
click at [120, 264] on link "4" at bounding box center [119, 263] width 9 height 8
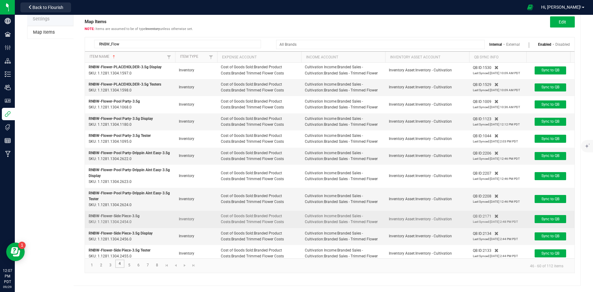
scroll to position [113, 0]
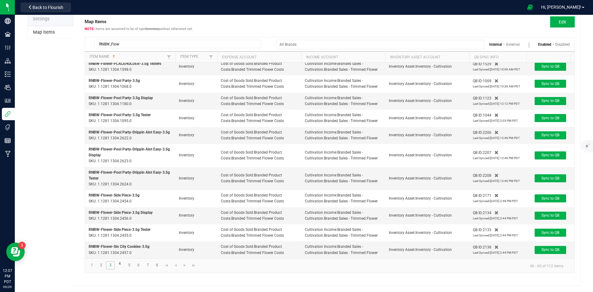
click at [113, 261] on link "3" at bounding box center [110, 265] width 9 height 8
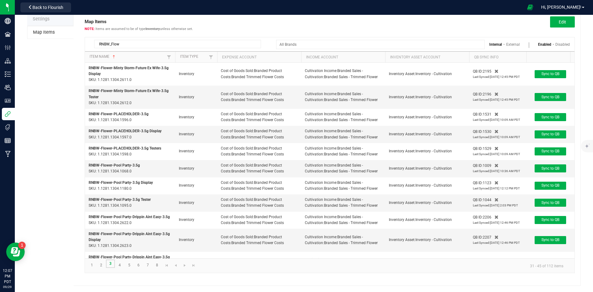
click at [110, 263] on link "3" at bounding box center [110, 263] width 9 height 8
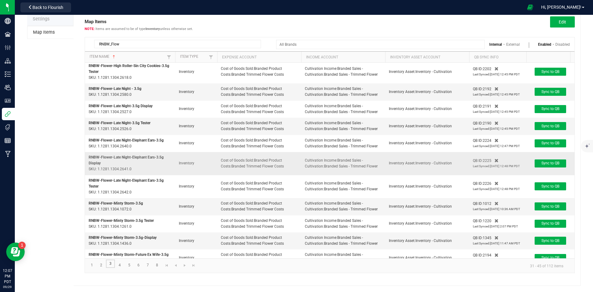
scroll to position [128, 0]
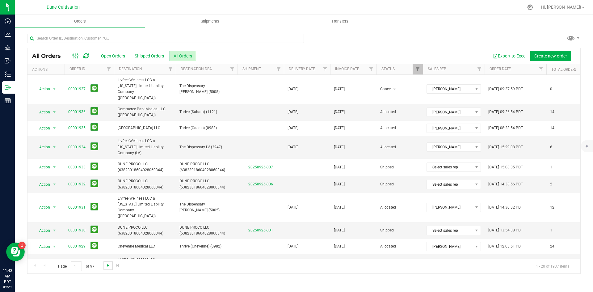
click at [106, 267] on span "Go to the next page" at bounding box center [108, 265] width 5 height 5
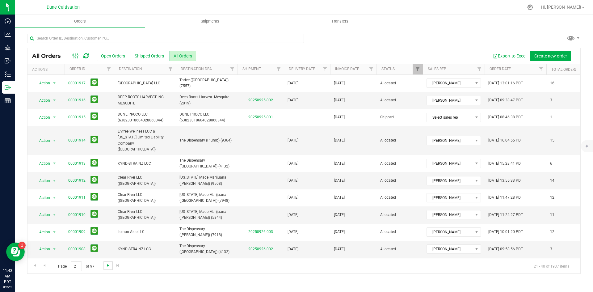
click at [106, 267] on span "Go to the next page" at bounding box center [108, 265] width 5 height 5
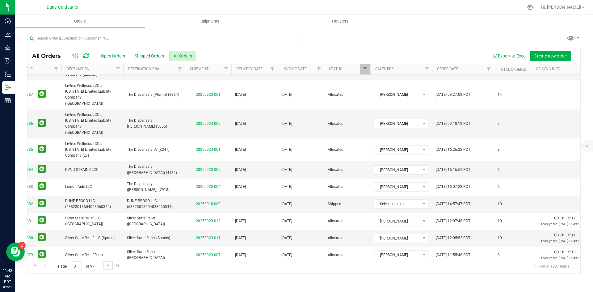
scroll to position [0, 49]
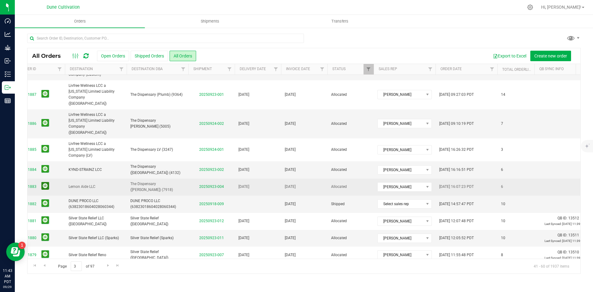
click at [44, 182] on button at bounding box center [45, 186] width 8 height 8
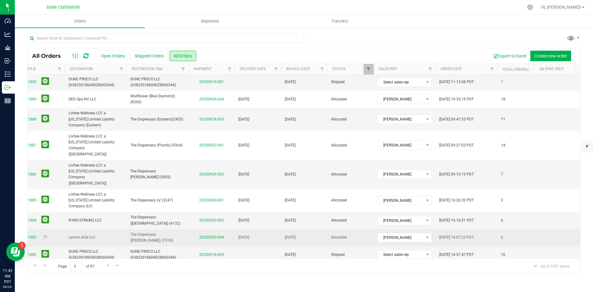
scroll to position [146, 49]
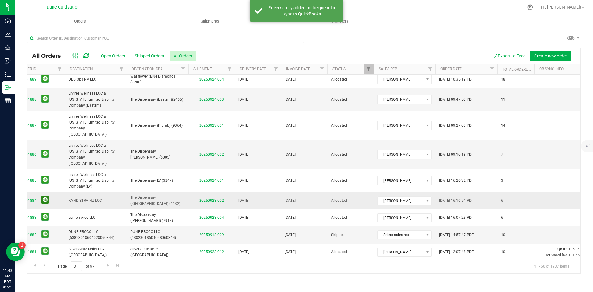
click at [45, 196] on button at bounding box center [45, 200] width 8 height 8
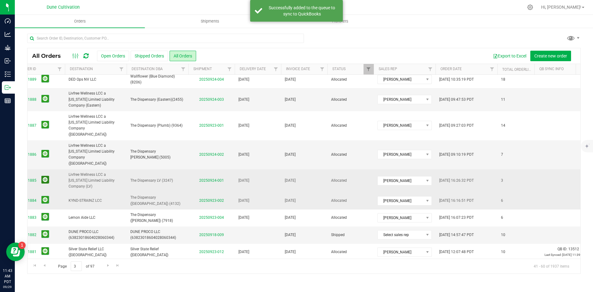
click at [46, 176] on button at bounding box center [45, 180] width 8 height 8
click at [47, 150] on button at bounding box center [45, 154] width 8 height 8
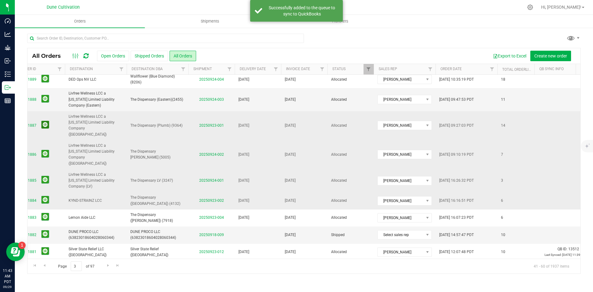
click at [43, 121] on button at bounding box center [45, 125] width 8 height 8
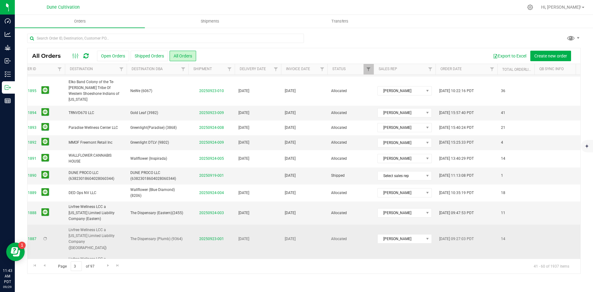
scroll to position [22, 49]
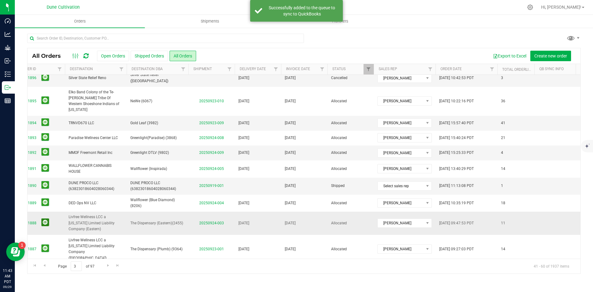
click at [46, 218] on button at bounding box center [45, 222] width 8 height 8
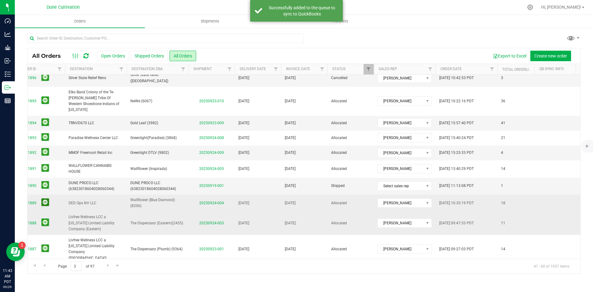
click at [47, 198] on button at bounding box center [45, 202] width 8 height 8
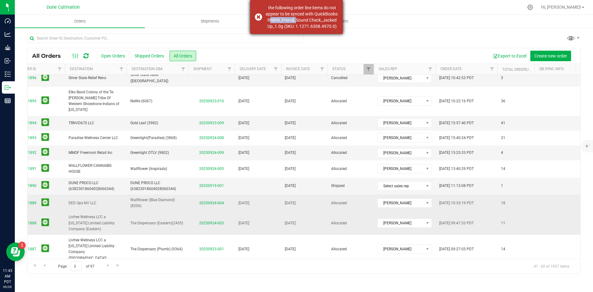
drag, startPoint x: 295, startPoint y: 17, endPoint x: 321, endPoint y: 20, distance: 26.1
click at [321, 20] on div "the following order line items do not appear to be synced with QuickBooks: RNBW…" at bounding box center [302, 17] width 73 height 25
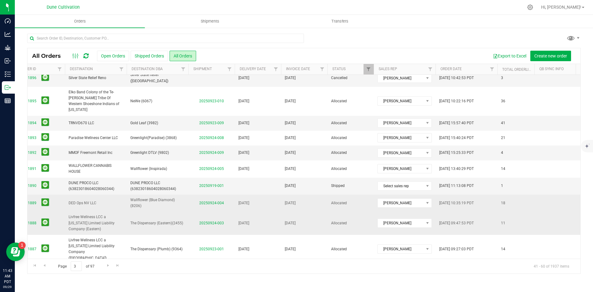
copy div "RNBW_Preroll"
click at [48, 218] on button at bounding box center [45, 222] width 8 height 8
click at [47, 198] on button at bounding box center [45, 202] width 8 height 8
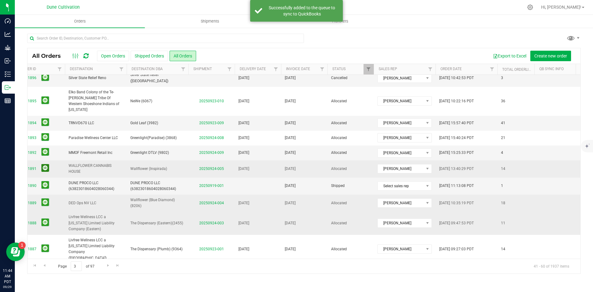
click at [44, 164] on button at bounding box center [45, 168] width 8 height 8
click at [46, 148] on button at bounding box center [45, 152] width 8 height 8
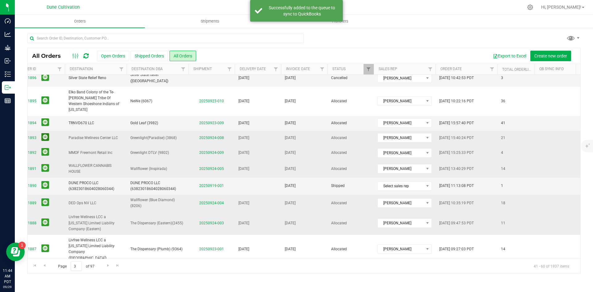
click at [46, 133] on button at bounding box center [45, 137] width 8 height 8
click at [46, 118] on button at bounding box center [45, 122] width 8 height 8
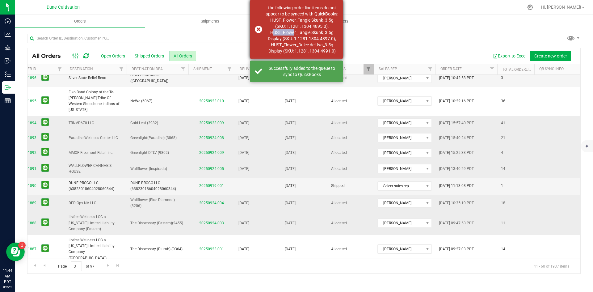
drag, startPoint x: 270, startPoint y: 39, endPoint x: 291, endPoint y: 38, distance: 21.0
click at [291, 38] on div "the following order line items do not appear to be synced with QuickBooks: HUST…" at bounding box center [302, 29] width 73 height 49
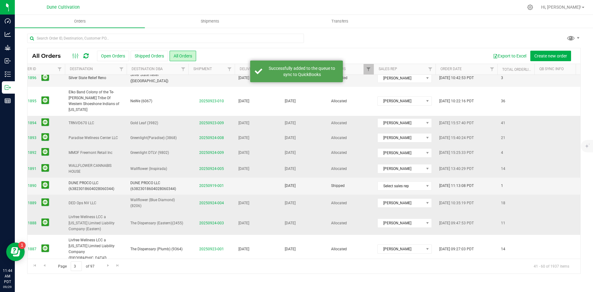
copy div "HUST_Flow"
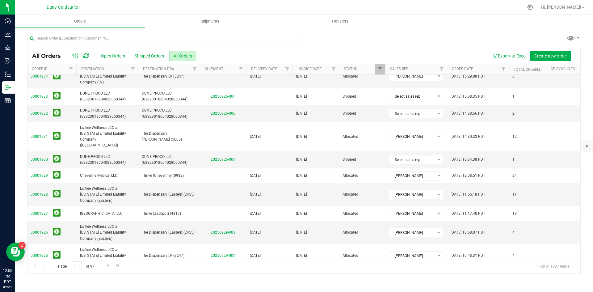
scroll to position [188, 38]
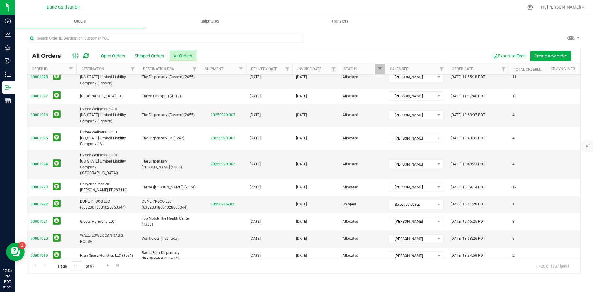
click at [54, 268] on button at bounding box center [57, 272] width 8 height 8
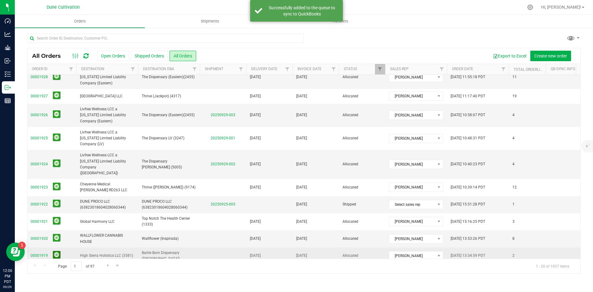
click at [55, 251] on button at bounding box center [57, 255] width 8 height 8
click at [55, 234] on button at bounding box center [57, 238] width 8 height 8
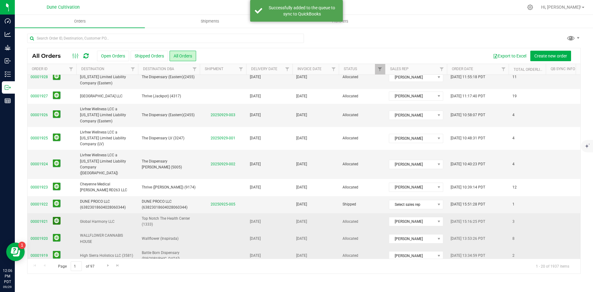
click at [56, 217] on button at bounding box center [57, 221] width 8 height 8
drag, startPoint x: 55, startPoint y: 161, endPoint x: 57, endPoint y: 152, distance: 9.1
click at [55, 183] on button at bounding box center [57, 187] width 8 height 8
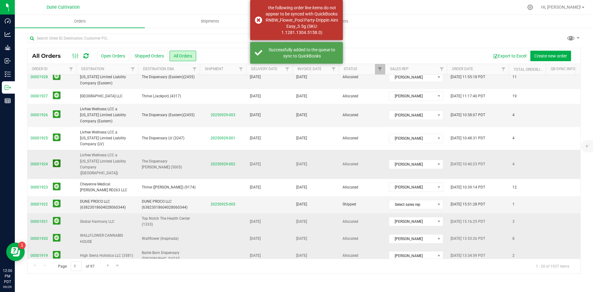
click at [54, 159] on button at bounding box center [57, 163] width 8 height 8
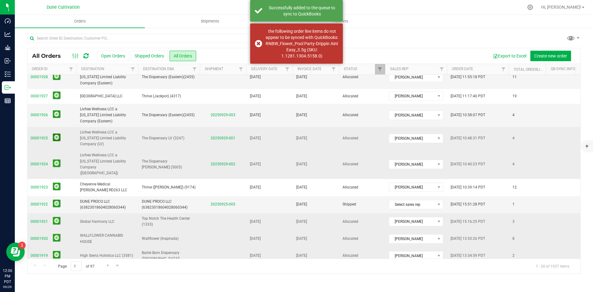
click at [57, 133] on button at bounding box center [57, 137] width 8 height 8
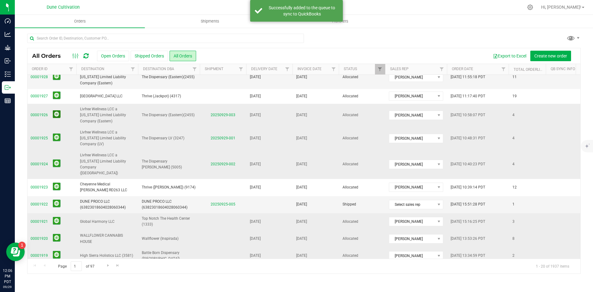
click at [56, 110] on button at bounding box center [57, 114] width 8 height 8
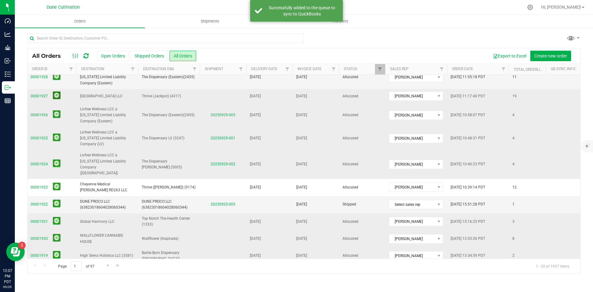
click at [57, 91] on button at bounding box center [57, 95] width 8 height 8
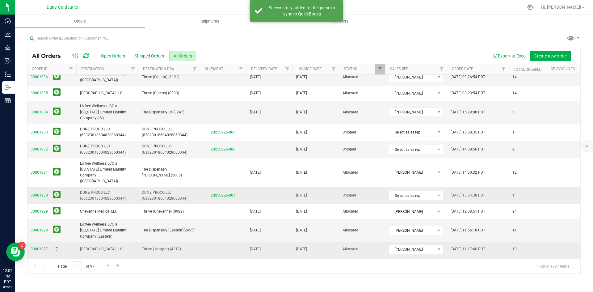
scroll to position [34, 38]
click at [57, 227] on button at bounding box center [57, 231] width 8 height 8
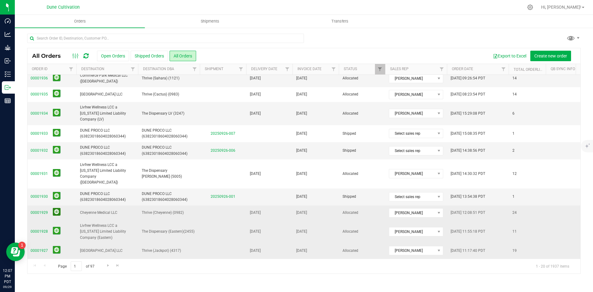
click at [56, 208] on button at bounding box center [57, 212] width 8 height 8
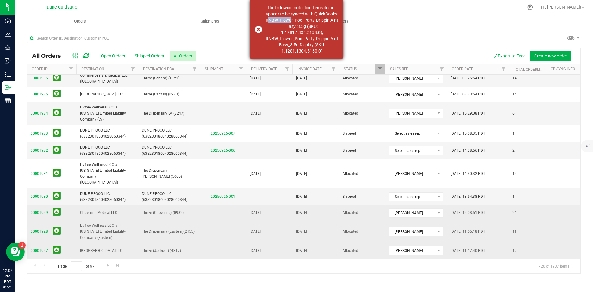
drag, startPoint x: 297, startPoint y: 19, endPoint x: 318, endPoint y: 18, distance: 21.0
click at [318, 18] on div "the following order line items do not appear to be synced with QuickBooks: RNBW…" at bounding box center [302, 29] width 73 height 49
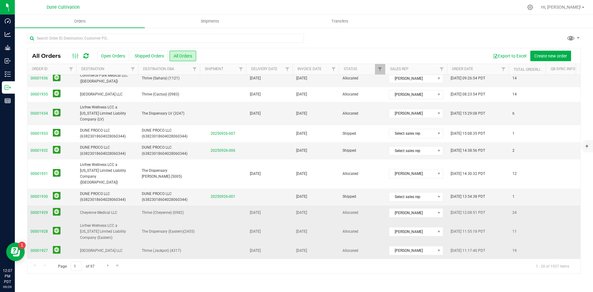
copy div "RNBW_Flow"
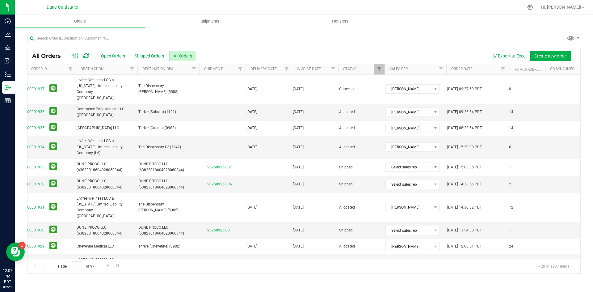
scroll to position [0, 41]
click at [53, 107] on button at bounding box center [53, 111] width 8 height 8
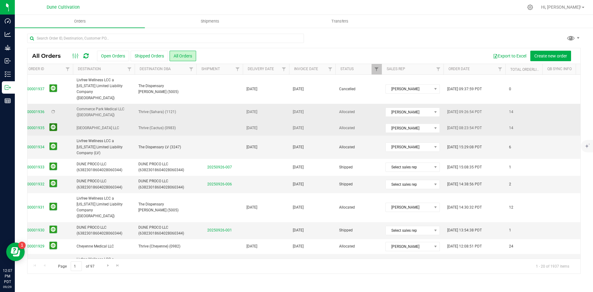
click at [53, 125] on button at bounding box center [53, 127] width 8 height 8
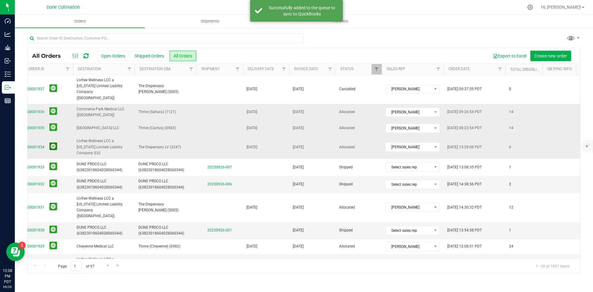
click at [53, 142] on button at bounding box center [53, 146] width 8 height 8
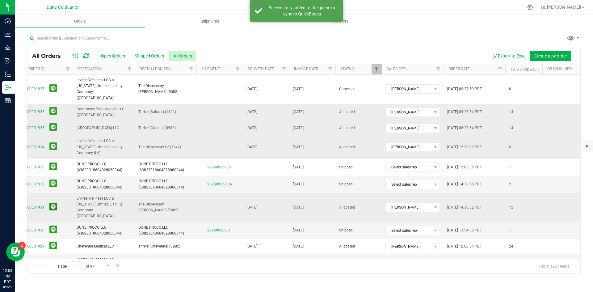
click at [56, 203] on button at bounding box center [53, 207] width 8 height 8
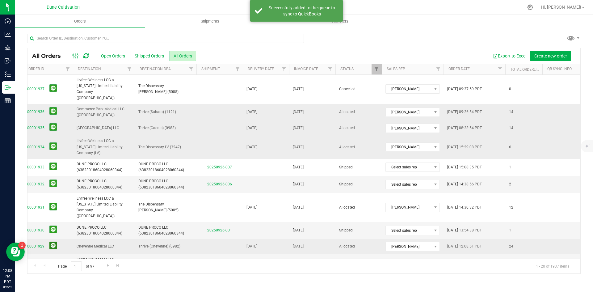
click at [55, 242] on button at bounding box center [53, 246] width 8 height 8
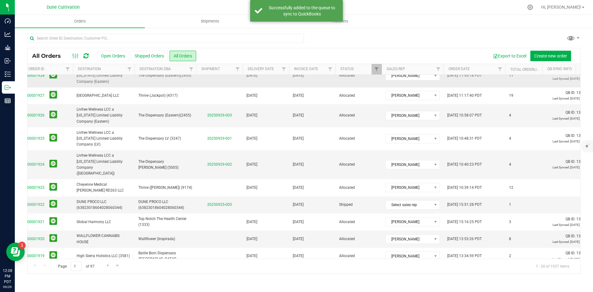
scroll to position [190, 41]
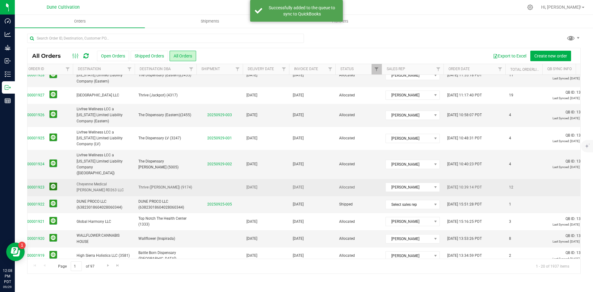
click at [55, 183] on button at bounding box center [53, 187] width 8 height 8
click at [108, 267] on span "Go to the next page" at bounding box center [108, 265] width 5 height 5
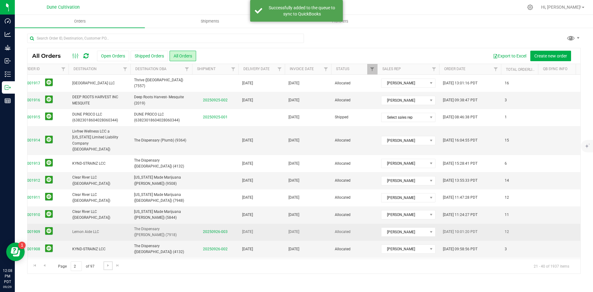
scroll to position [162, 45]
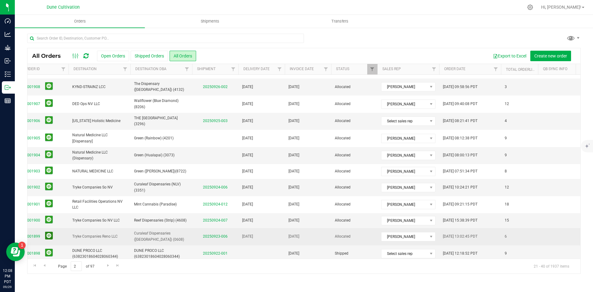
click at [51, 232] on button at bounding box center [49, 236] width 8 height 8
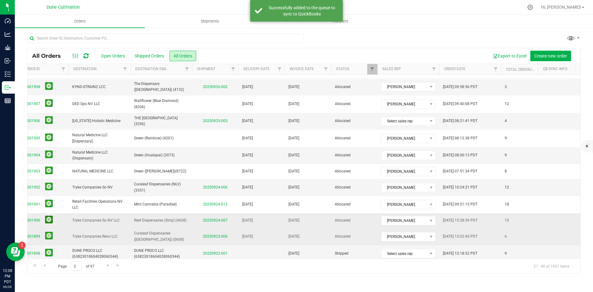
click at [50, 216] on button at bounding box center [49, 220] width 8 height 8
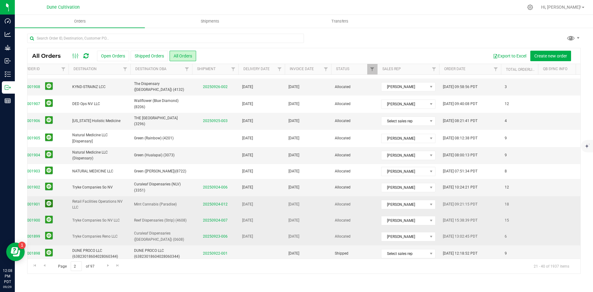
click at [47, 200] on button at bounding box center [49, 204] width 8 height 8
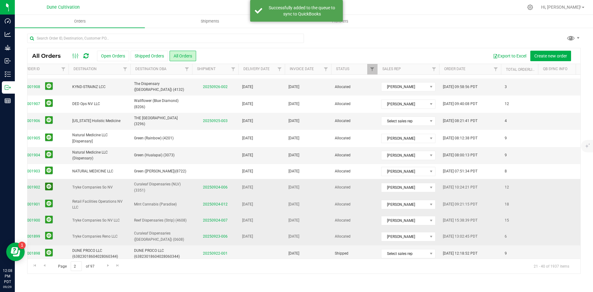
click at [48, 183] on button at bounding box center [49, 187] width 8 height 8
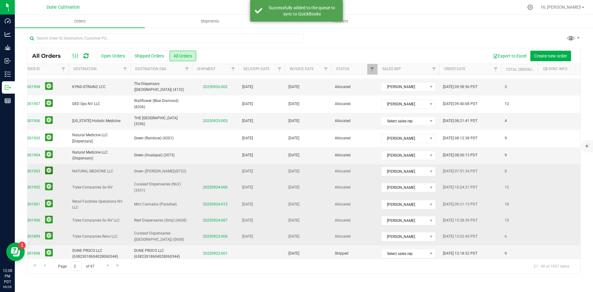
click at [50, 166] on button at bounding box center [49, 170] width 8 height 8
click at [50, 150] on button at bounding box center [49, 154] width 8 height 8
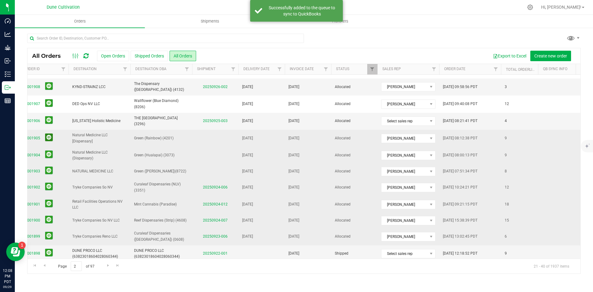
click at [48, 133] on button at bounding box center [49, 137] width 8 height 8
click at [51, 116] on button at bounding box center [49, 120] width 8 height 8
click at [45, 133] on button at bounding box center [49, 137] width 8 height 8
click at [50, 116] on button at bounding box center [49, 120] width 8 height 8
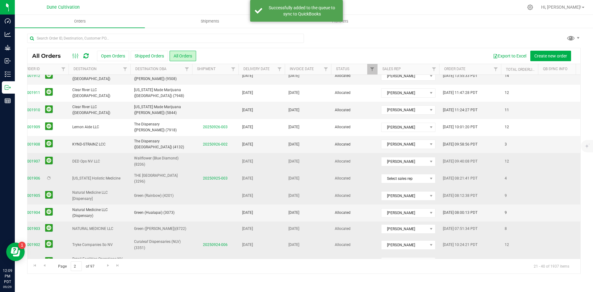
scroll to position [69, 45]
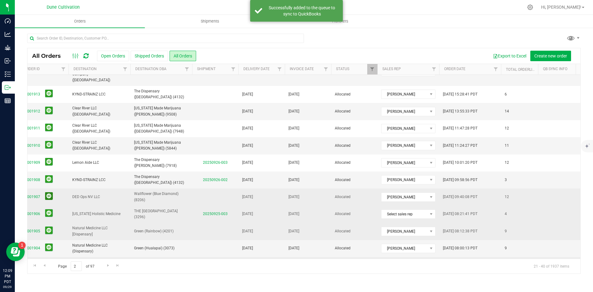
click at [48, 192] on button at bounding box center [49, 196] width 8 height 8
click at [48, 175] on button at bounding box center [49, 179] width 8 height 8
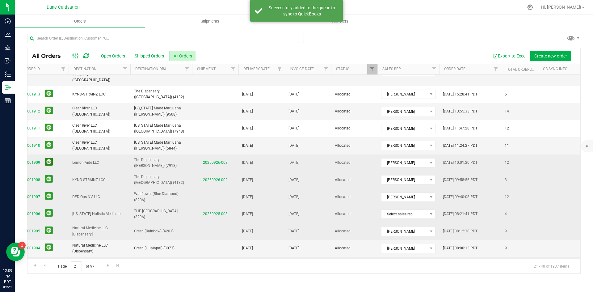
click at [47, 158] on button at bounding box center [49, 162] width 8 height 8
click at [51, 141] on button at bounding box center [49, 145] width 8 height 8
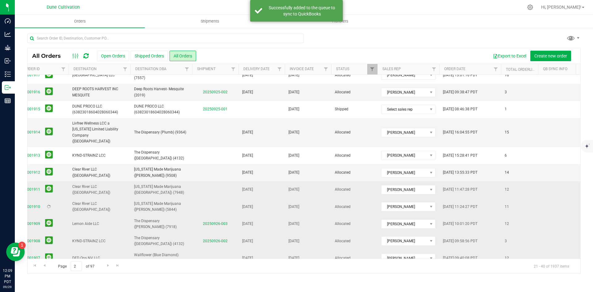
scroll to position [7, 45]
click at [48, 185] on button at bounding box center [49, 189] width 8 height 8
click at [51, 168] on button at bounding box center [49, 172] width 8 height 8
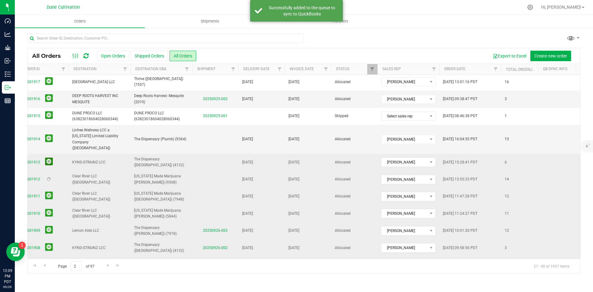
scroll to position [0, 45]
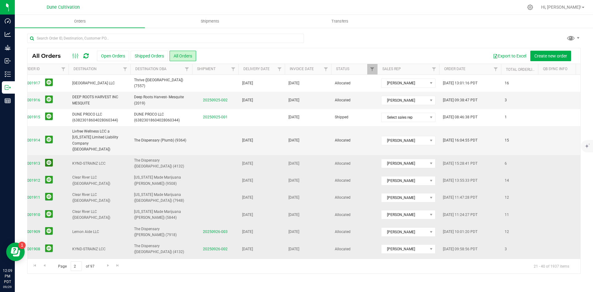
click at [49, 159] on button at bounding box center [49, 163] width 8 height 8
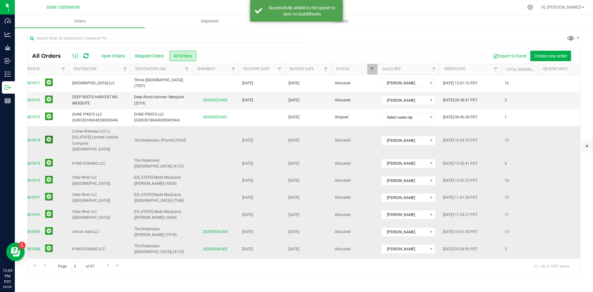
click at [50, 138] on button at bounding box center [49, 140] width 8 height 8
click at [49, 99] on button at bounding box center [49, 99] width 8 height 8
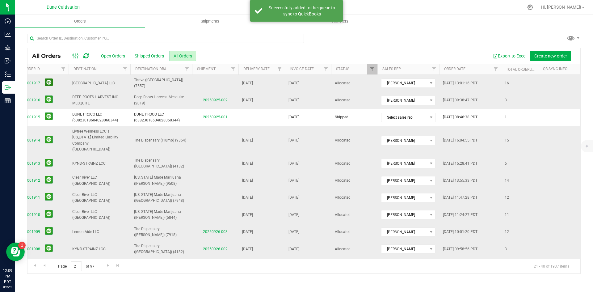
click at [48, 81] on button at bounding box center [49, 82] width 8 height 8
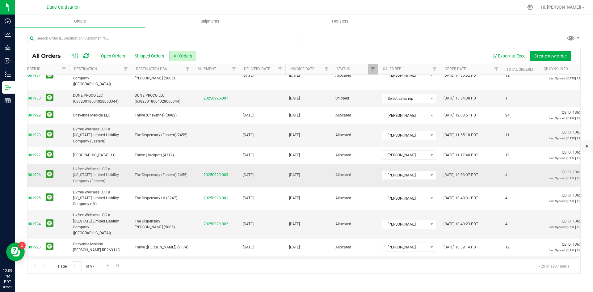
scroll to position [192, 45]
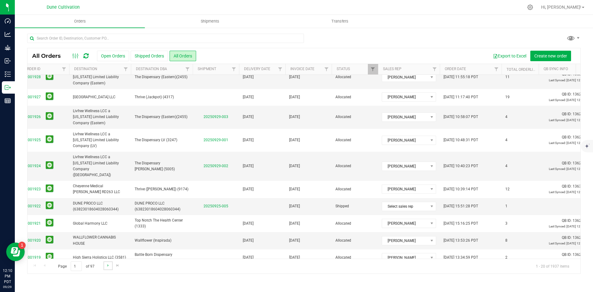
click at [111, 264] on link "Go to the next page" at bounding box center [107, 265] width 9 height 8
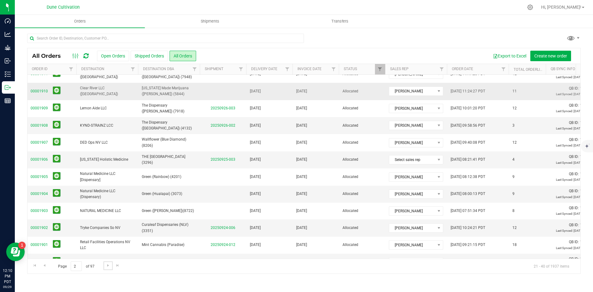
scroll to position [168, 38]
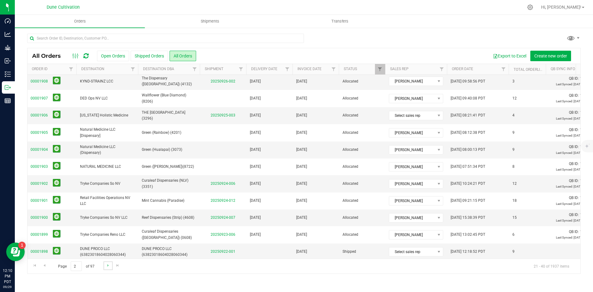
click at [107, 268] on link "Go to the next page" at bounding box center [107, 265] width 9 height 8
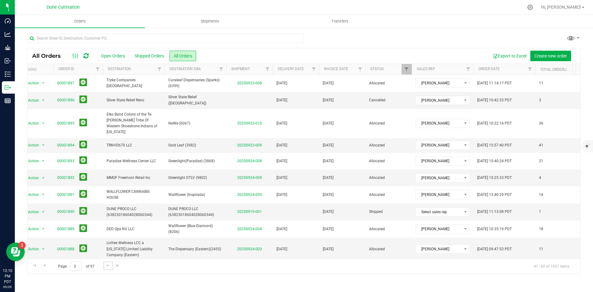
scroll to position [0, 0]
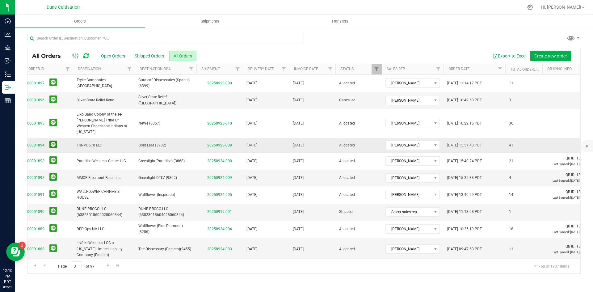
click at [52, 141] on button at bounding box center [53, 145] width 8 height 8
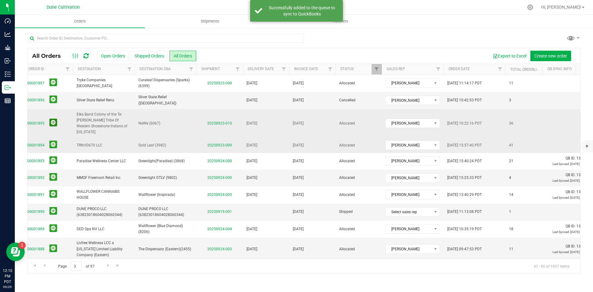
click at [55, 119] on button at bounding box center [53, 123] width 8 height 8
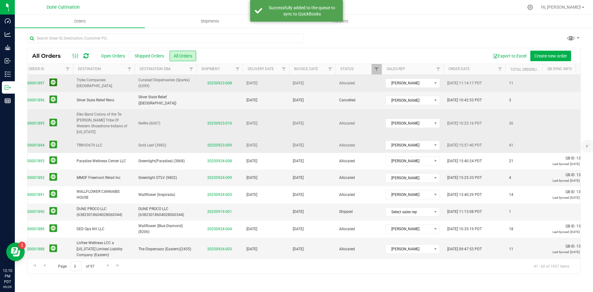
click at [55, 83] on button at bounding box center [53, 82] width 8 height 8
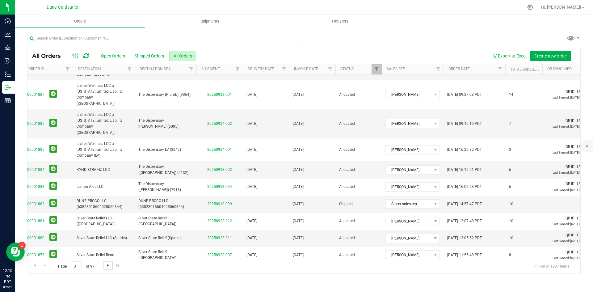
click at [107, 266] on span "Go to the next page" at bounding box center [108, 265] width 5 height 5
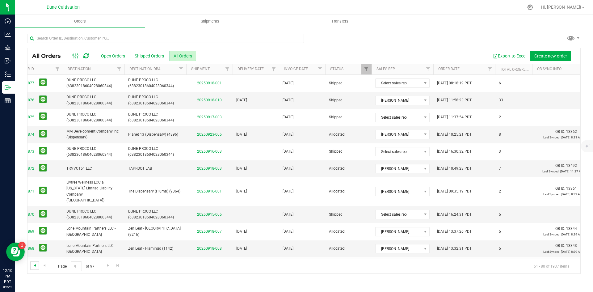
click at [35, 265] on span "Go to the first page" at bounding box center [34, 265] width 5 height 5
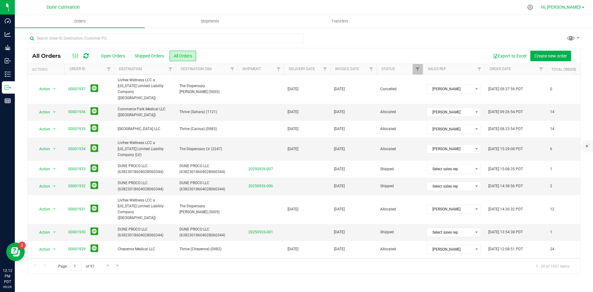
click at [579, 10] on span "Hi, [PERSON_NAME]!" at bounding box center [561, 7] width 40 height 5
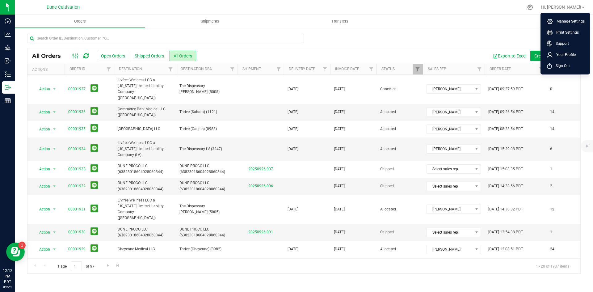
click at [566, 64] on span "Sign Out" at bounding box center [561, 66] width 18 height 6
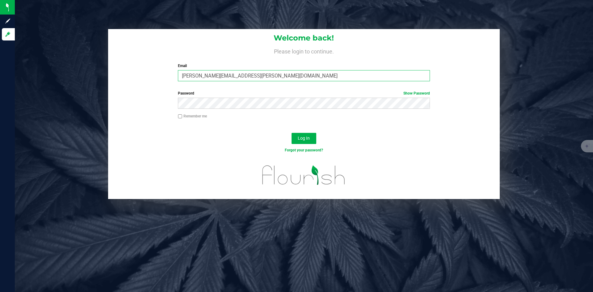
click at [269, 77] on input "[PERSON_NAME][EMAIL_ADDRESS][PERSON_NAME][DOMAIN_NAME]" at bounding box center [304, 75] width 252 height 11
type input "[PERSON_NAME][DOMAIN_NAME][EMAIL_ADDRESS][PERSON_NAME][DOMAIN_NAME]"
click at [307, 137] on span "Log In" at bounding box center [304, 138] width 12 height 5
